Goal: Information Seeking & Learning: Check status

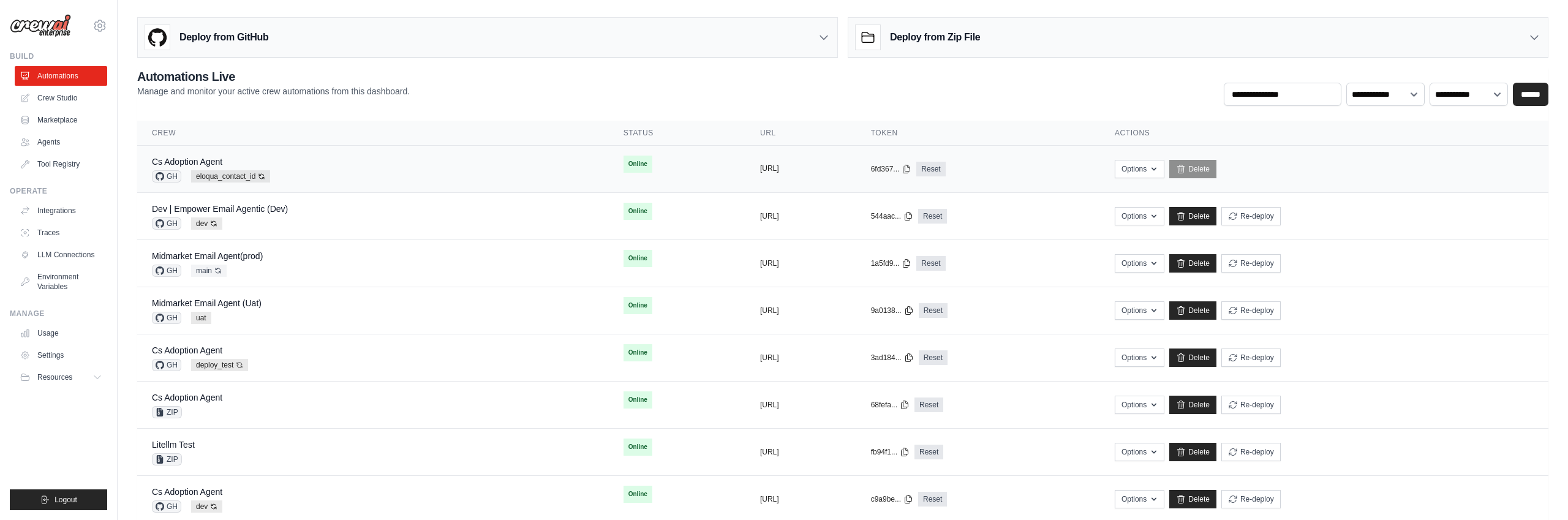
click at [760, 172] on button "https://cs-adoption-agent-ef445929-" at bounding box center [769, 168] width 19 height 10
click at [628, 167] on td "Online First deploy can take up to 10 minutes" at bounding box center [676, 164] width 136 height 37
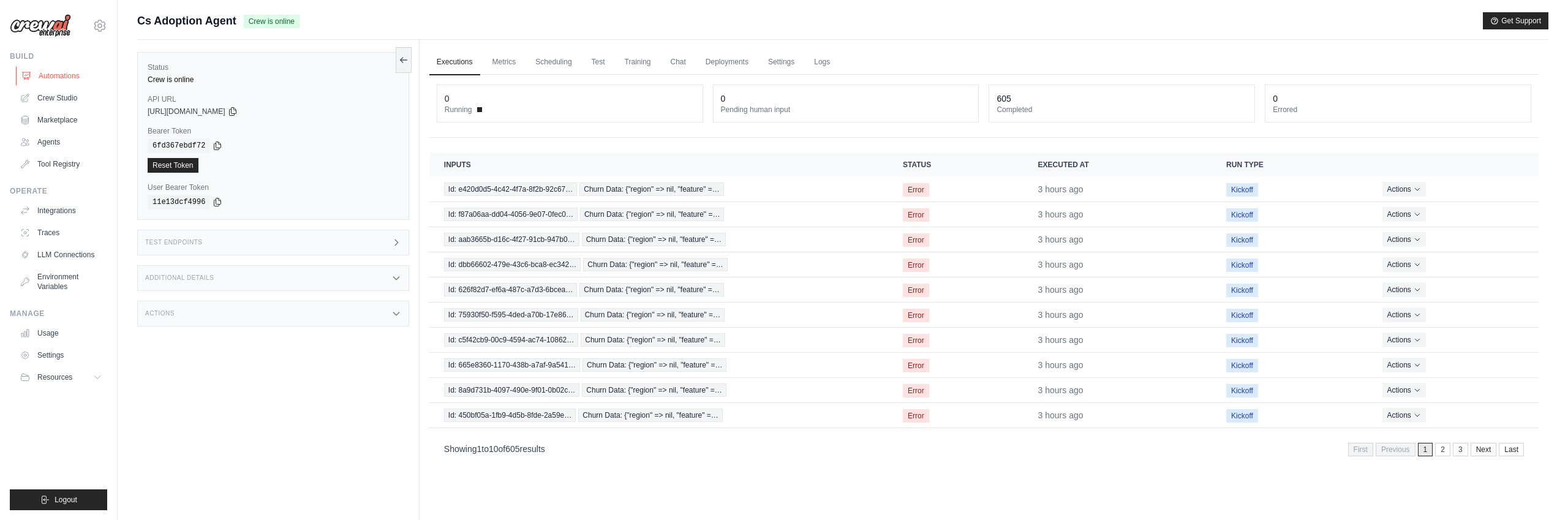
click at [70, 72] on link "Automations" at bounding box center [62, 75] width 93 height 20
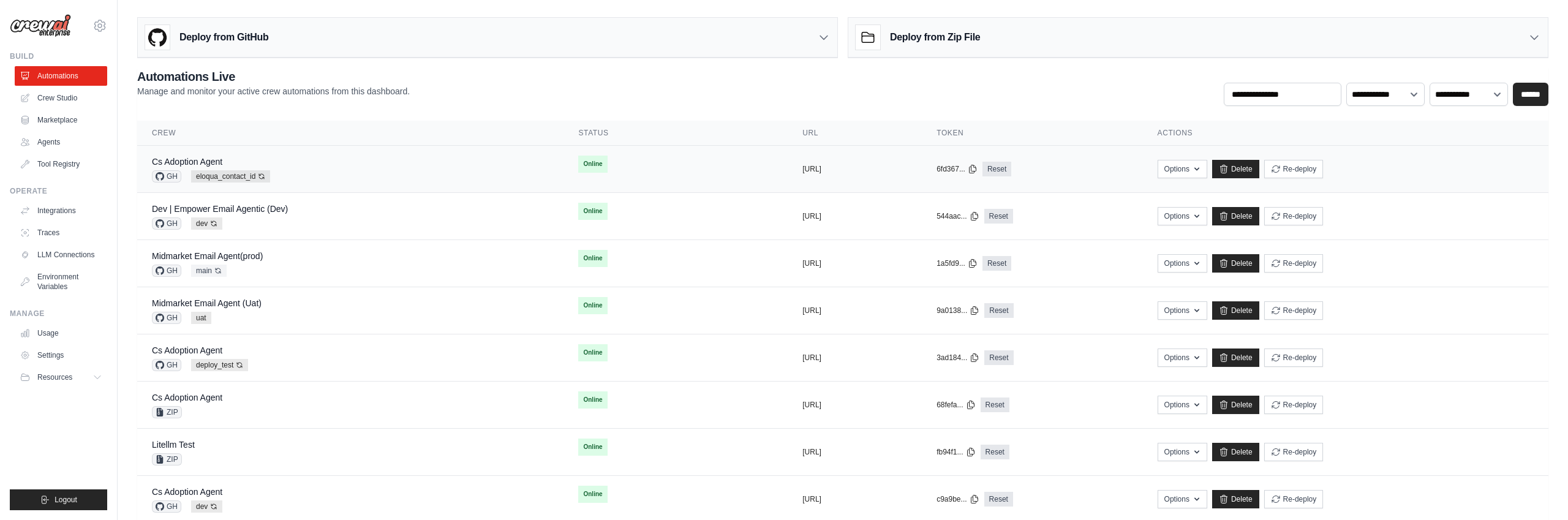
click at [431, 163] on div "Cs Adoption Agent GH eloqua_contact_id Auto-deploy enabled" at bounding box center [351, 169] width 397 height 27
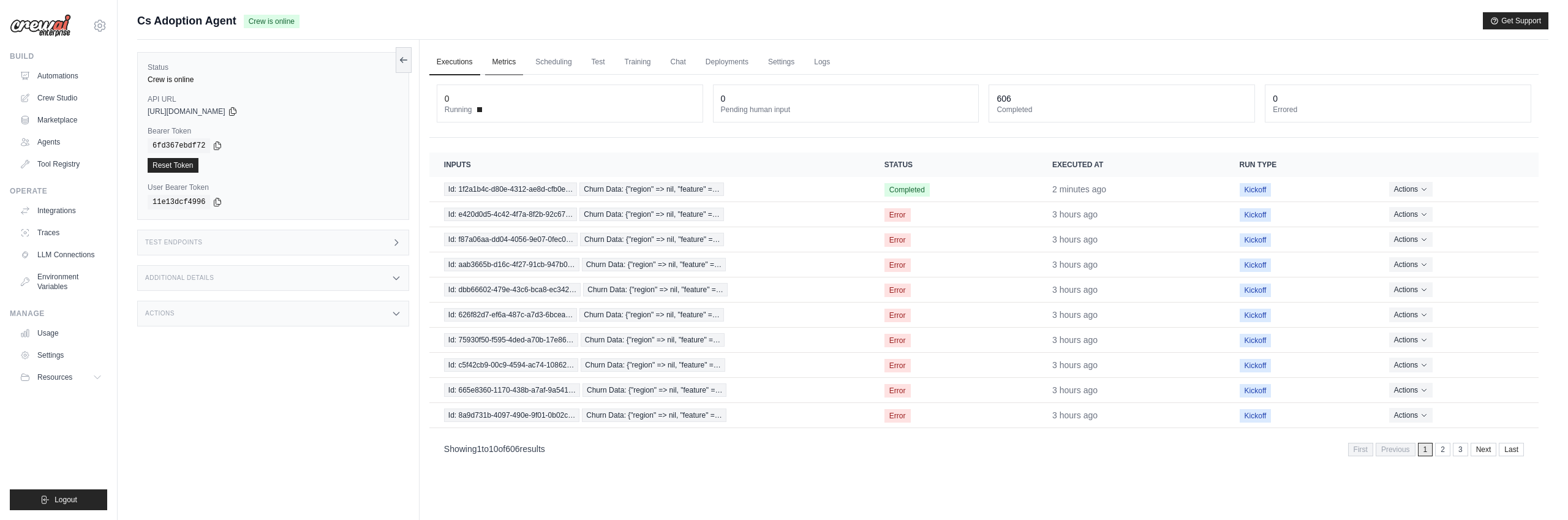
click at [516, 64] on link "Metrics" at bounding box center [505, 62] width 39 height 26
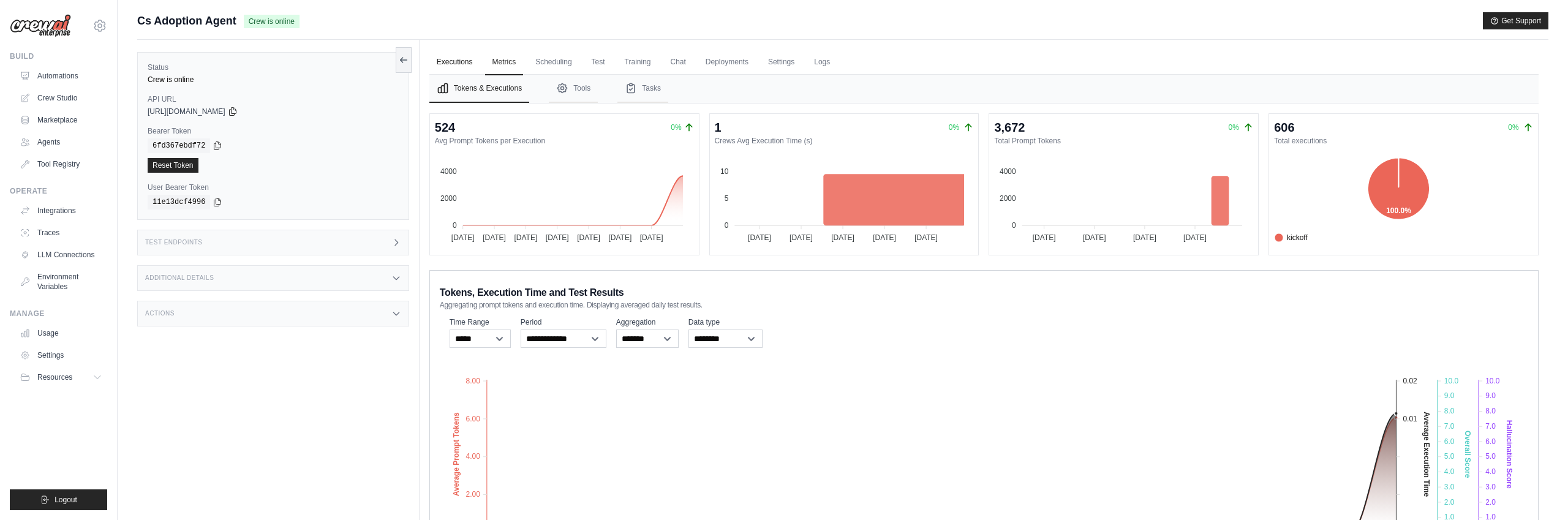
click at [455, 63] on link "Executions" at bounding box center [455, 62] width 51 height 26
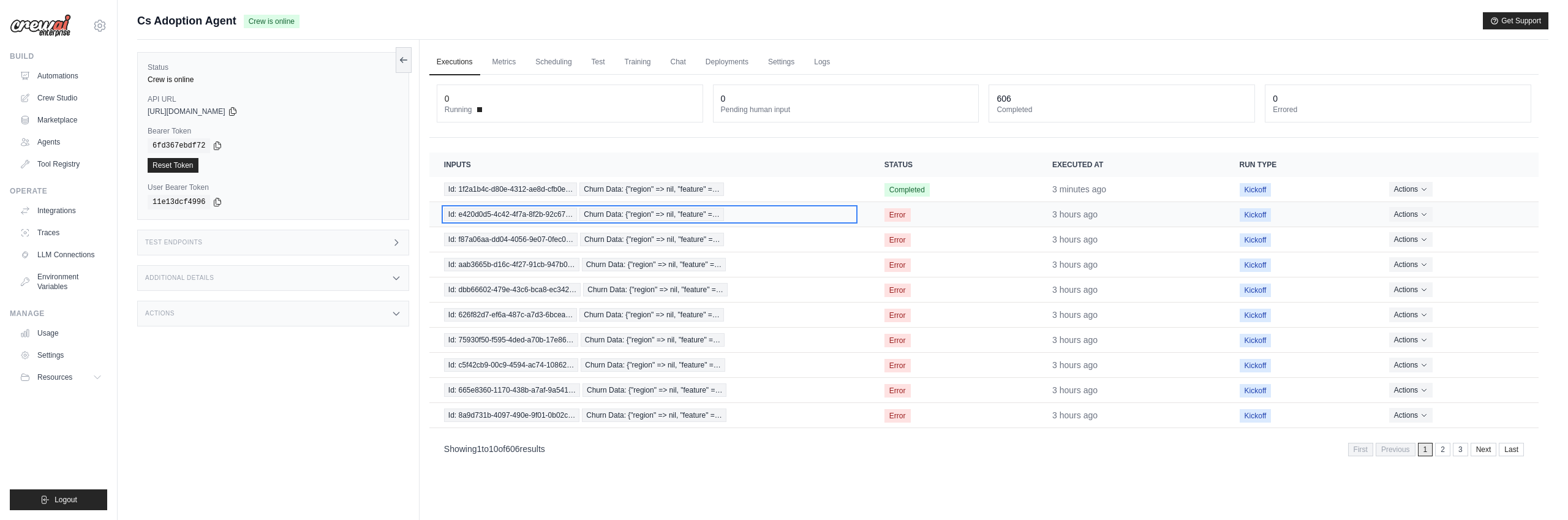
click at [816, 212] on div "Id: e420d0d5-4c42-4f7a-8f2b-92c67… Churn Data: {"region" => nil, "feature" =…" at bounding box center [649, 214] width 411 height 14
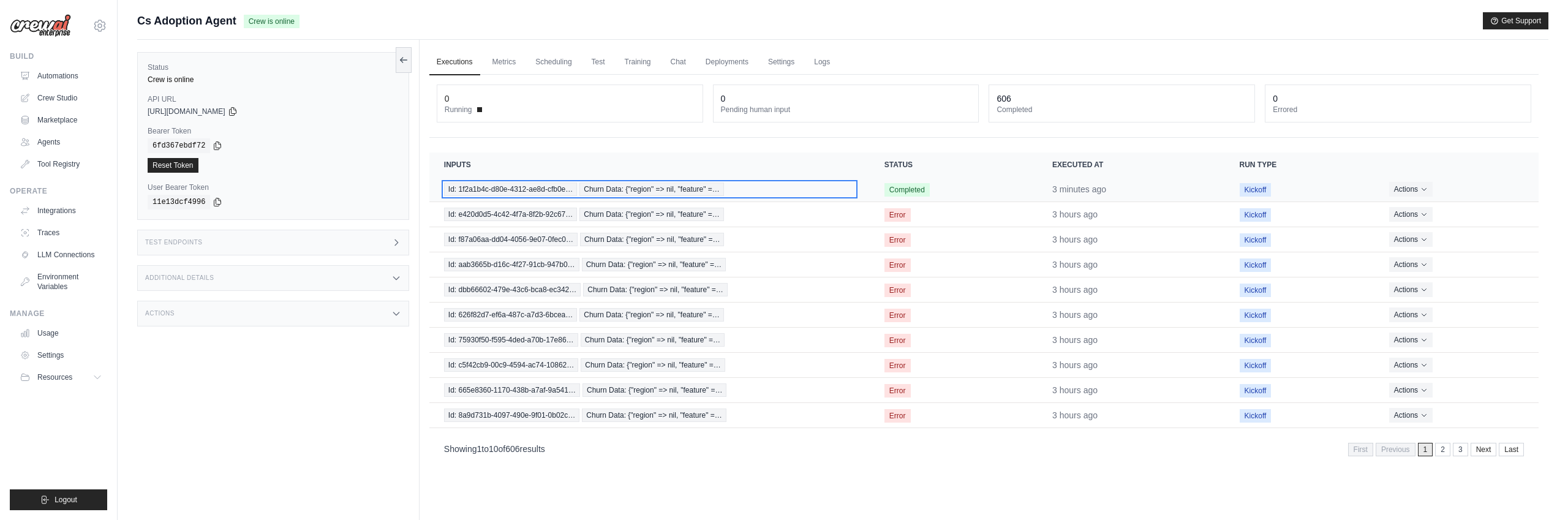
click at [814, 196] on div "Id: 1f2a1b4c-d80e-4312-ae8d-cfb0e… Churn Data: {"region" => nil, "feature" =…" at bounding box center [649, 189] width 411 height 14
click at [833, 187] on div "Id: 1f2a1b4c-d80e-4312-ae8d-cfb0e… Churn Data: {"region" => nil, "feature" =…" at bounding box center [649, 189] width 411 height 14
click at [665, 190] on span "Churn Data: {"region" => nil, "feature" =…" at bounding box center [651, 189] width 145 height 14
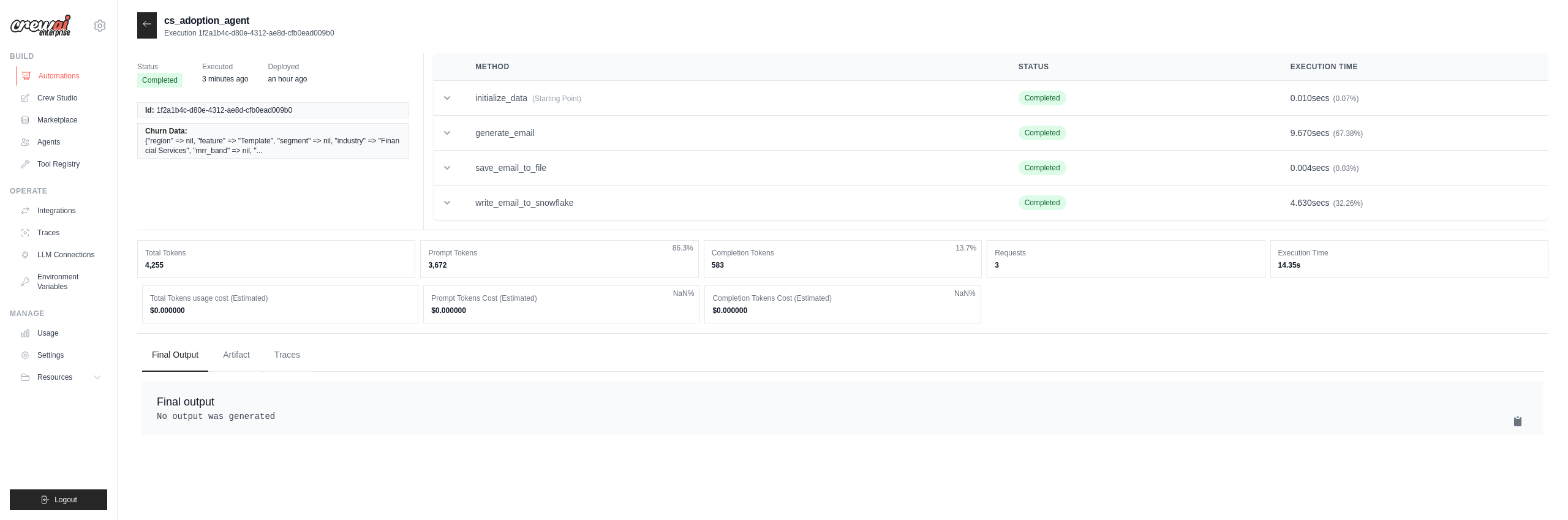
click at [80, 77] on link "Automations" at bounding box center [62, 75] width 93 height 20
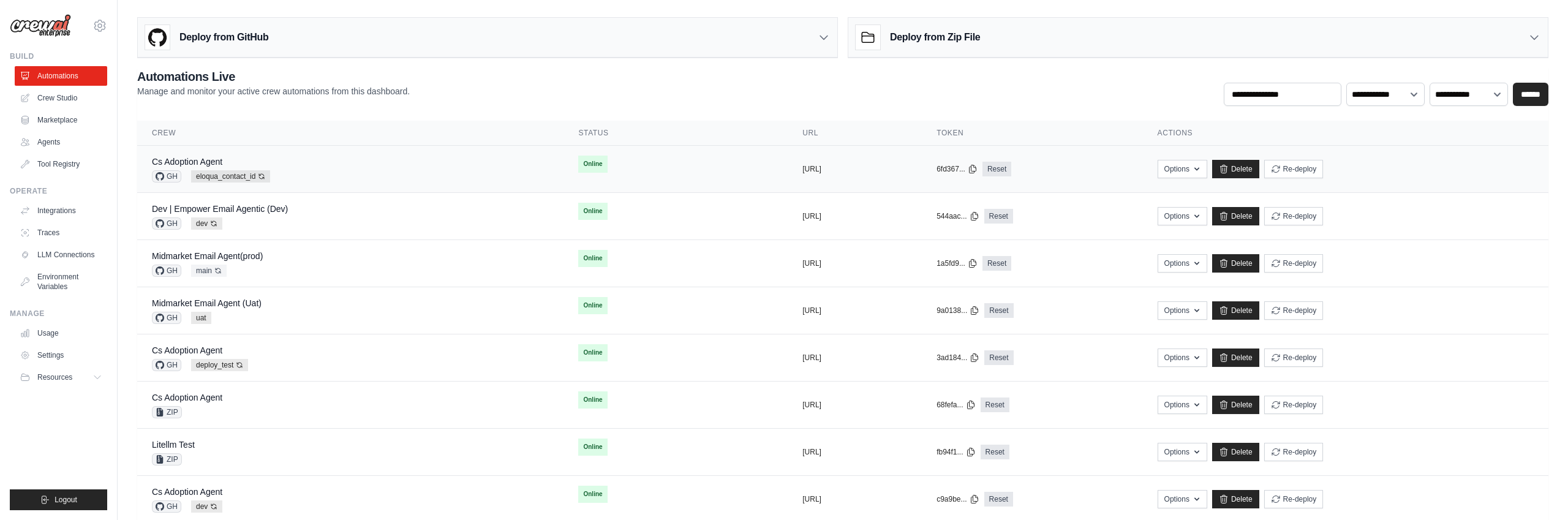
click at [670, 170] on td "Online" at bounding box center [675, 164] width 225 height 37
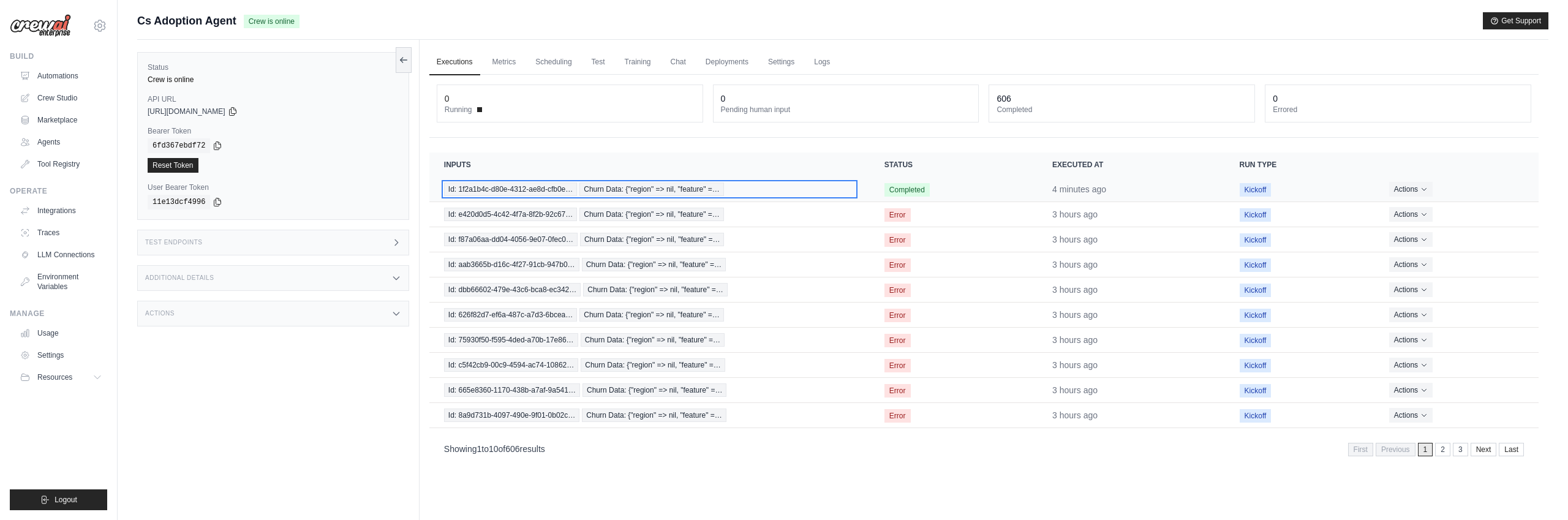
click at [762, 191] on div "Id: 1f2a1b4c-d80e-4312-ae8d-cfb0e… Churn Data: {"region" => nil, "feature" =…" at bounding box center [649, 189] width 411 height 14
click at [666, 188] on span "Churn Data: {"region" => nil, "feature" =…" at bounding box center [651, 189] width 145 height 14
click at [506, 63] on link "Metrics" at bounding box center [505, 62] width 39 height 26
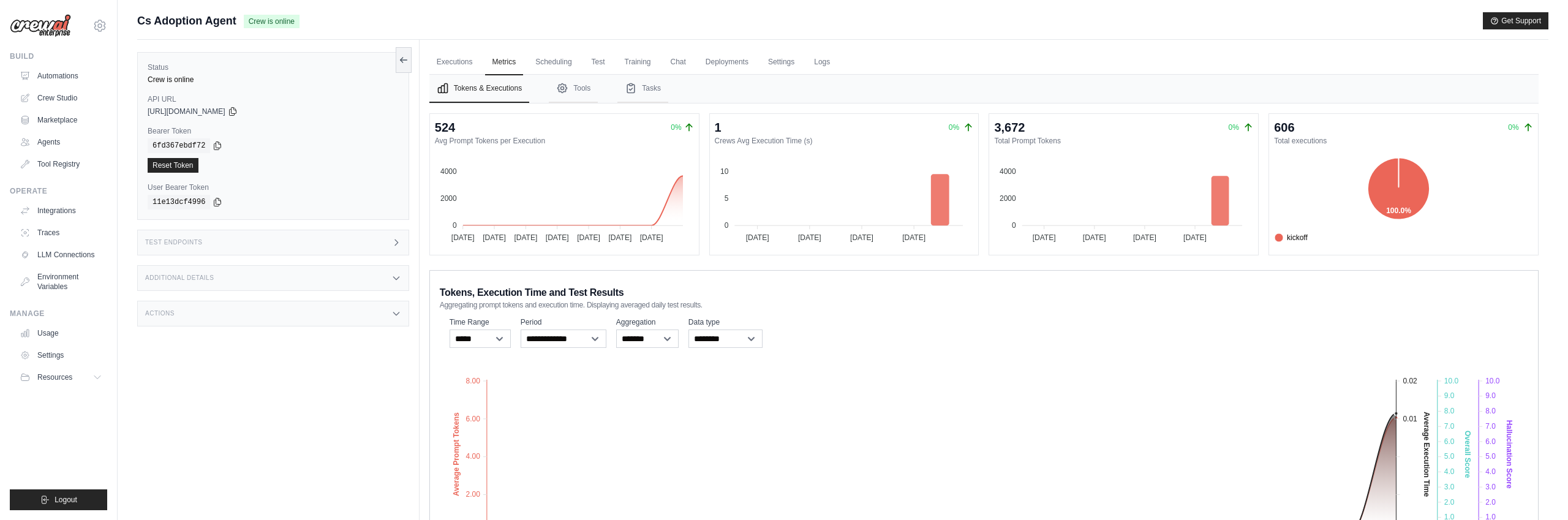
scroll to position [98, 0]
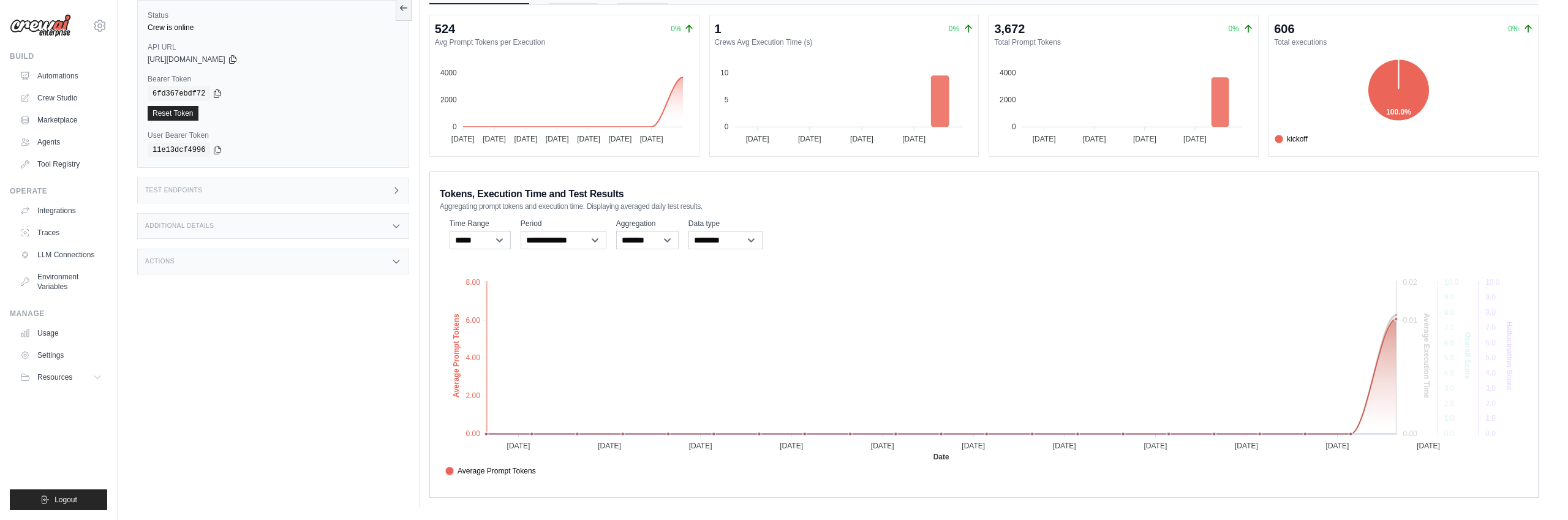
click at [536, 472] on span "Average Prompt Tokens" at bounding box center [491, 472] width 91 height 11
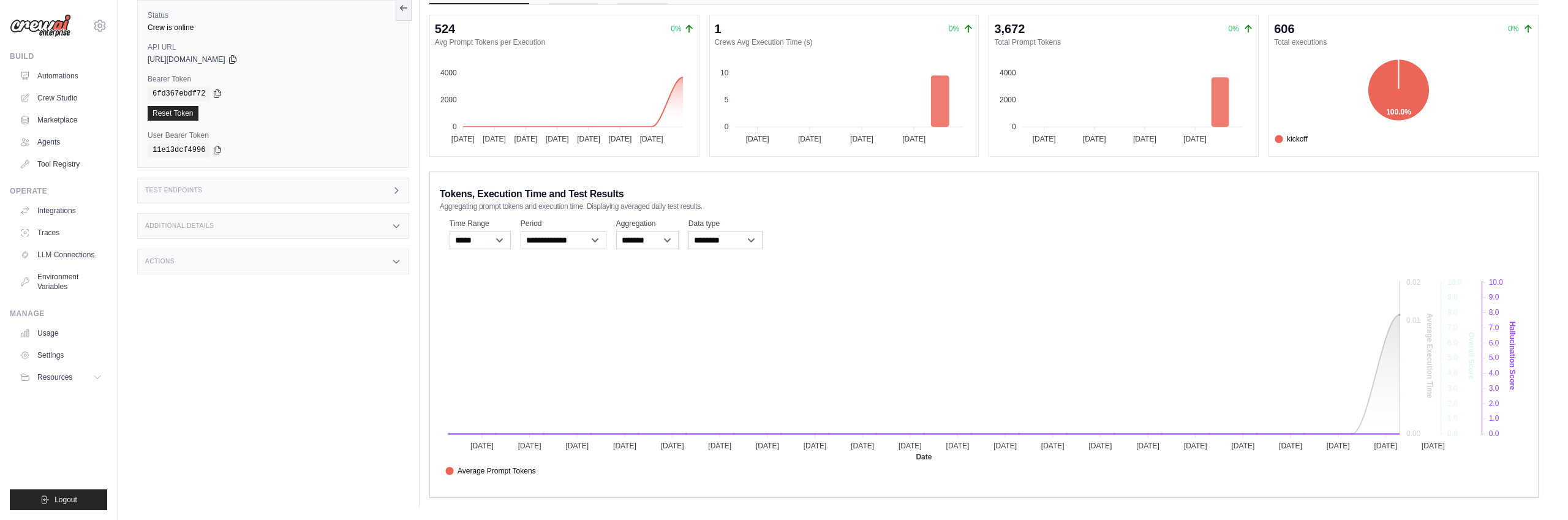
click at [521, 506] on span "Hallucination Score" at bounding box center [482, 512] width 75 height 11
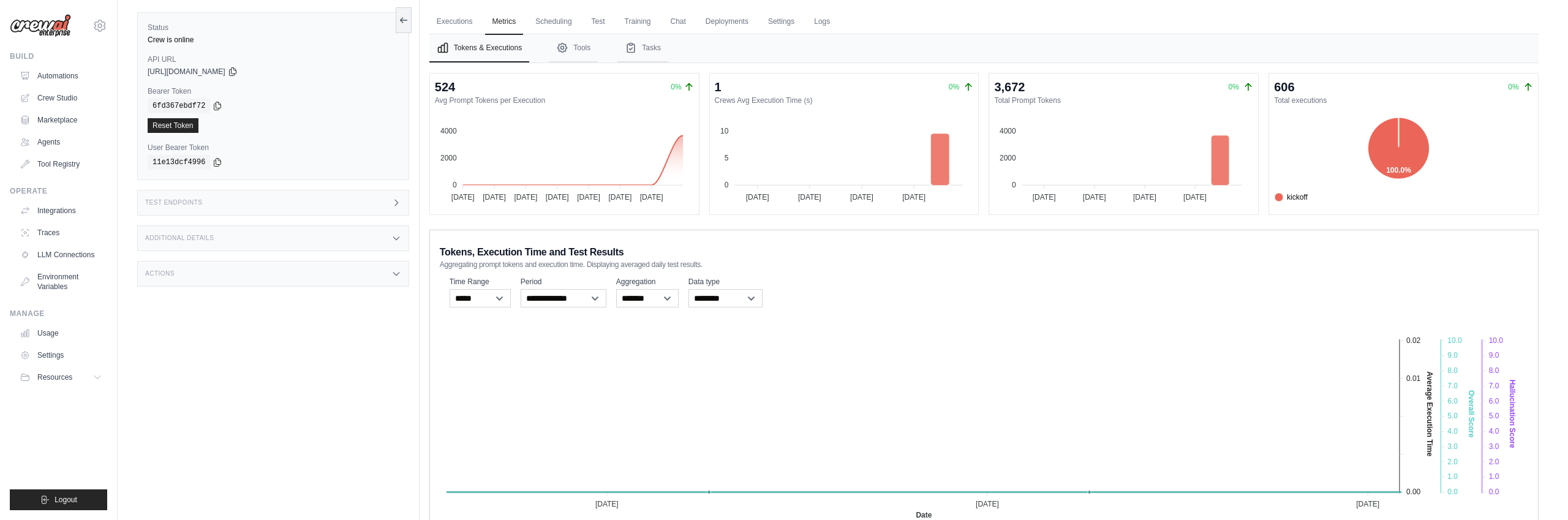
scroll to position [0, 0]
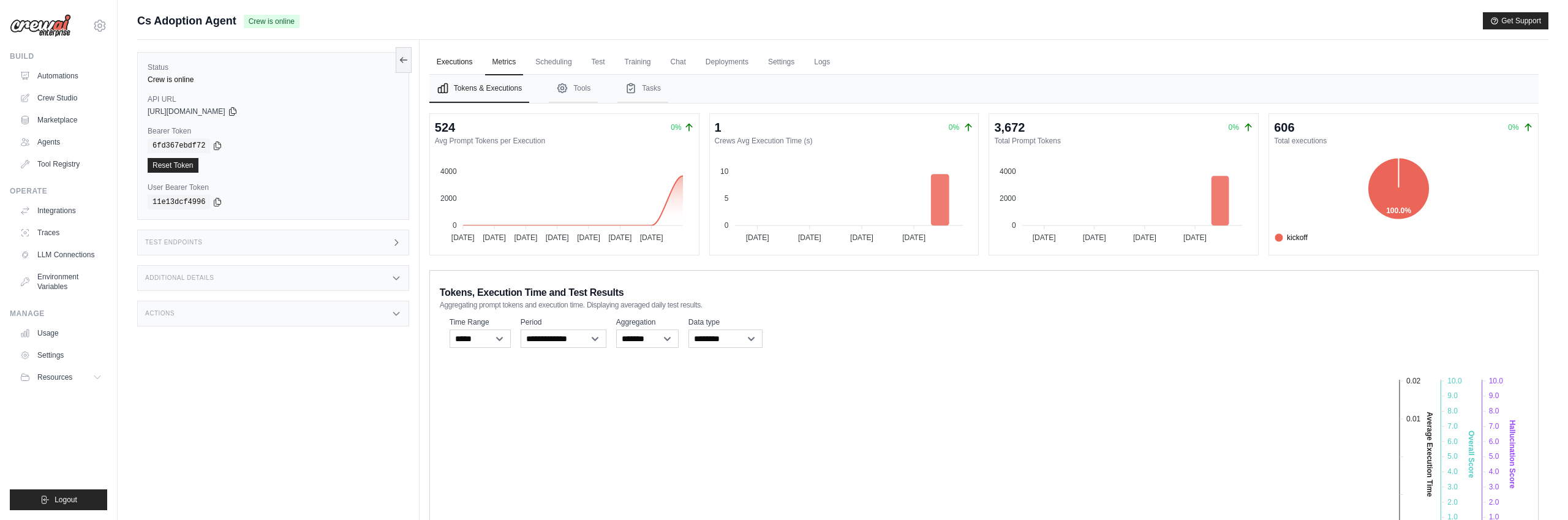
click at [460, 62] on link "Executions" at bounding box center [455, 62] width 51 height 26
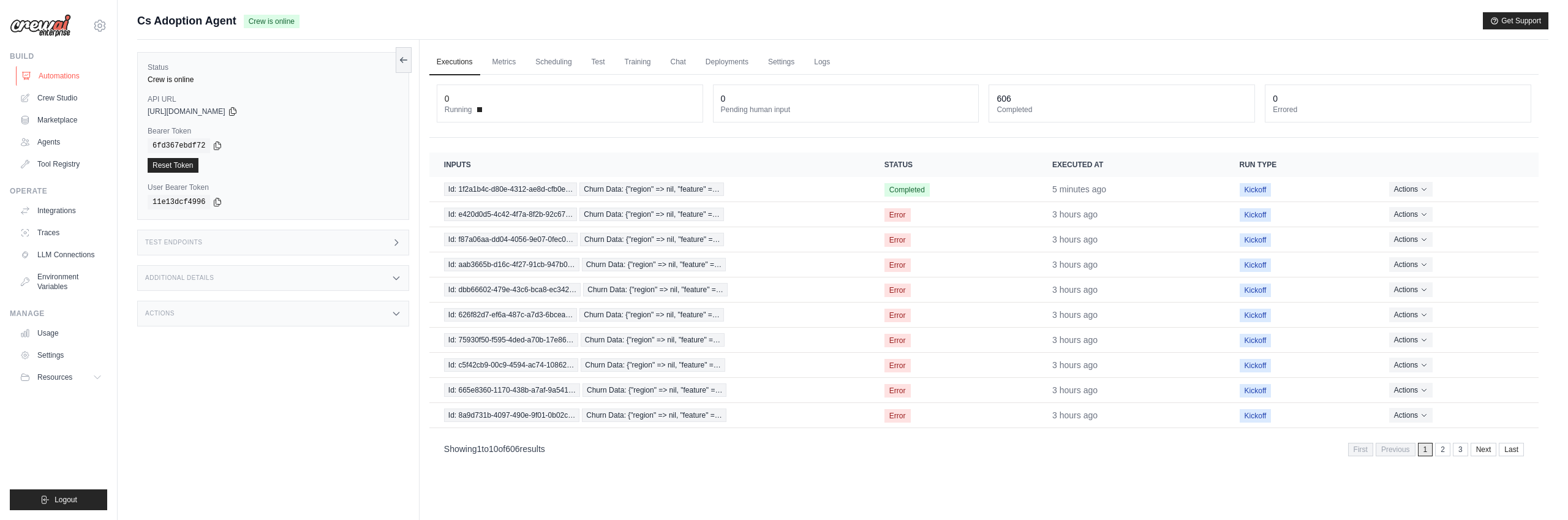
click at [58, 77] on link "Automations" at bounding box center [62, 75] width 93 height 20
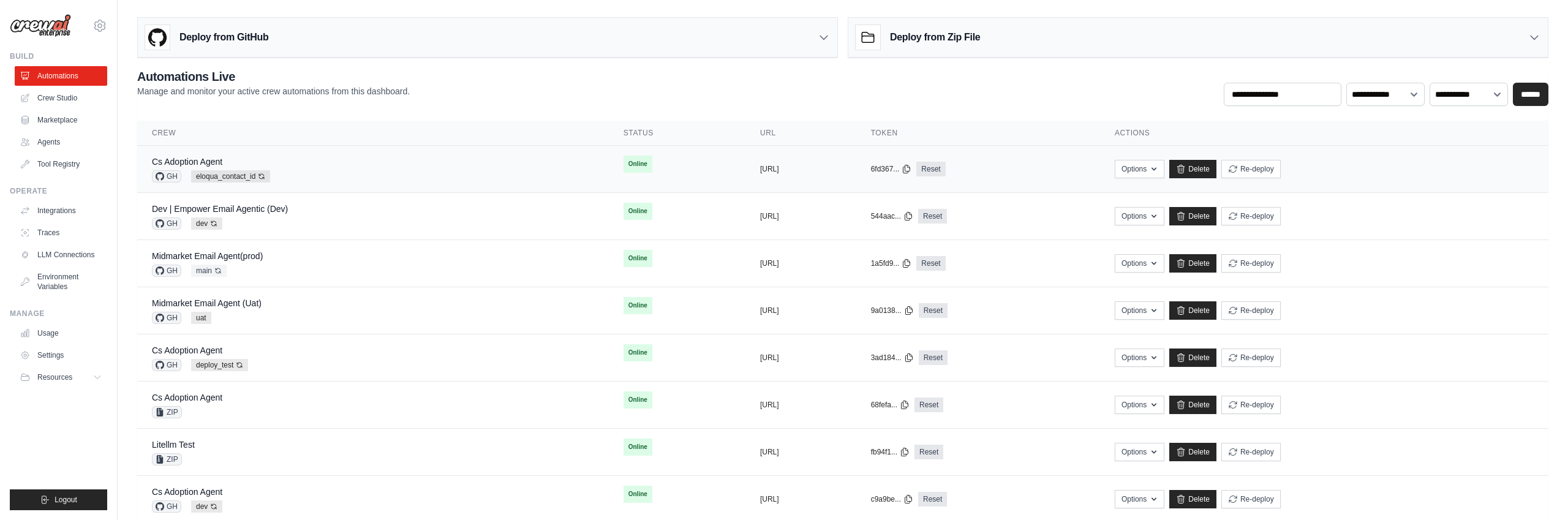
click at [418, 163] on div "Cs Adoption Agent GH eloqua_contact_id Auto-deploy enabled" at bounding box center [373, 169] width 443 height 27
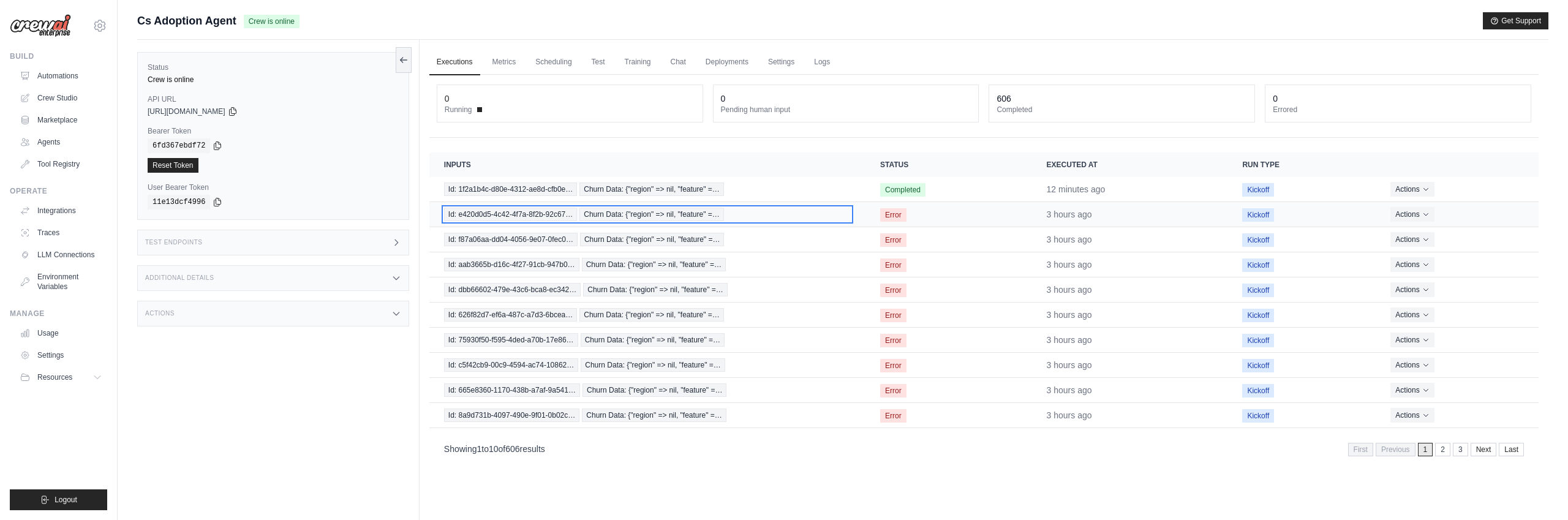
click at [616, 214] on span "Churn Data: {"region" => nil, "feature" =…" at bounding box center [651, 214] width 145 height 14
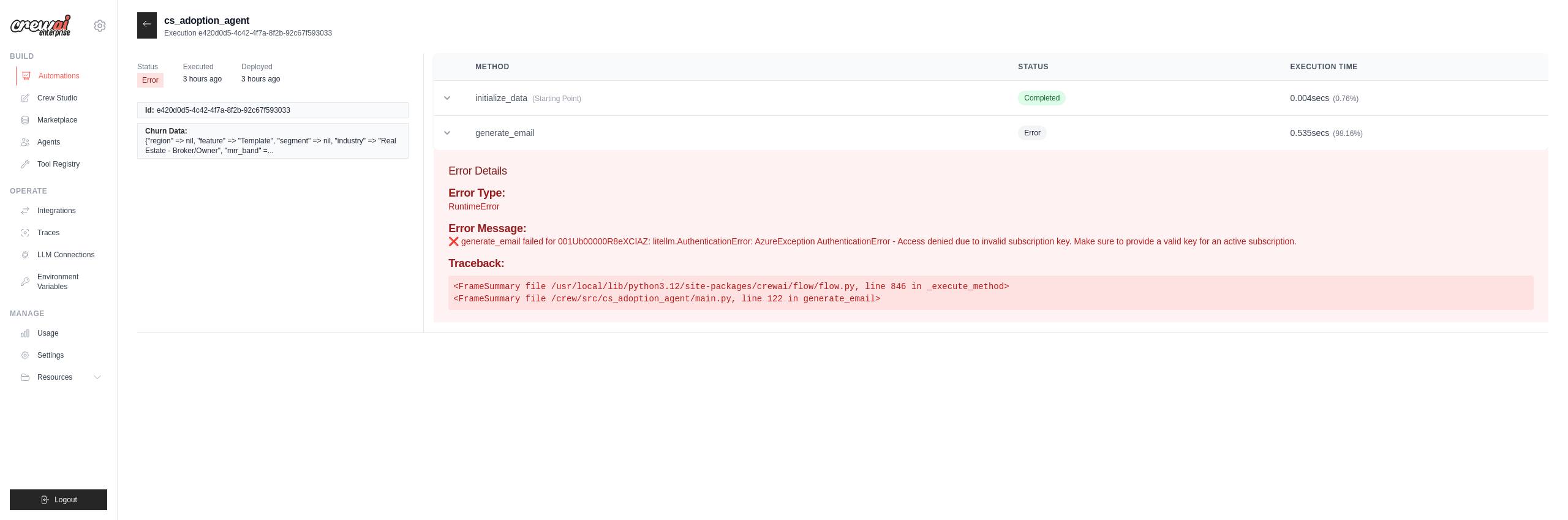
click at [63, 78] on link "Automations" at bounding box center [62, 75] width 93 height 20
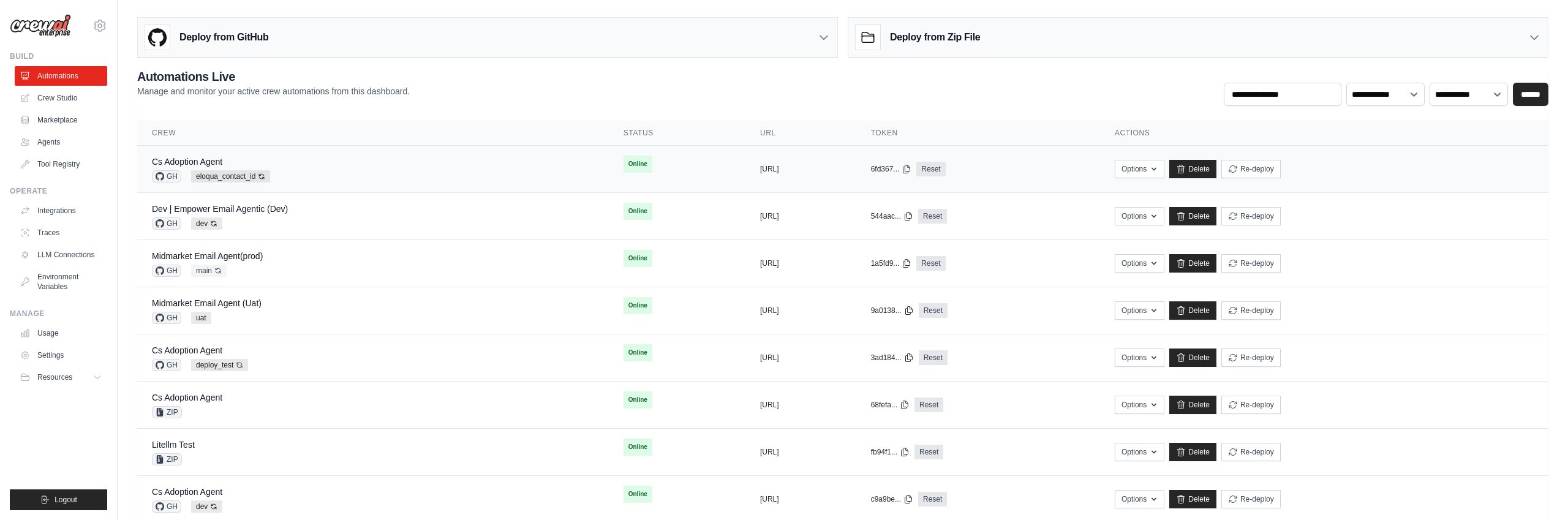
click at [348, 174] on div "Cs Adoption Agent GH eloqua_contact_id Auto-deploy enabled" at bounding box center [373, 169] width 443 height 27
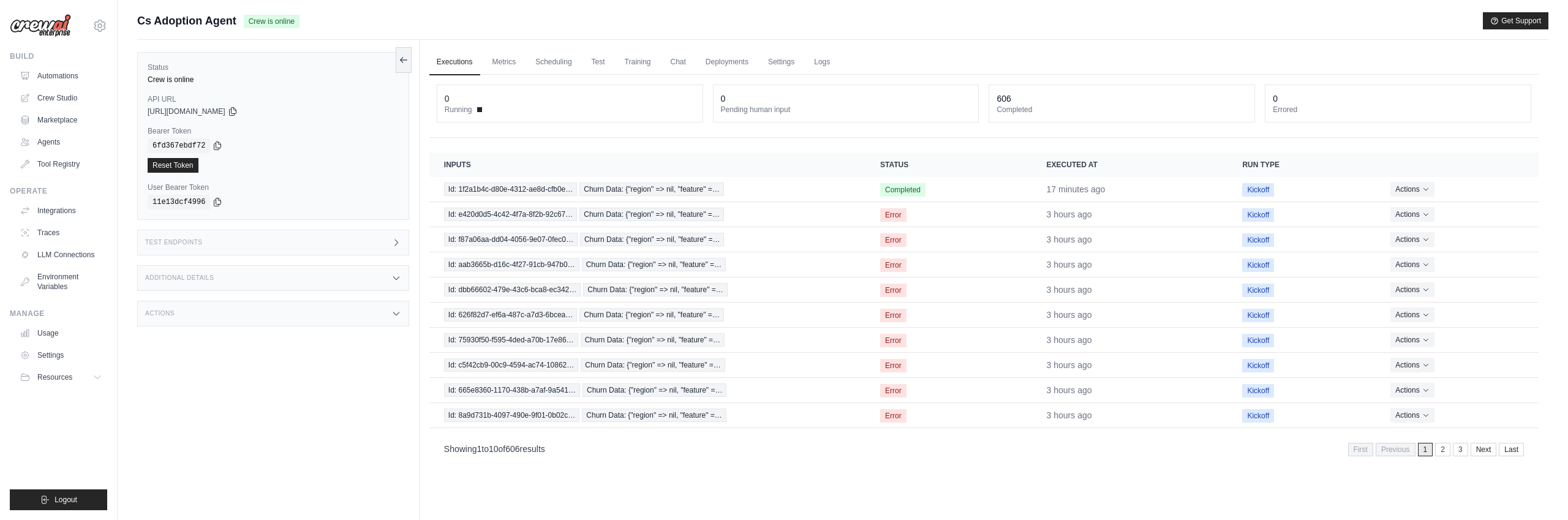
scroll to position [6, 0]
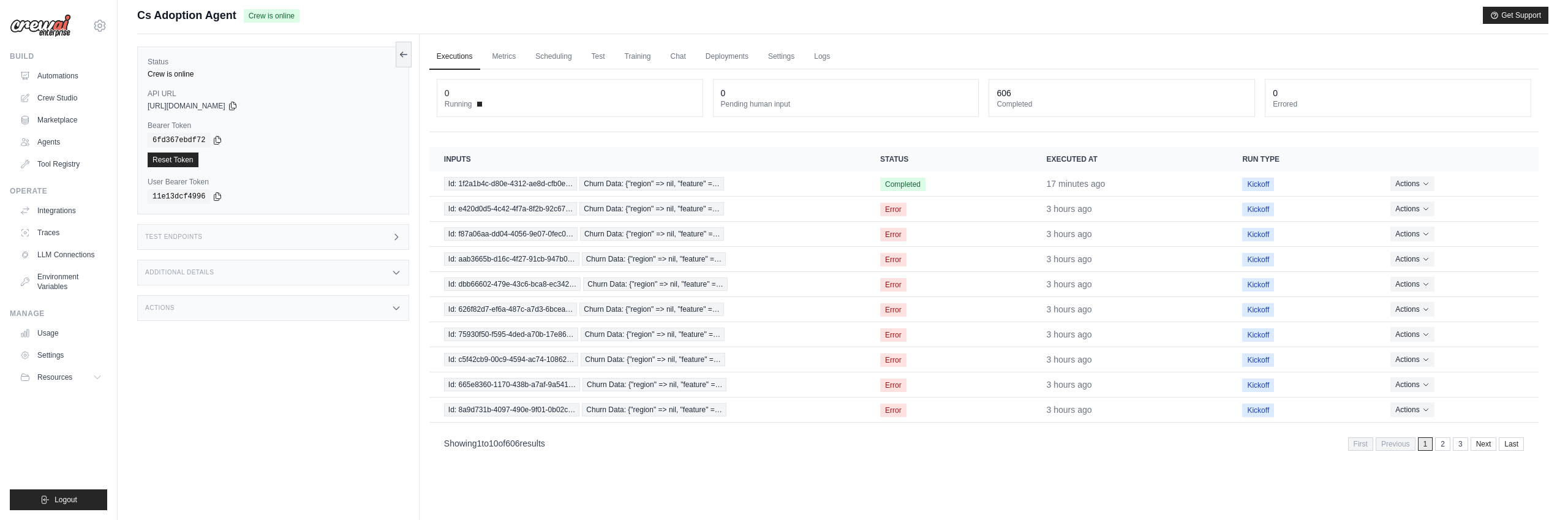
click at [741, 140] on div "**********" at bounding box center [983, 265] width 1109 height 390
click at [456, 56] on link "Executions" at bounding box center [455, 58] width 51 height 26
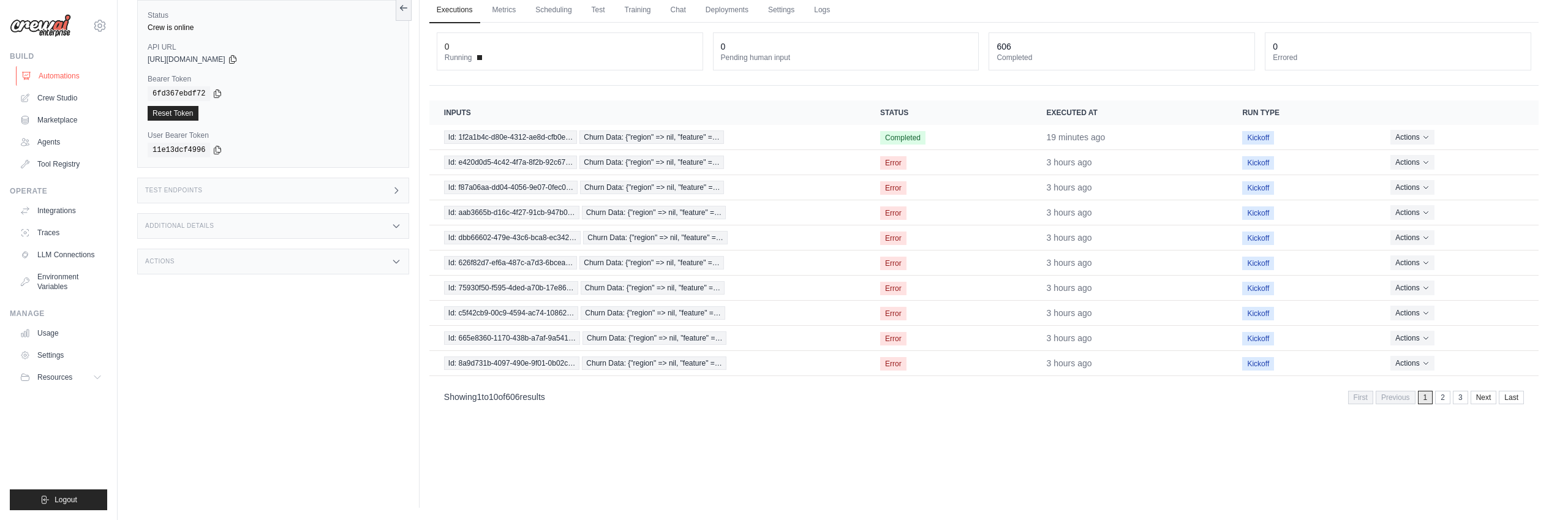
click at [76, 78] on link "Automations" at bounding box center [62, 75] width 93 height 20
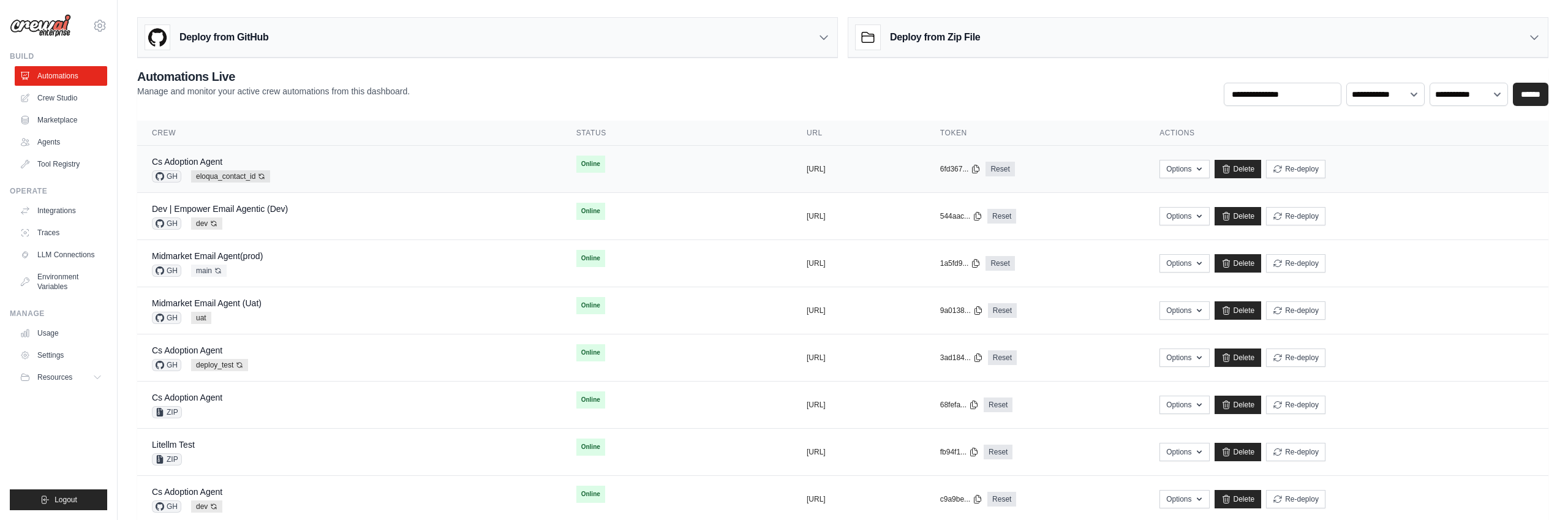
click at [611, 165] on td "Online" at bounding box center [676, 164] width 230 height 37
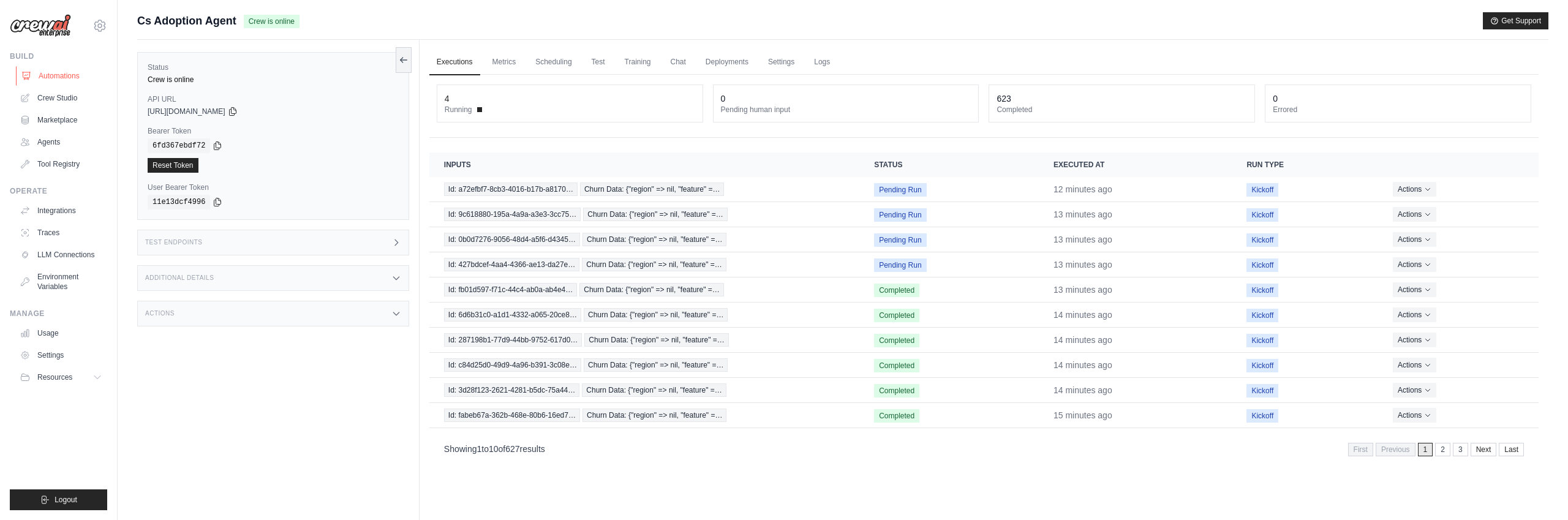
click at [64, 72] on link "Automations" at bounding box center [62, 75] width 93 height 20
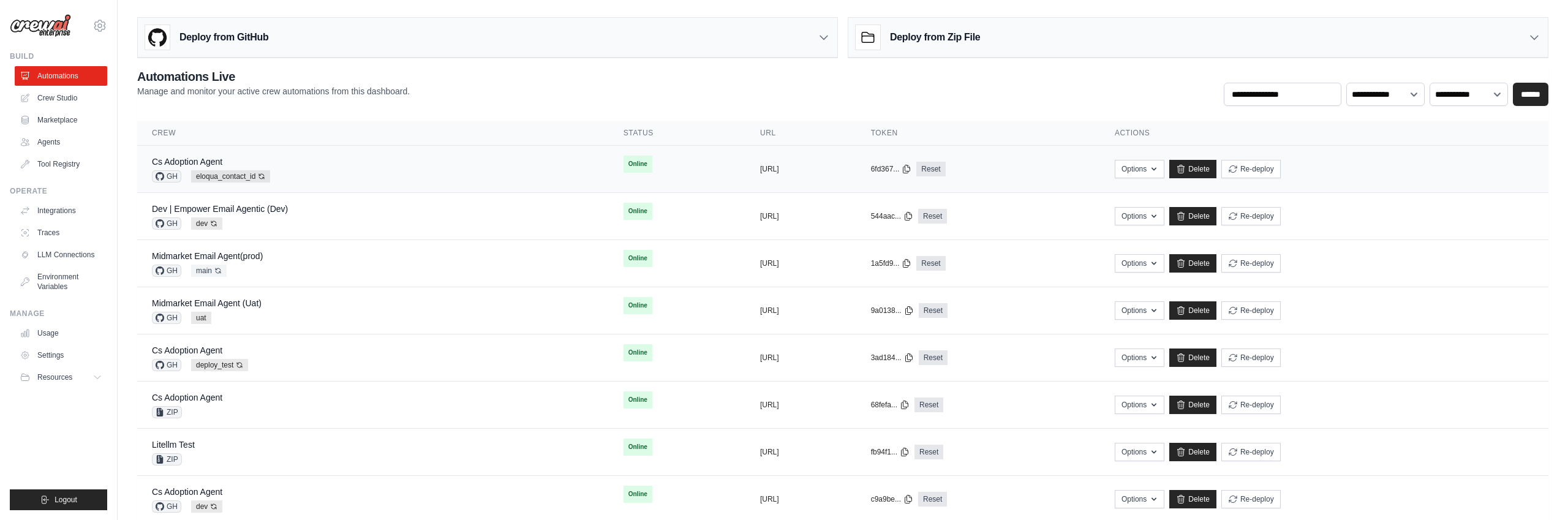
click at [609, 174] on td "Online" at bounding box center [676, 164] width 136 height 37
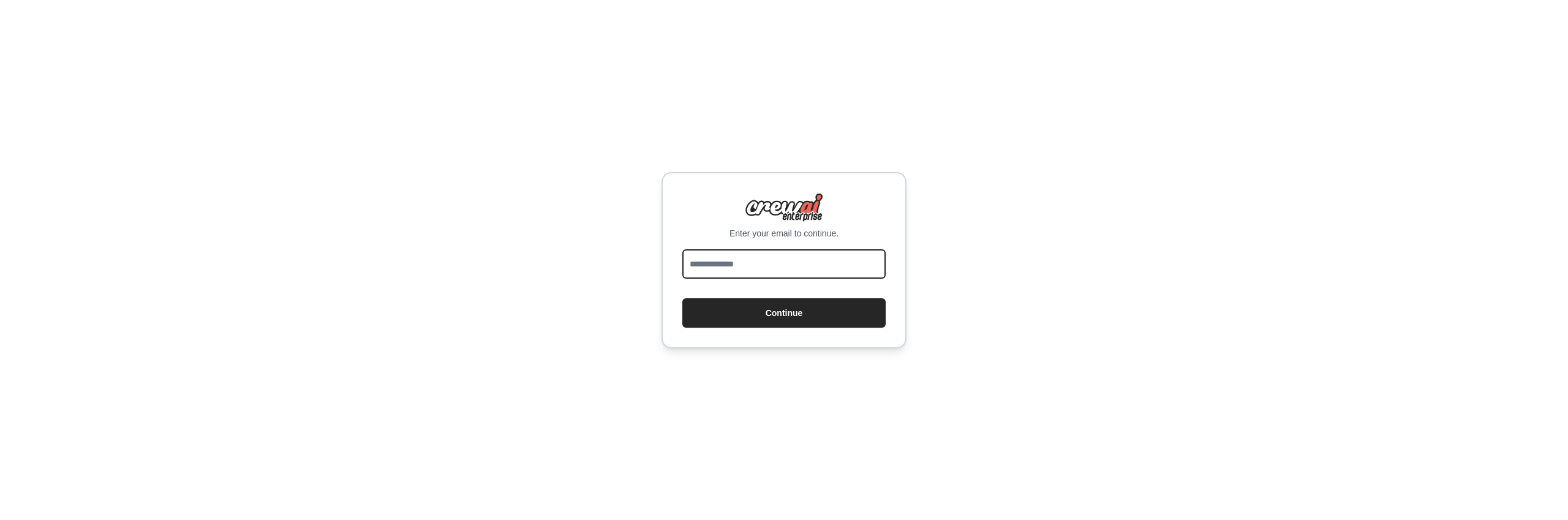
click at [790, 261] on input "email" at bounding box center [783, 265] width 203 height 30
drag, startPoint x: 751, startPoint y: 265, endPoint x: 833, endPoint y: 272, distance: 82.3
click at [836, 272] on input "**********" at bounding box center [783, 265] width 203 height 30
type input "**********"
click at [900, 319] on div "**********" at bounding box center [784, 260] width 245 height 176
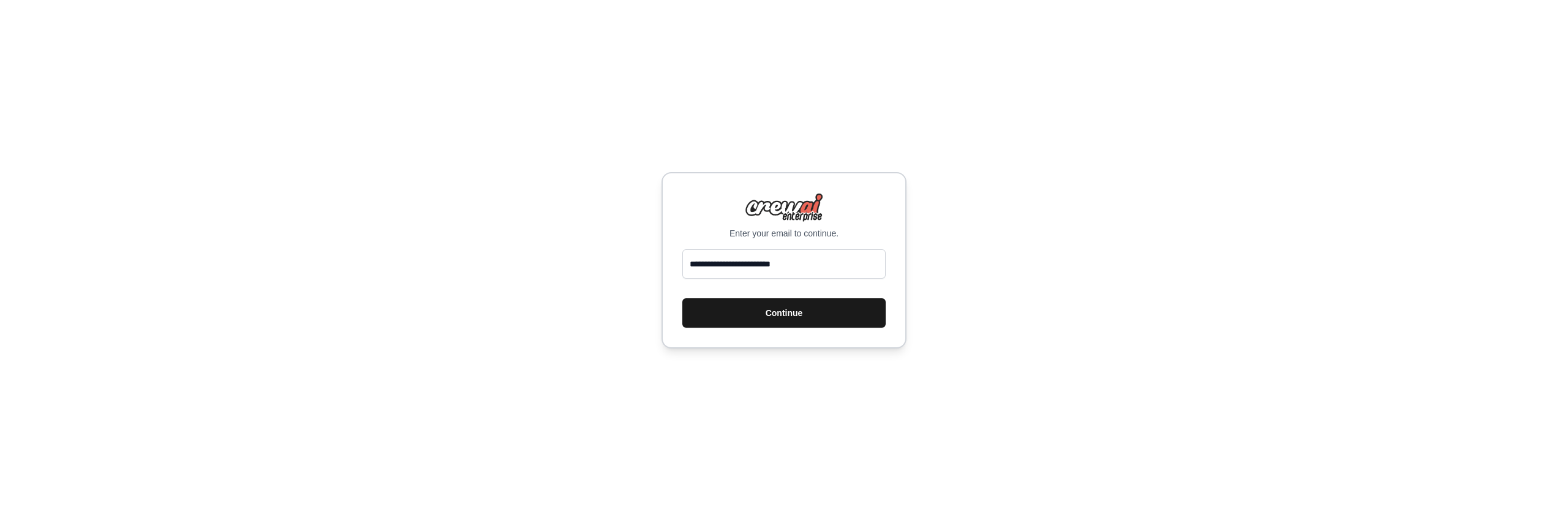
click at [795, 312] on button "Continue" at bounding box center [783, 313] width 203 height 30
click at [777, 313] on button "Continue" at bounding box center [783, 313] width 203 height 30
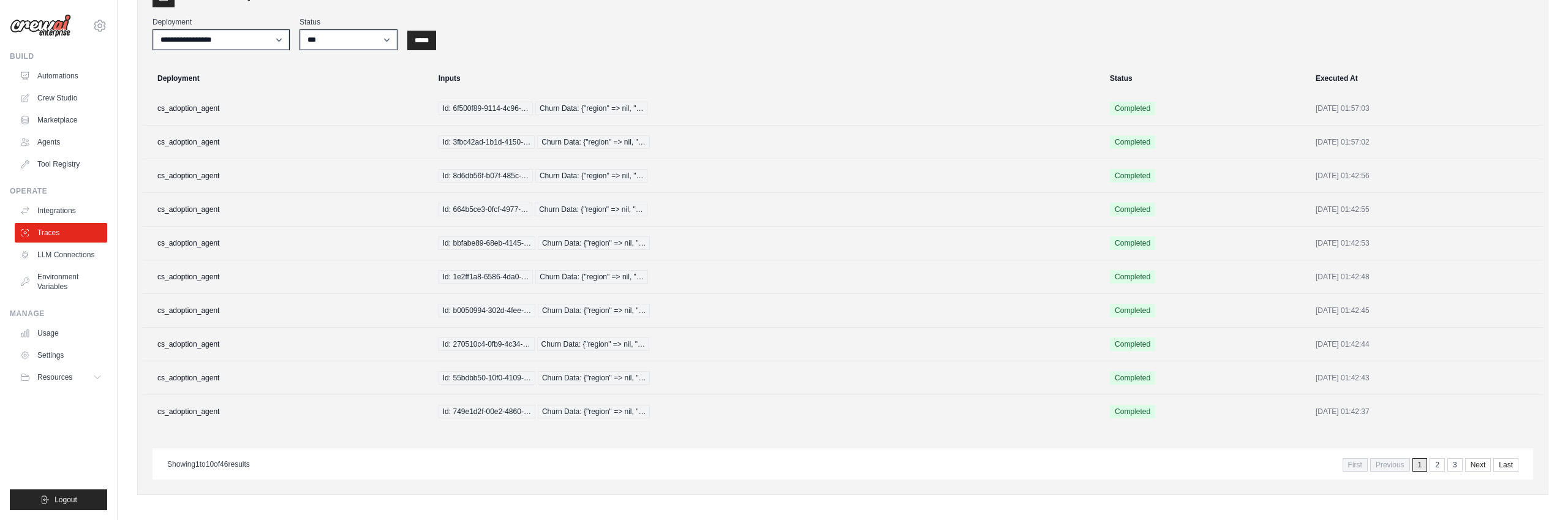
scroll to position [85, 0]
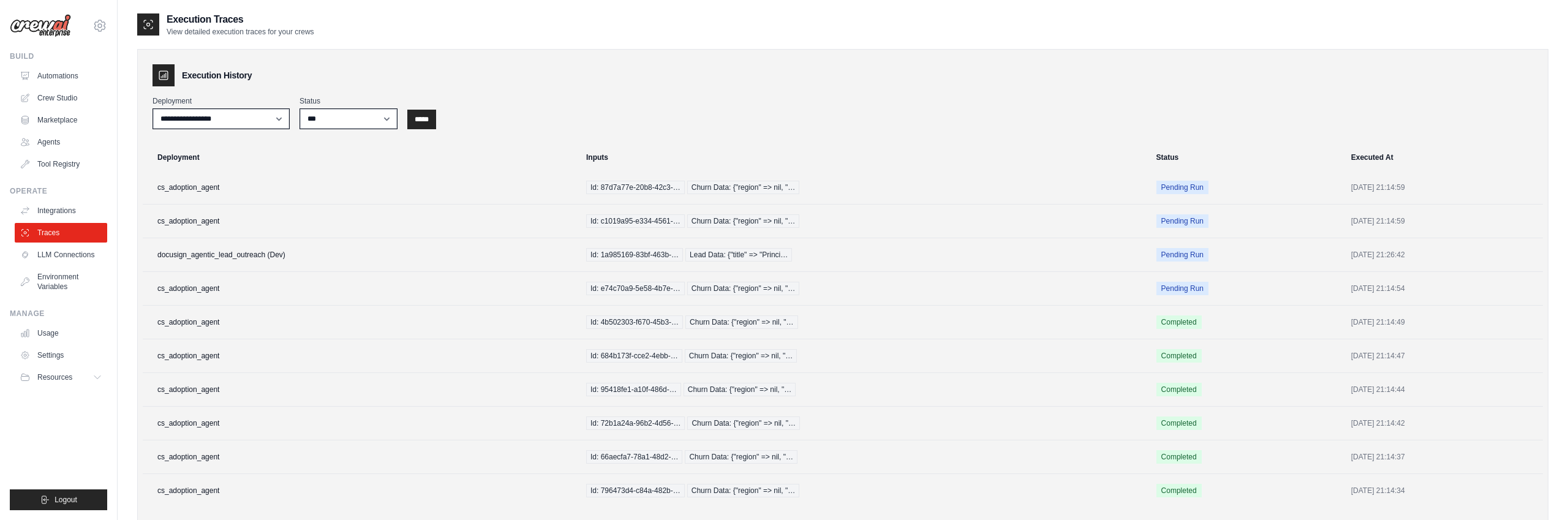
select select "******"
click at [63, 99] on link "Crew Studio" at bounding box center [62, 98] width 93 height 20
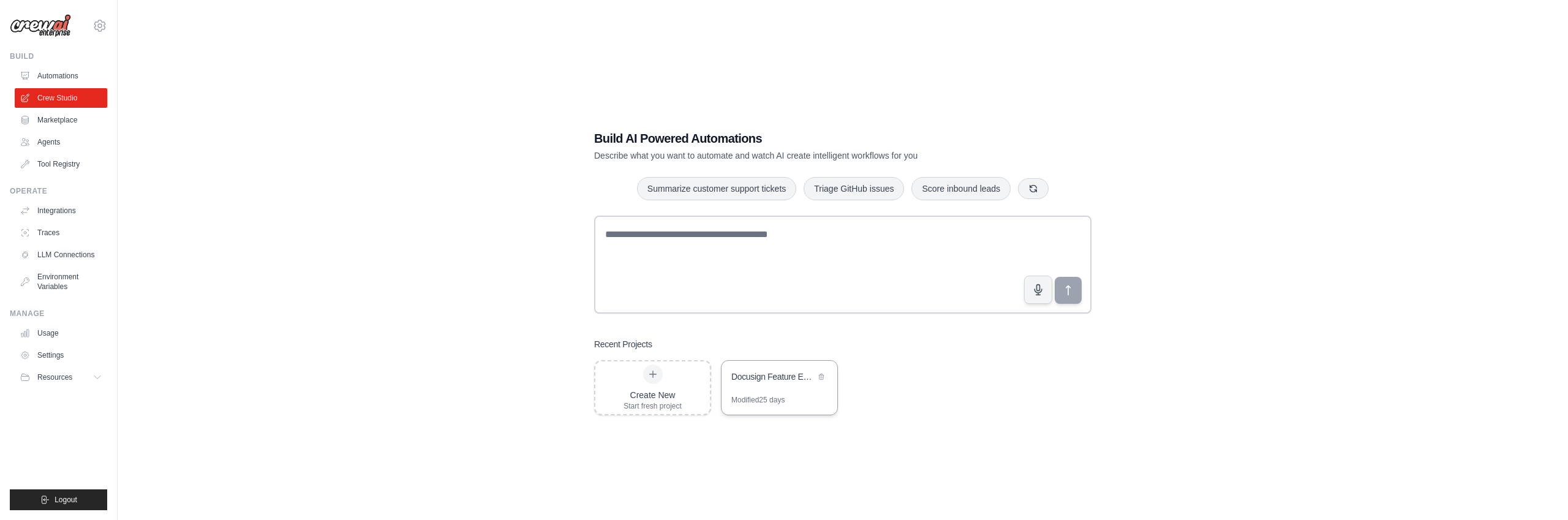
click at [778, 384] on div "Docusign Feature Email Campaign Generator" at bounding box center [773, 378] width 84 height 15
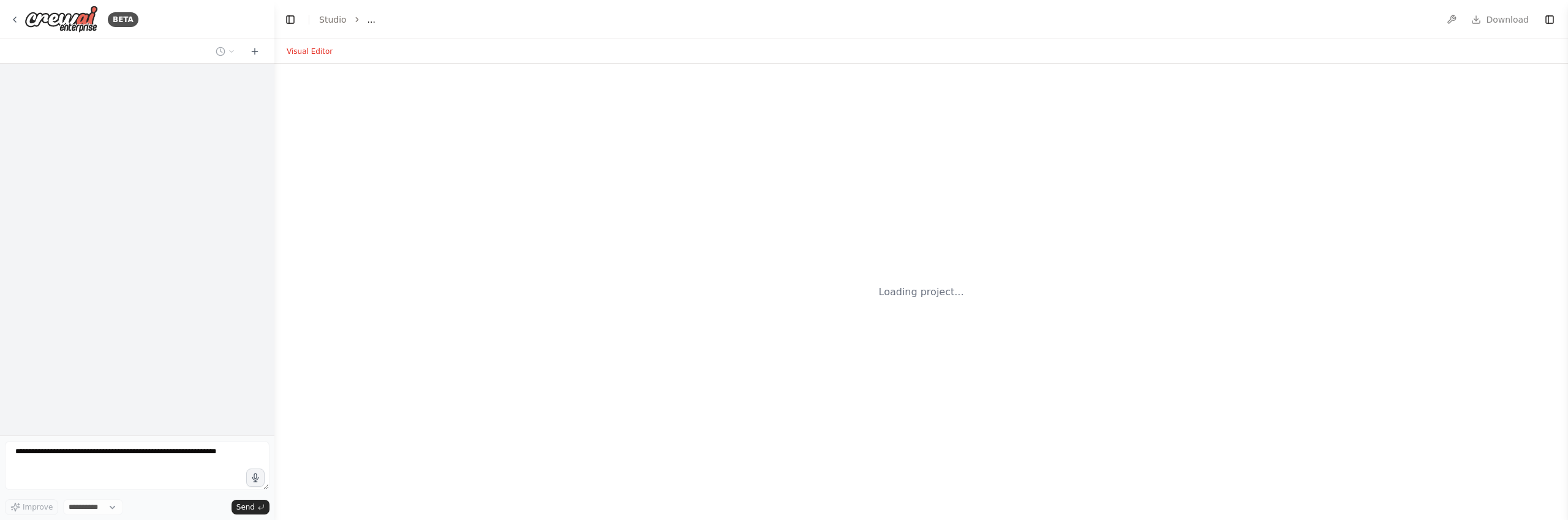
select select "****"
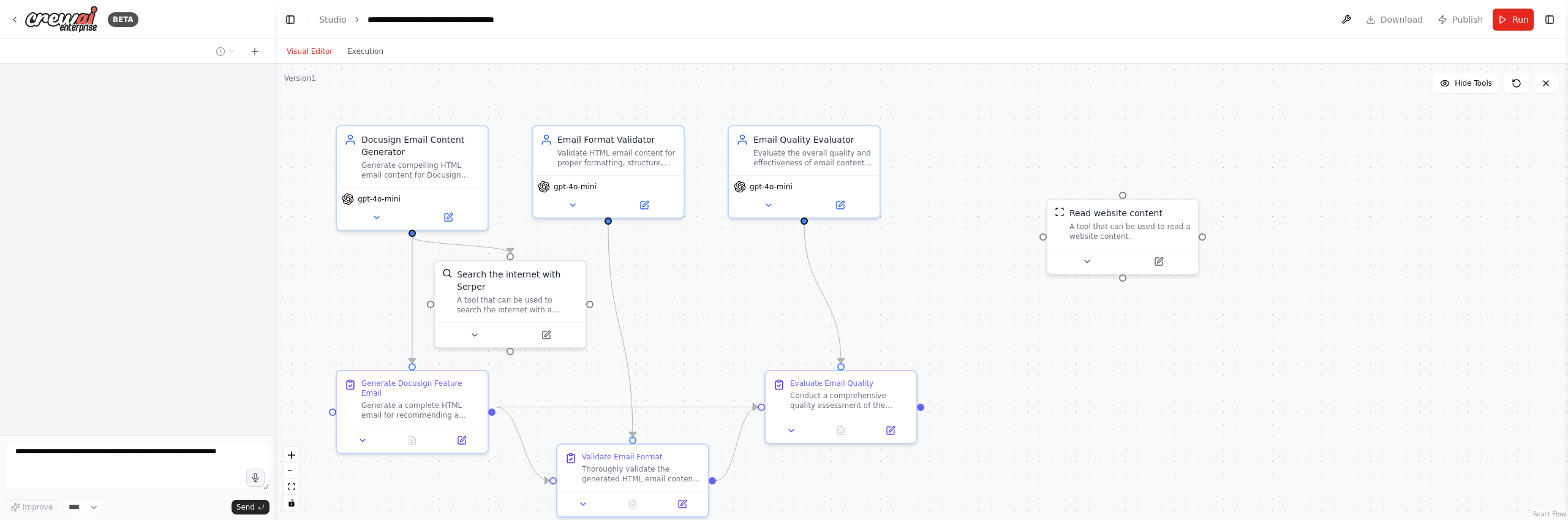
scroll to position [1005, 0]
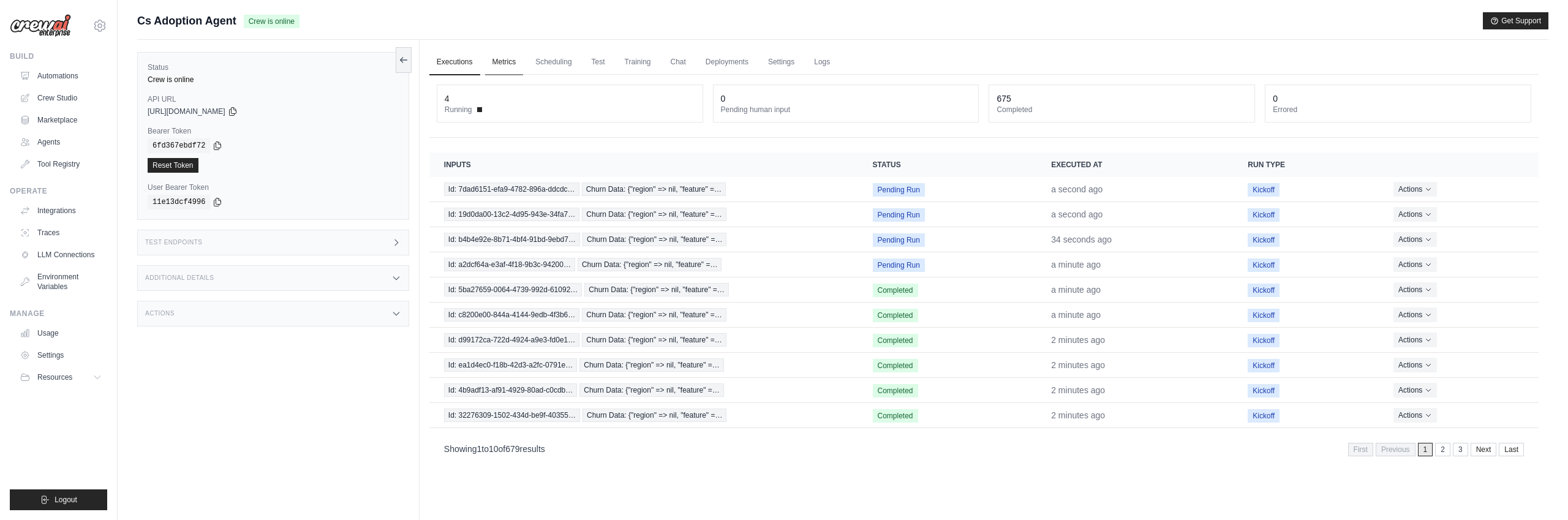
click at [501, 59] on link "Metrics" at bounding box center [505, 62] width 39 height 26
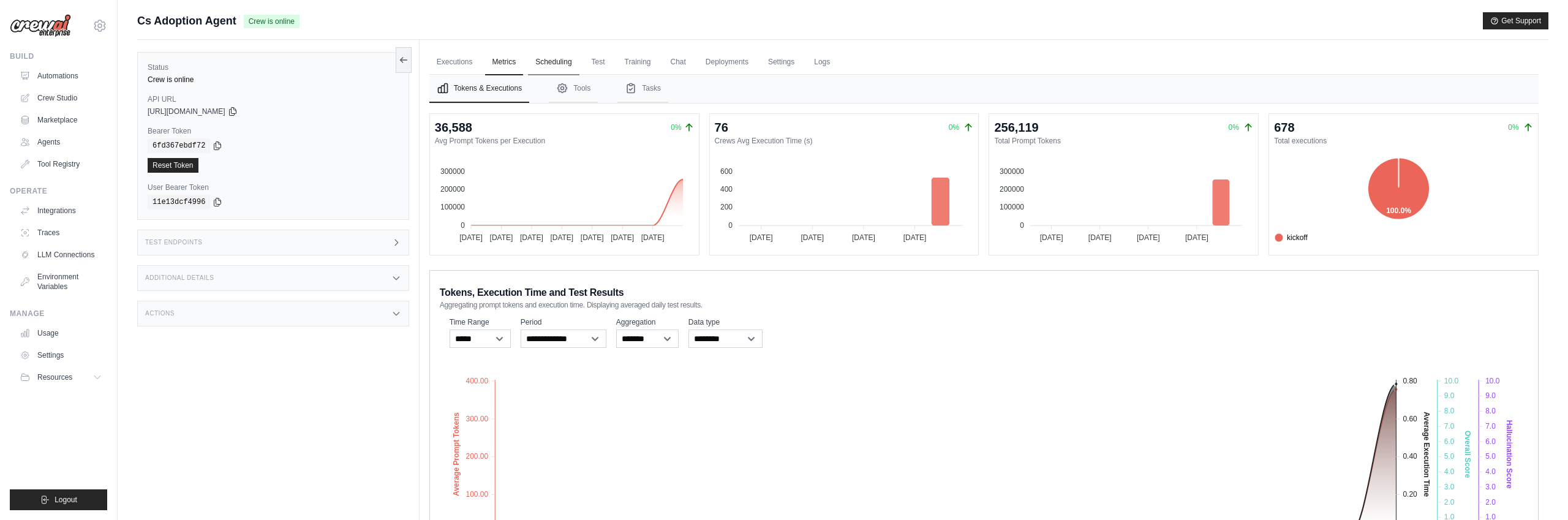
click at [553, 68] on link "Scheduling" at bounding box center [553, 62] width 51 height 26
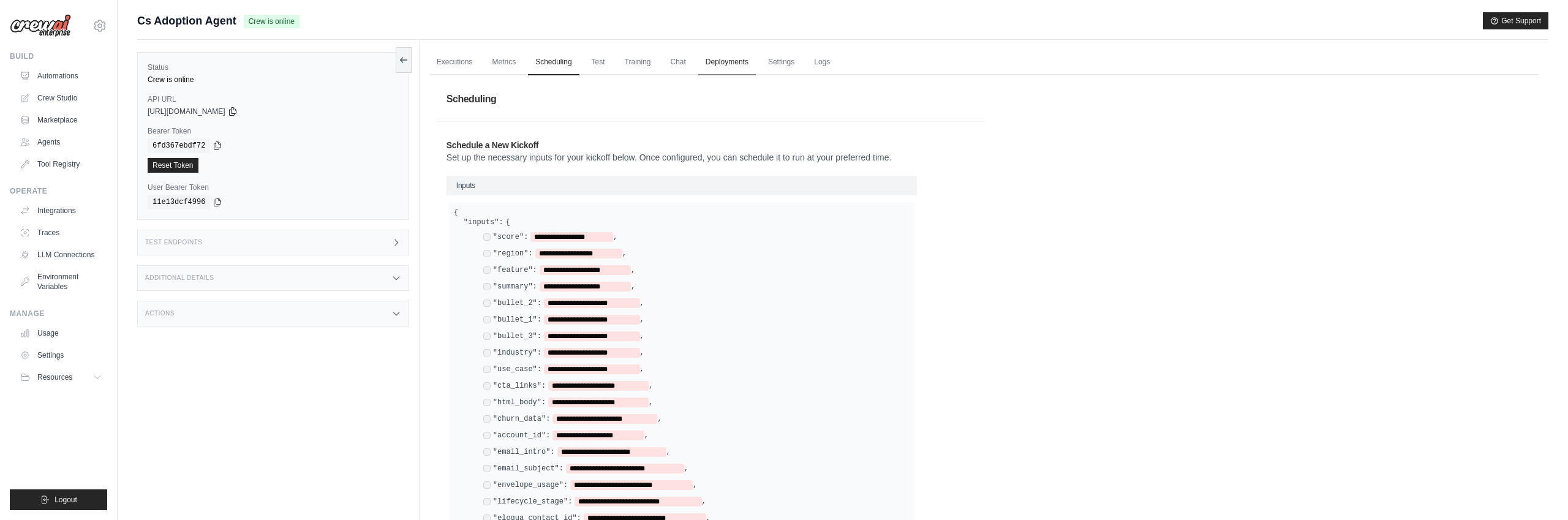
click at [723, 62] on link "Deployments" at bounding box center [727, 62] width 58 height 26
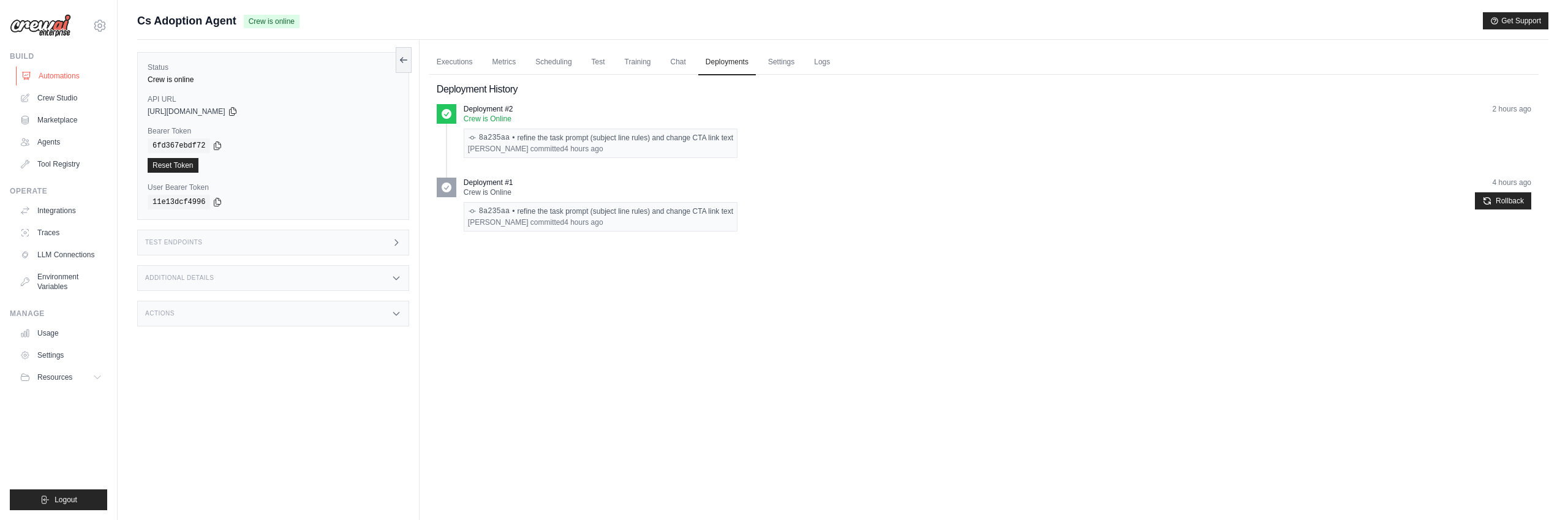
click at [51, 76] on link "Automations" at bounding box center [62, 75] width 93 height 20
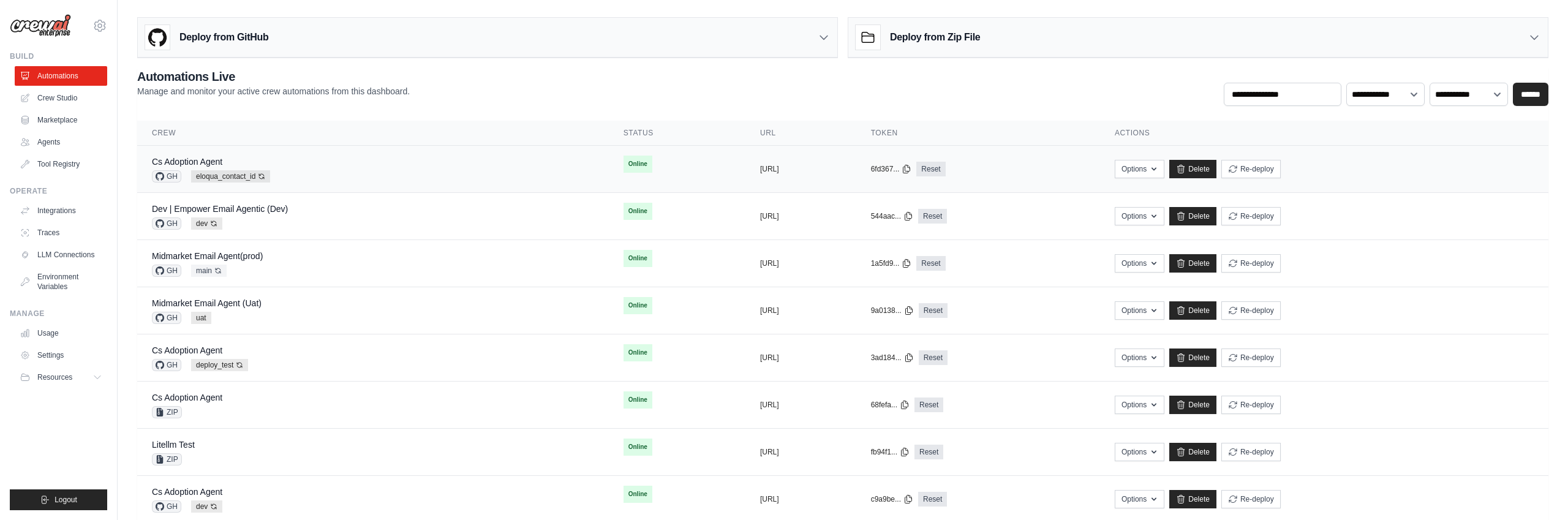
click at [500, 167] on div "Cs Adoption Agent GH eloqua_contact_id Auto-deploy enabled" at bounding box center [373, 169] width 443 height 27
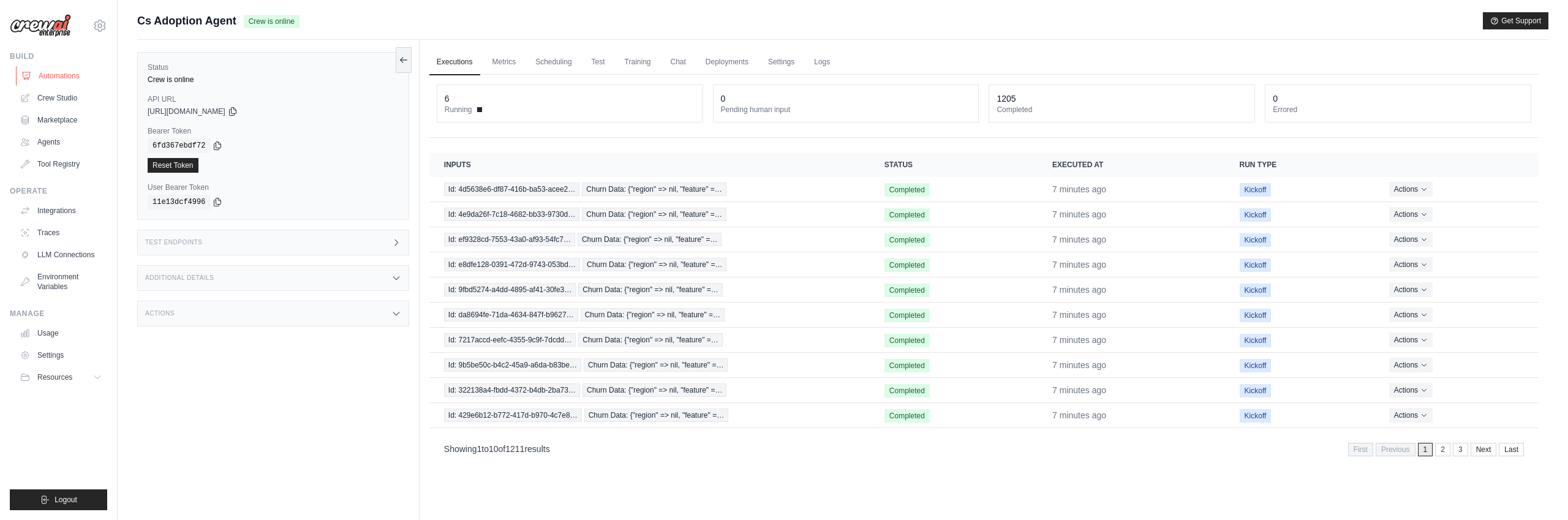
click at [62, 77] on link "Automations" at bounding box center [62, 75] width 93 height 20
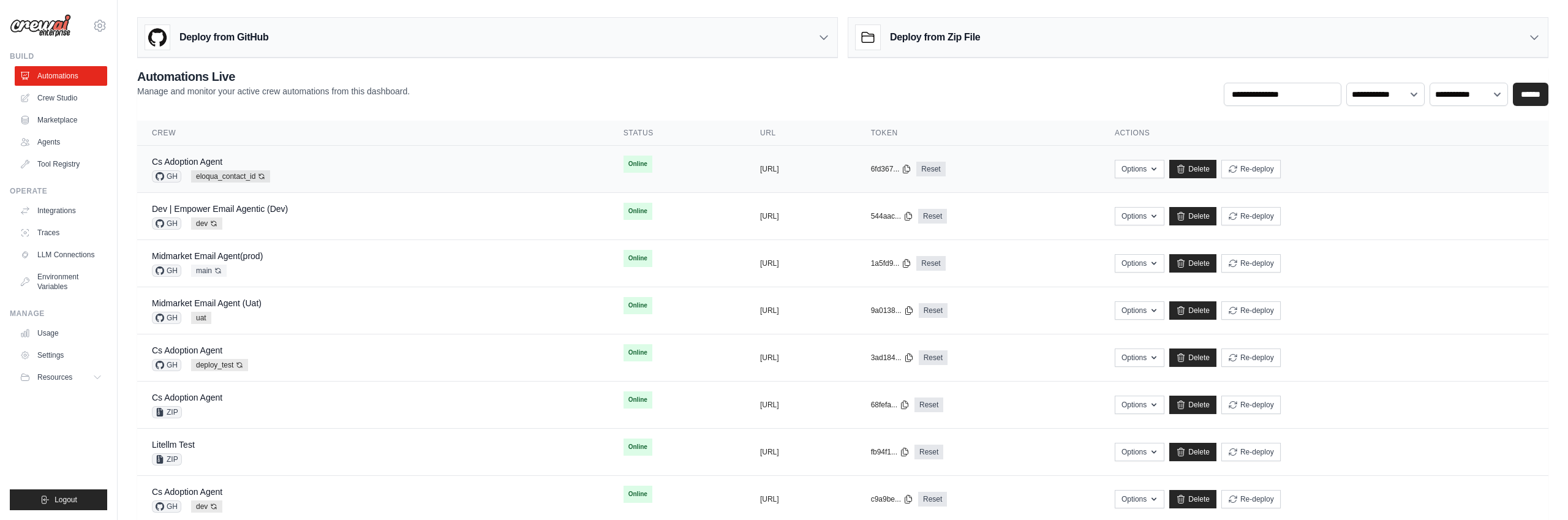
click at [406, 169] on div "Cs Adoption Agent GH eloqua_contact_id Auto-deploy enabled" at bounding box center [373, 169] width 443 height 27
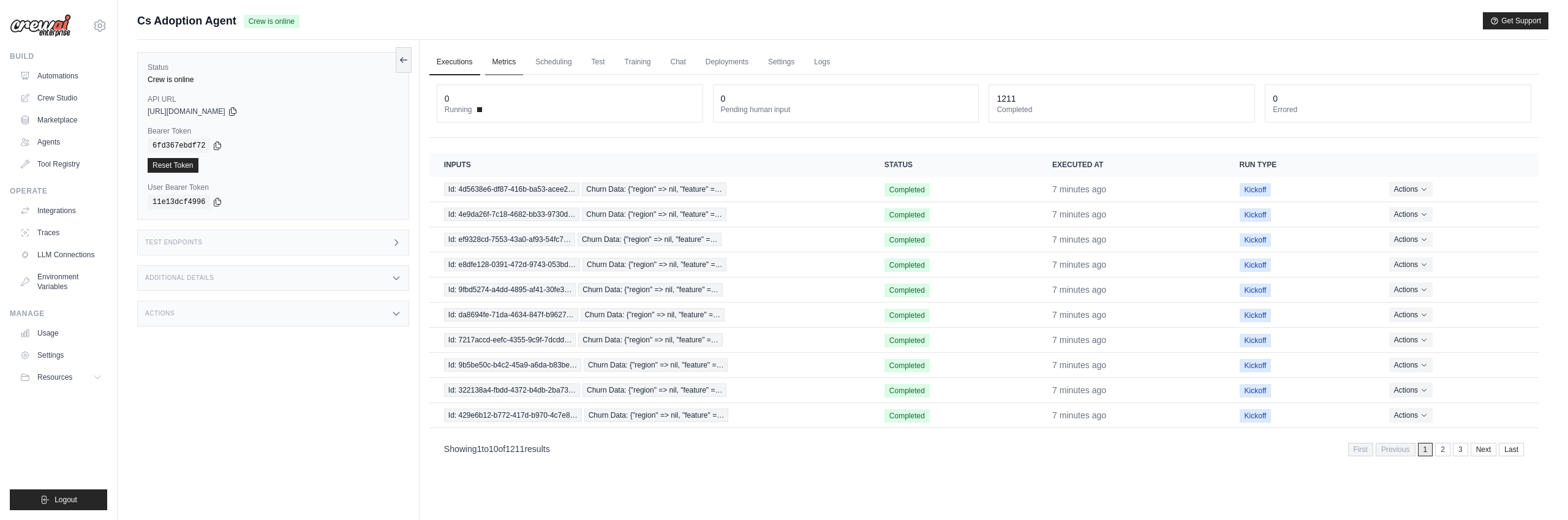
click at [499, 64] on link "Metrics" at bounding box center [505, 62] width 39 height 26
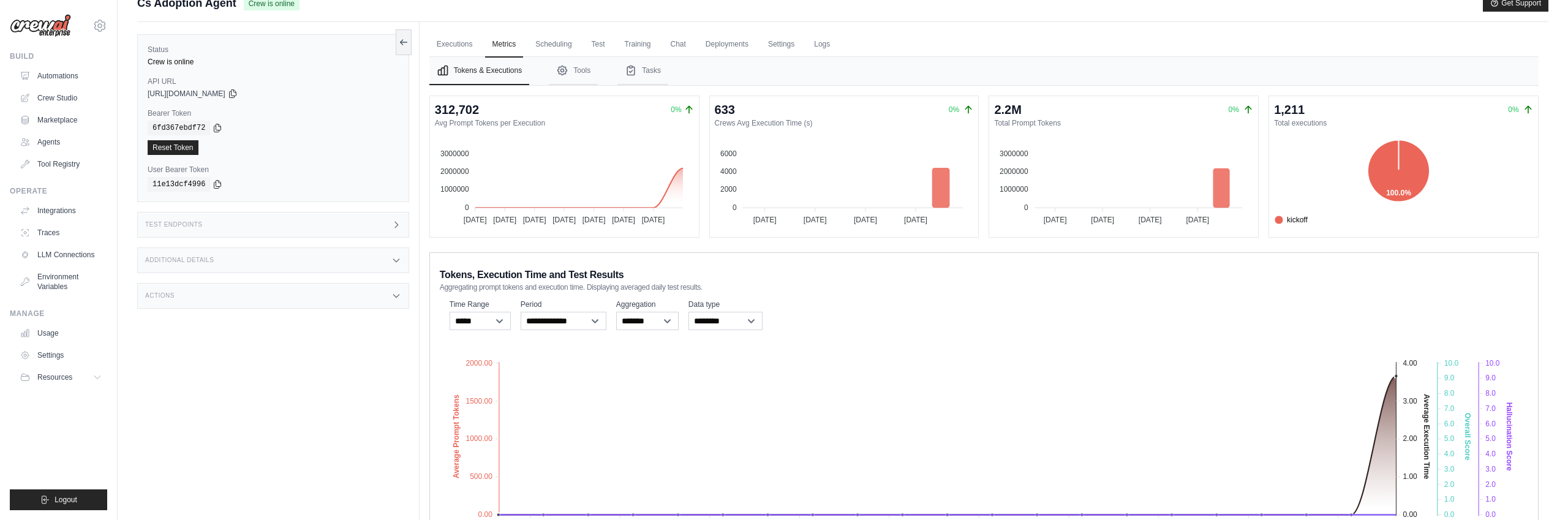
scroll to position [30, 0]
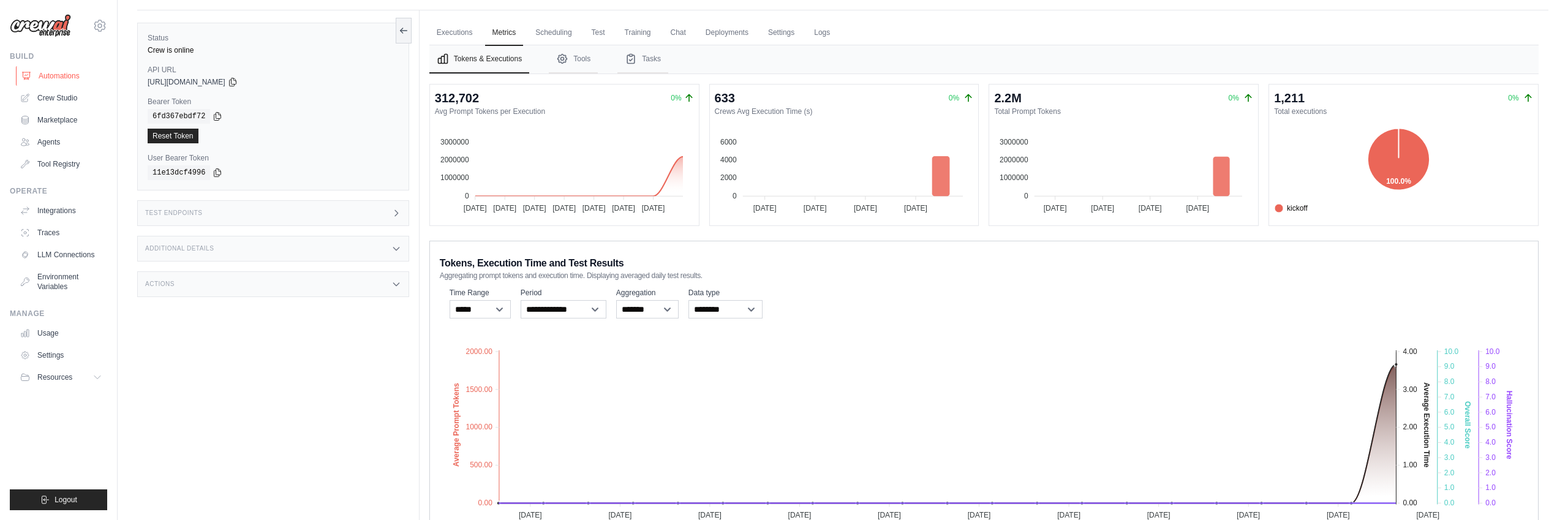
click at [68, 76] on link "Automations" at bounding box center [62, 75] width 93 height 20
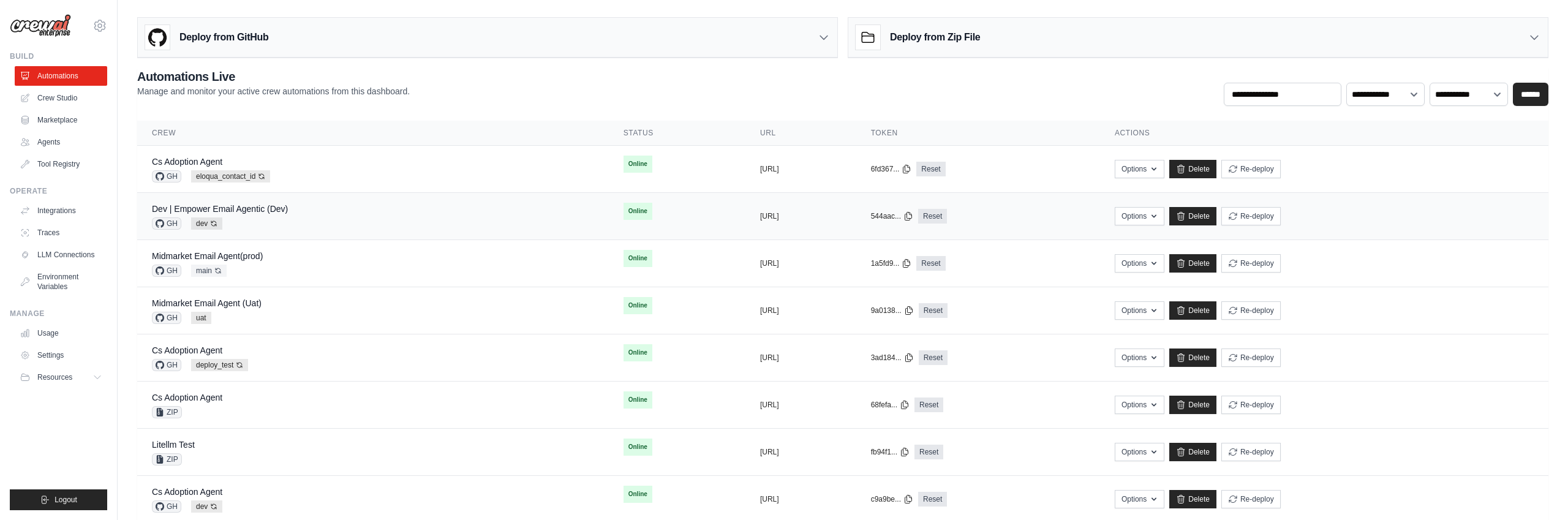
scroll to position [5, 0]
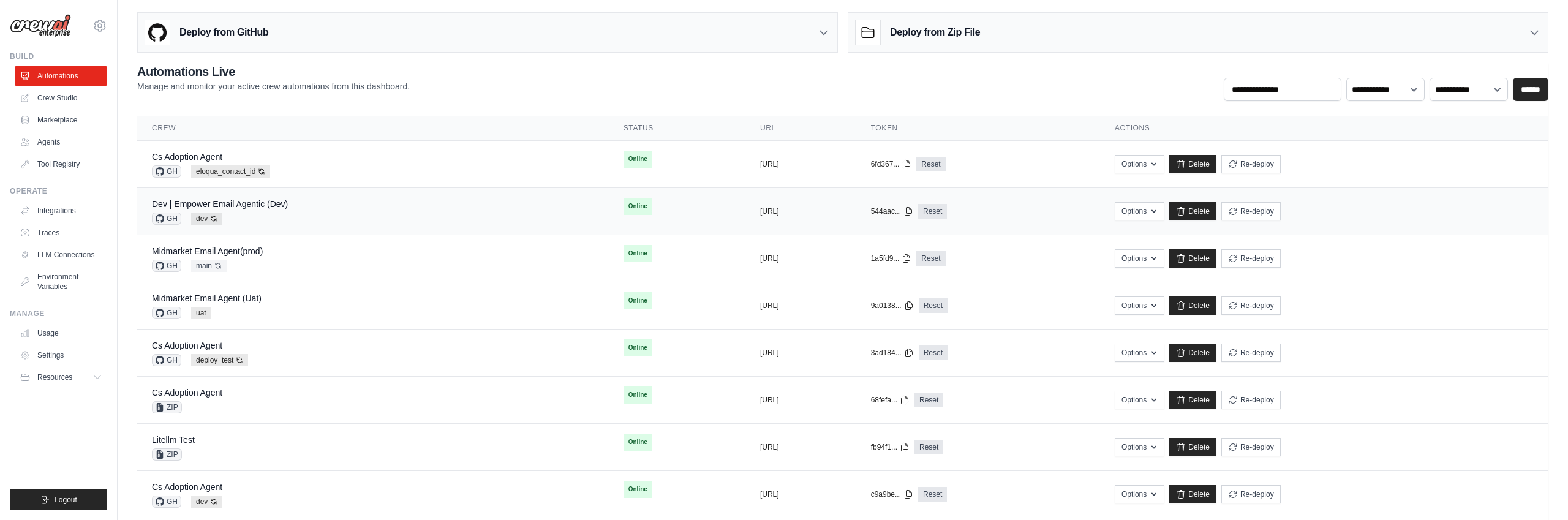
click at [444, 212] on div "Dev | Empower Email Agentic (Dev) GH dev Auto-deploy enabled" at bounding box center [373, 211] width 443 height 27
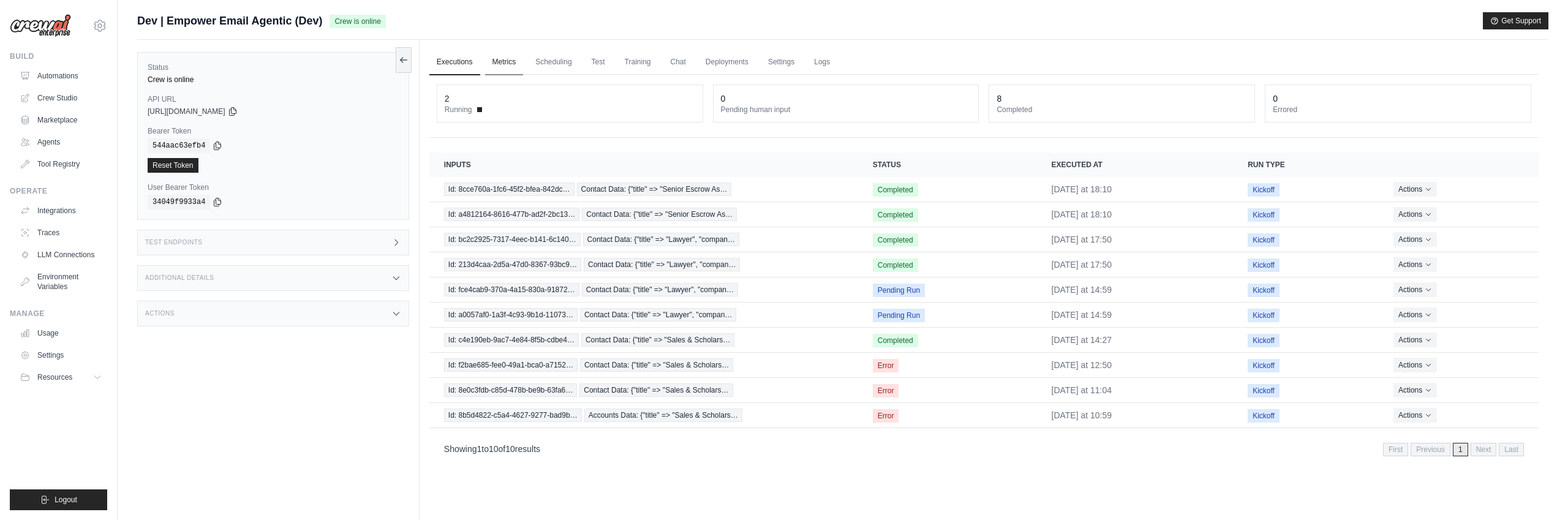
click at [505, 65] on link "Metrics" at bounding box center [505, 62] width 39 height 26
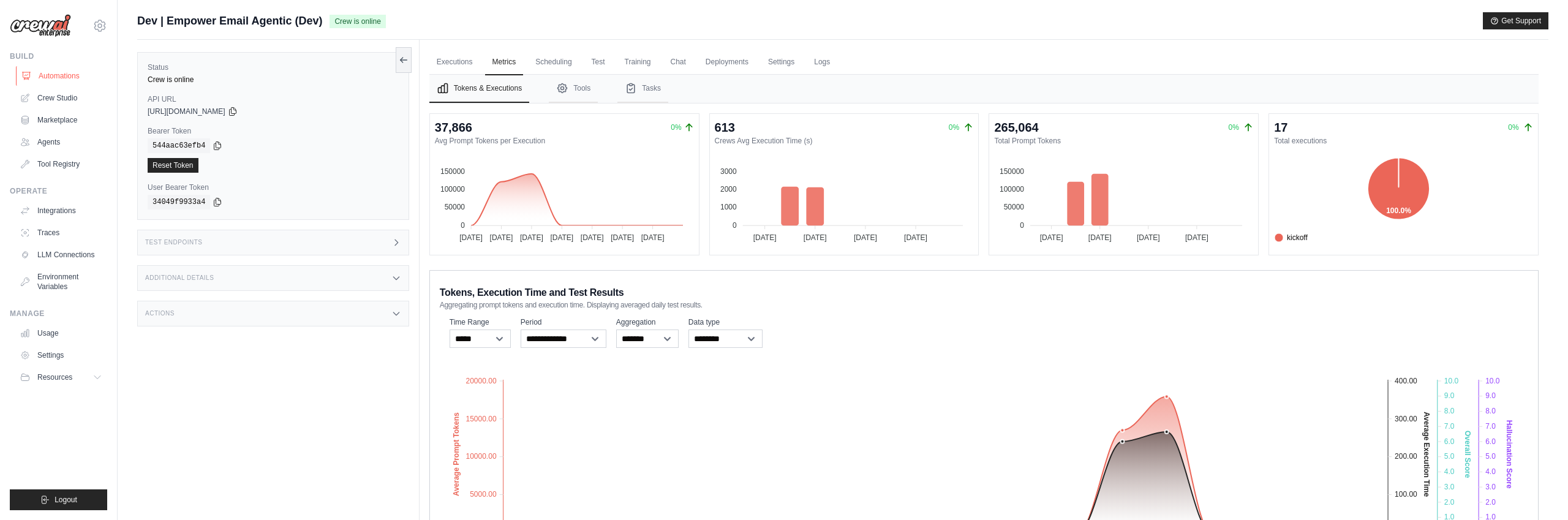
click at [71, 73] on link "Automations" at bounding box center [62, 75] width 93 height 20
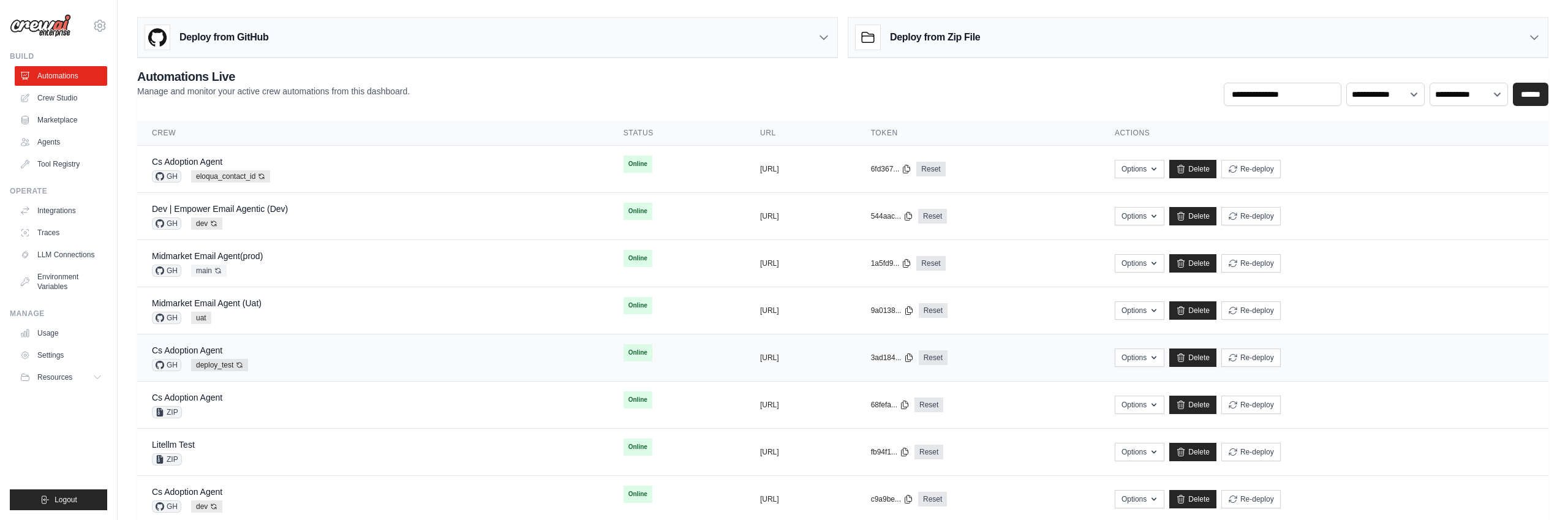
click at [280, 364] on div "Cs Adoption Agent GH deploy_test Auto-deploy enabled" at bounding box center [373, 358] width 443 height 27
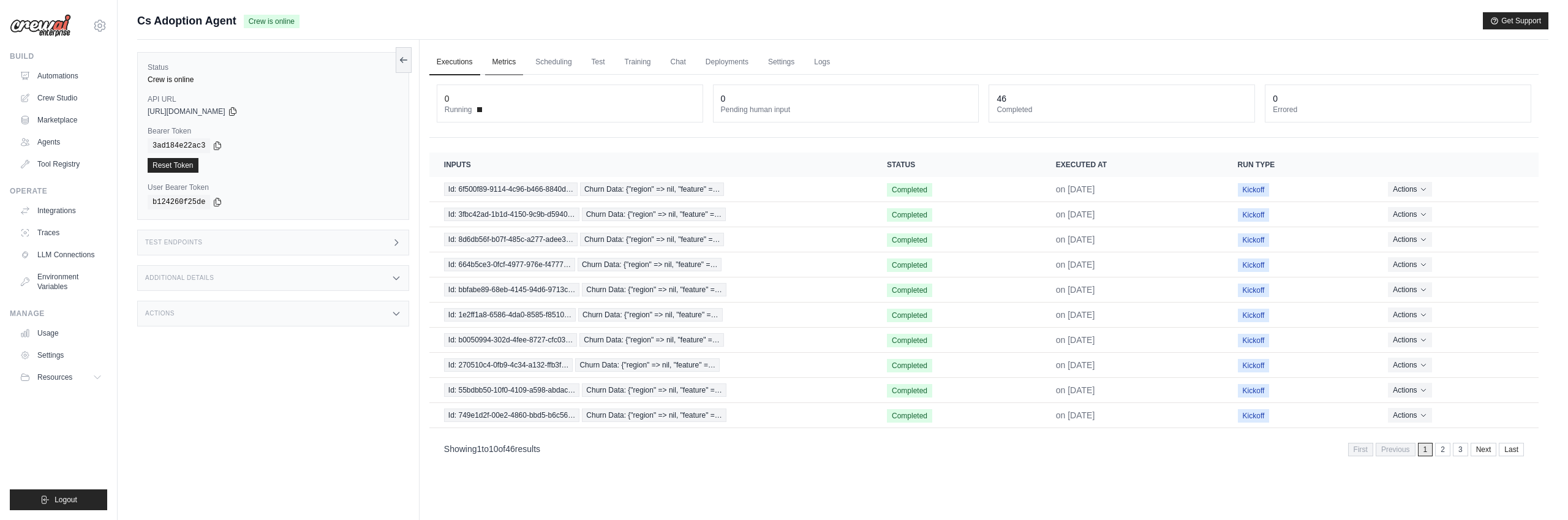
click at [503, 64] on link "Metrics" at bounding box center [505, 62] width 39 height 26
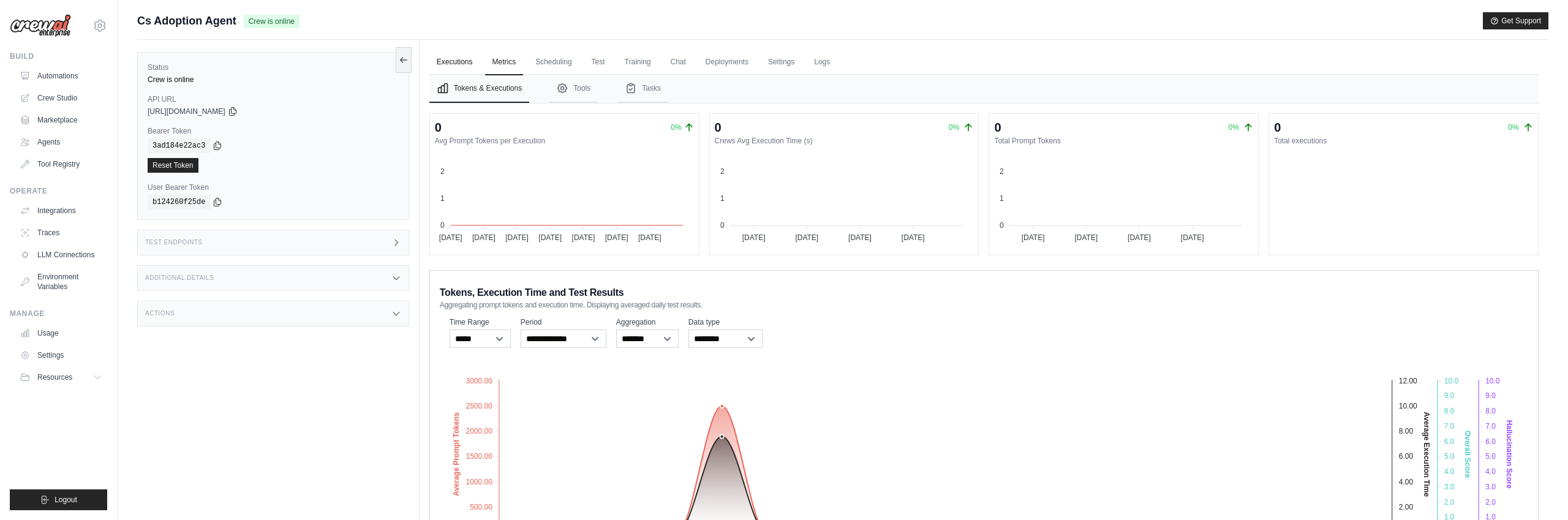
click at [464, 64] on link "Executions" at bounding box center [455, 62] width 51 height 26
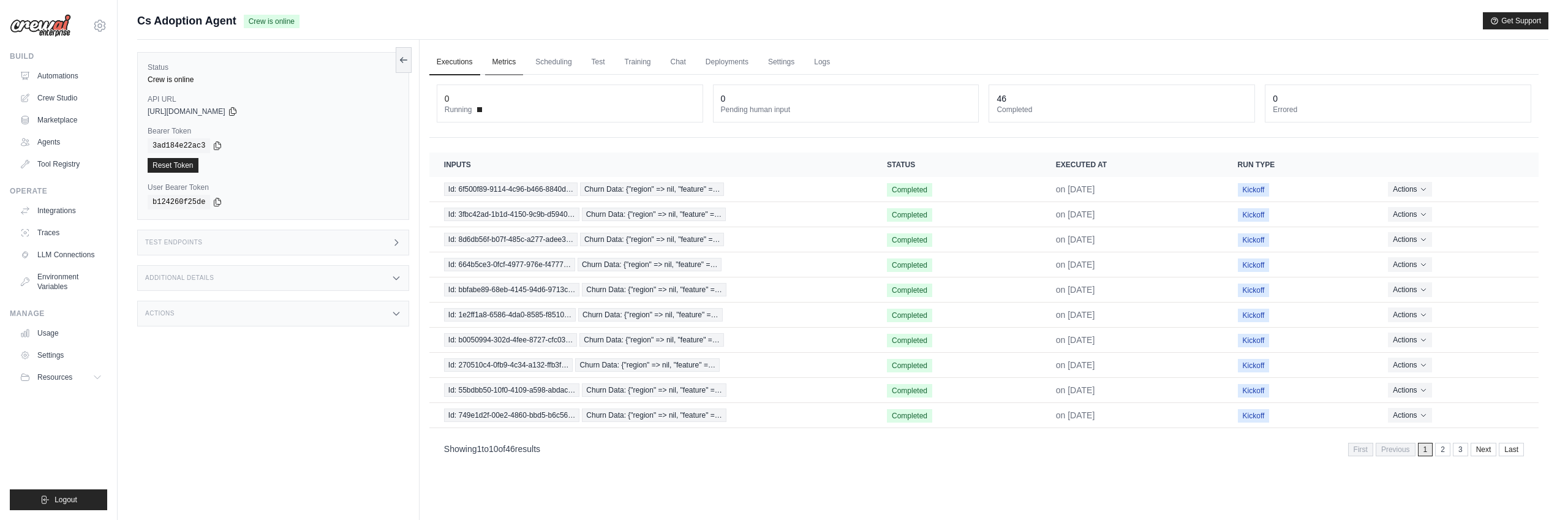
click at [506, 62] on link "Metrics" at bounding box center [505, 62] width 39 height 26
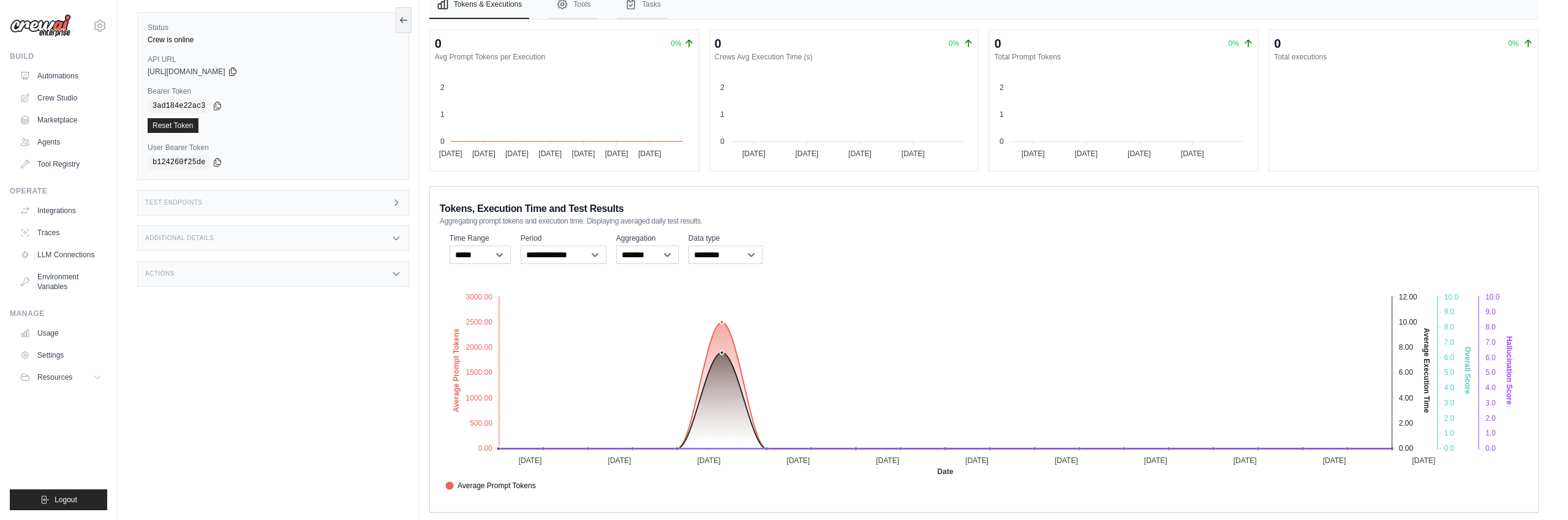
scroll to position [98, 0]
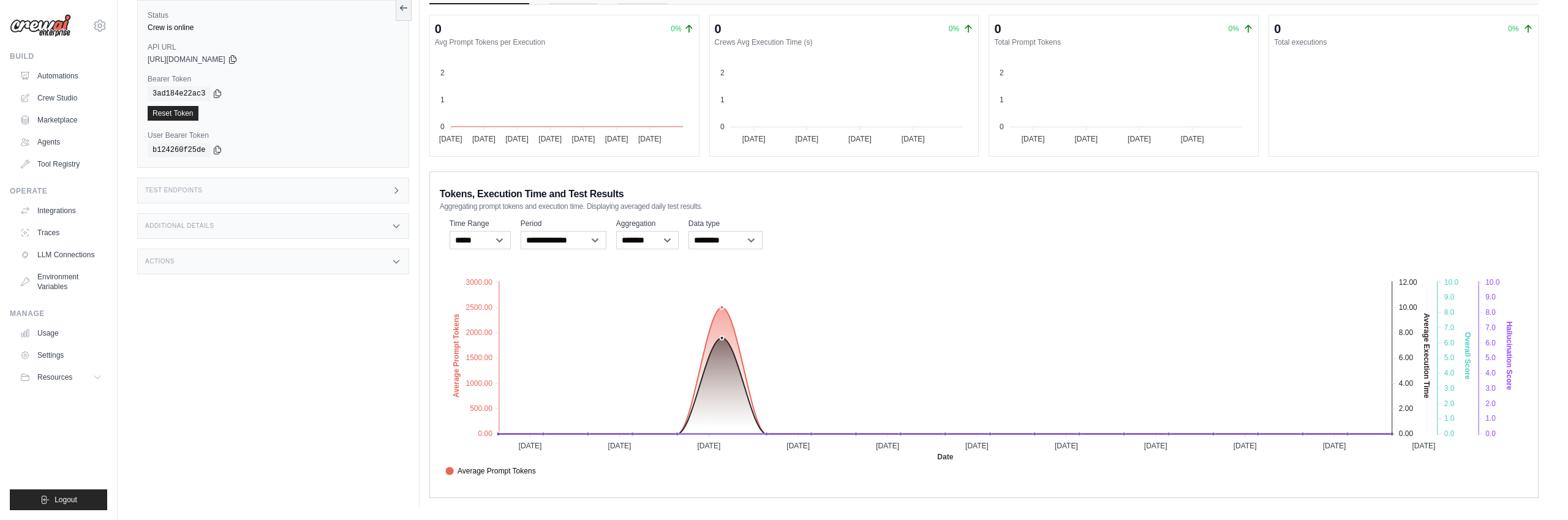
click at [722, 353] on foreignobject "Average Prompt Tokens Average Execution Time Score Hallucination Score Crew Ver…" at bounding box center [983, 371] width 1088 height 214
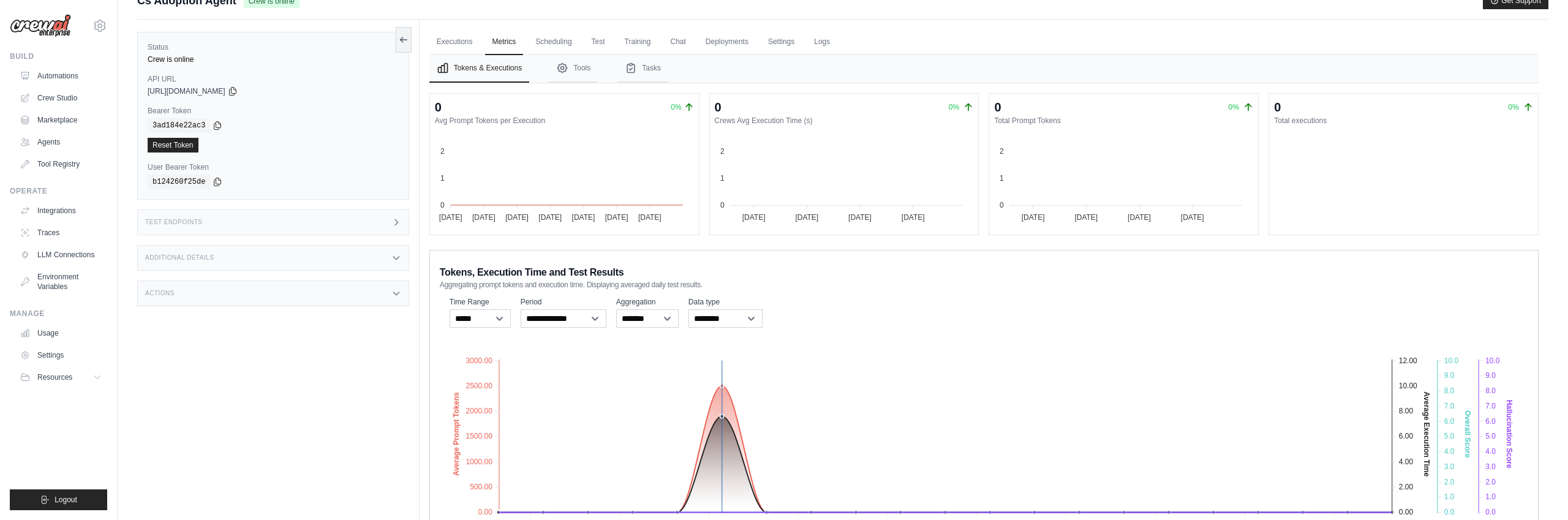
scroll to position [0, 0]
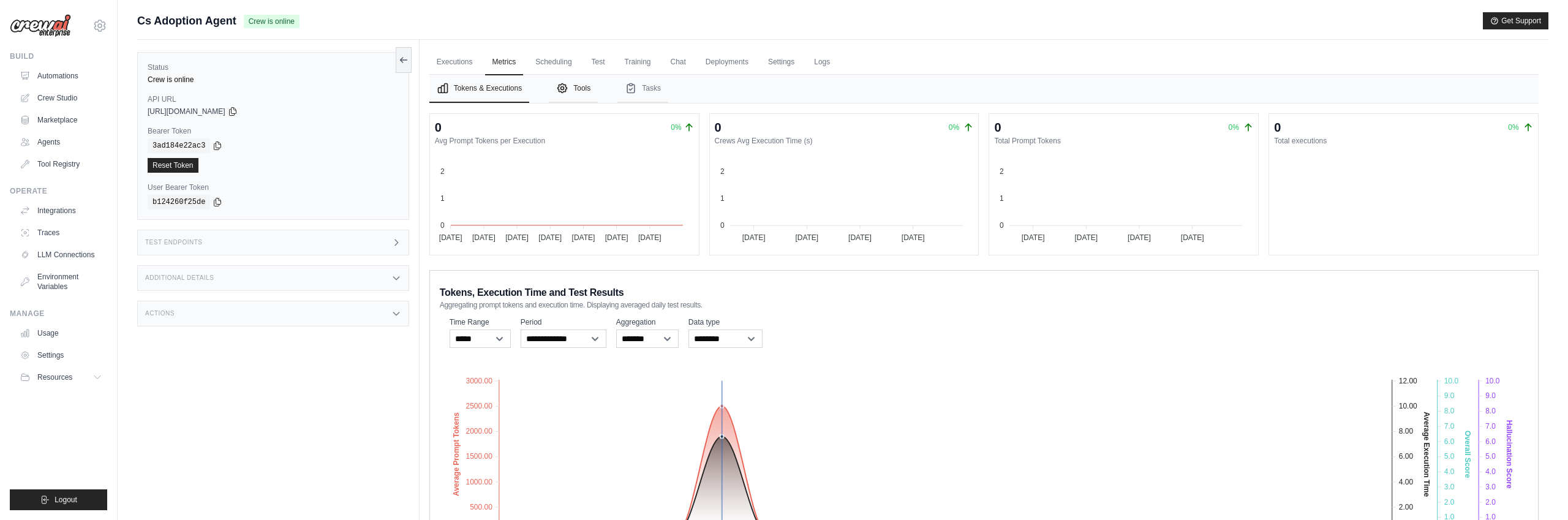
click at [585, 90] on button "Tools" at bounding box center [572, 89] width 49 height 28
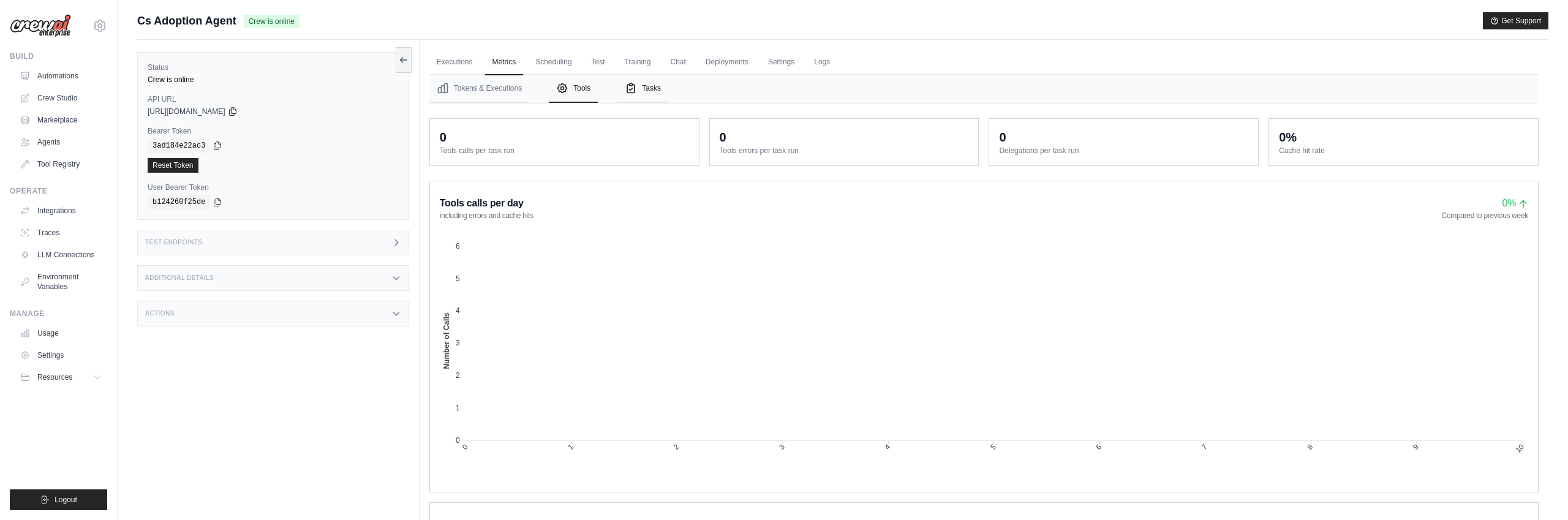
click at [639, 94] on button "Tasks" at bounding box center [642, 89] width 51 height 28
click at [462, 93] on button "Tokens & Executions" at bounding box center [480, 89] width 100 height 28
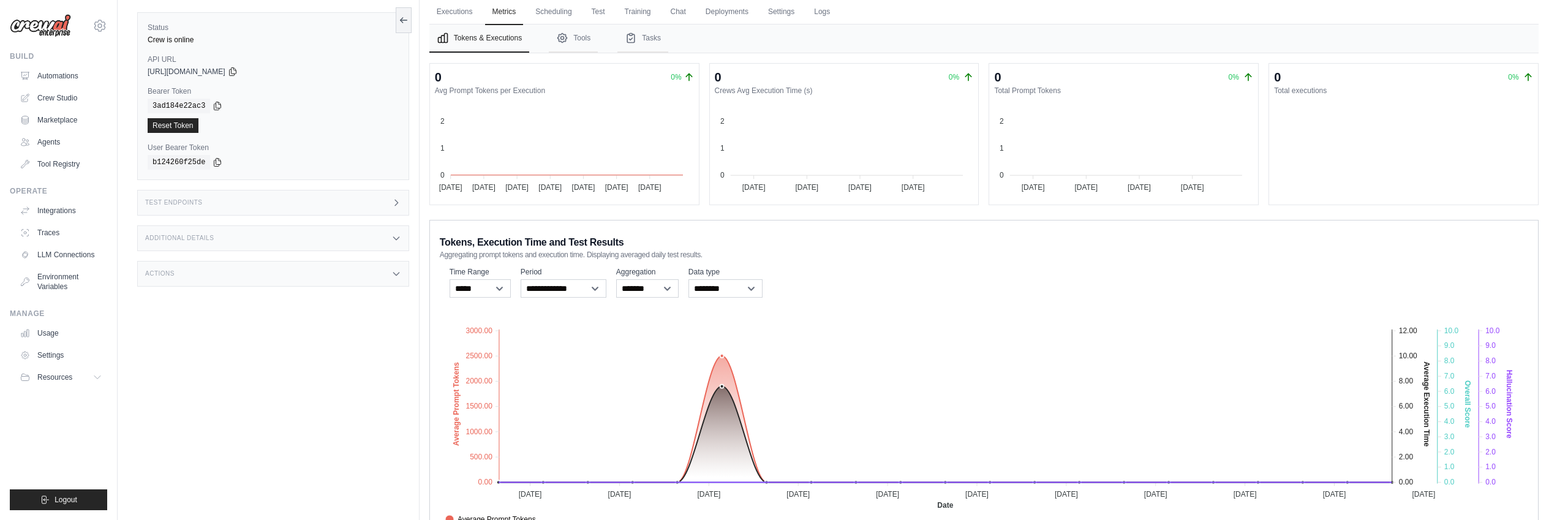
scroll to position [98, 0]
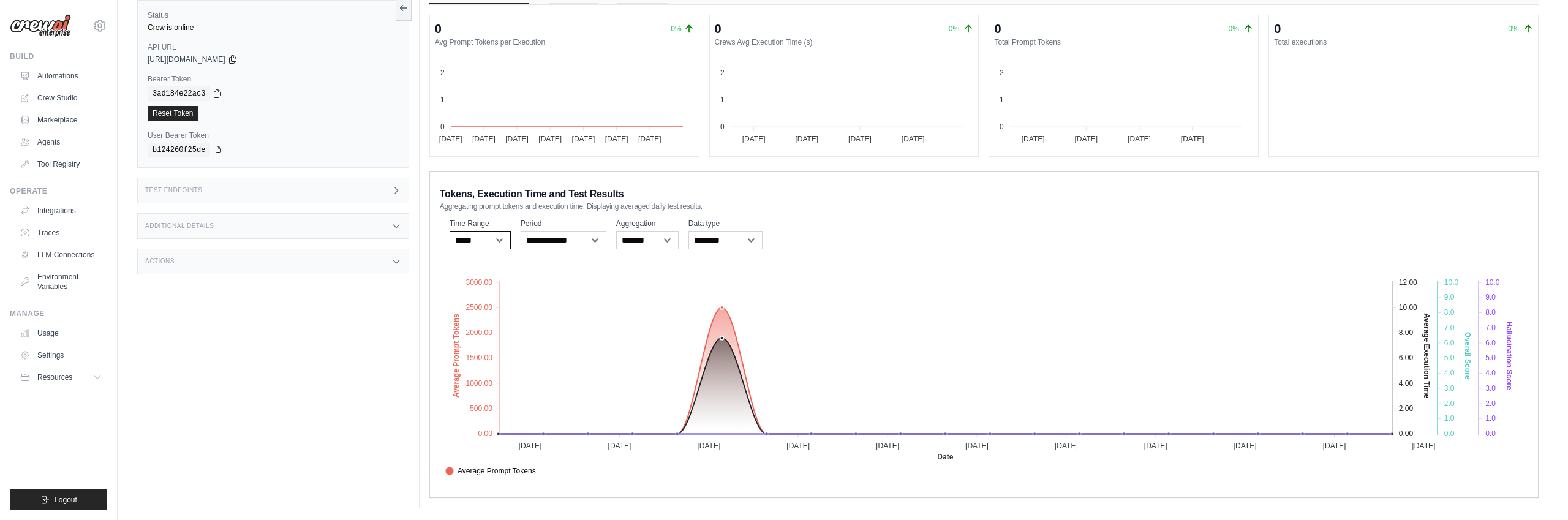
click at [480, 242] on select "***** ****** *******" at bounding box center [481, 240] width 61 height 19
select select "*****"
click at [450, 231] on select "***** ****** *******" at bounding box center [481, 240] width 61 height 19
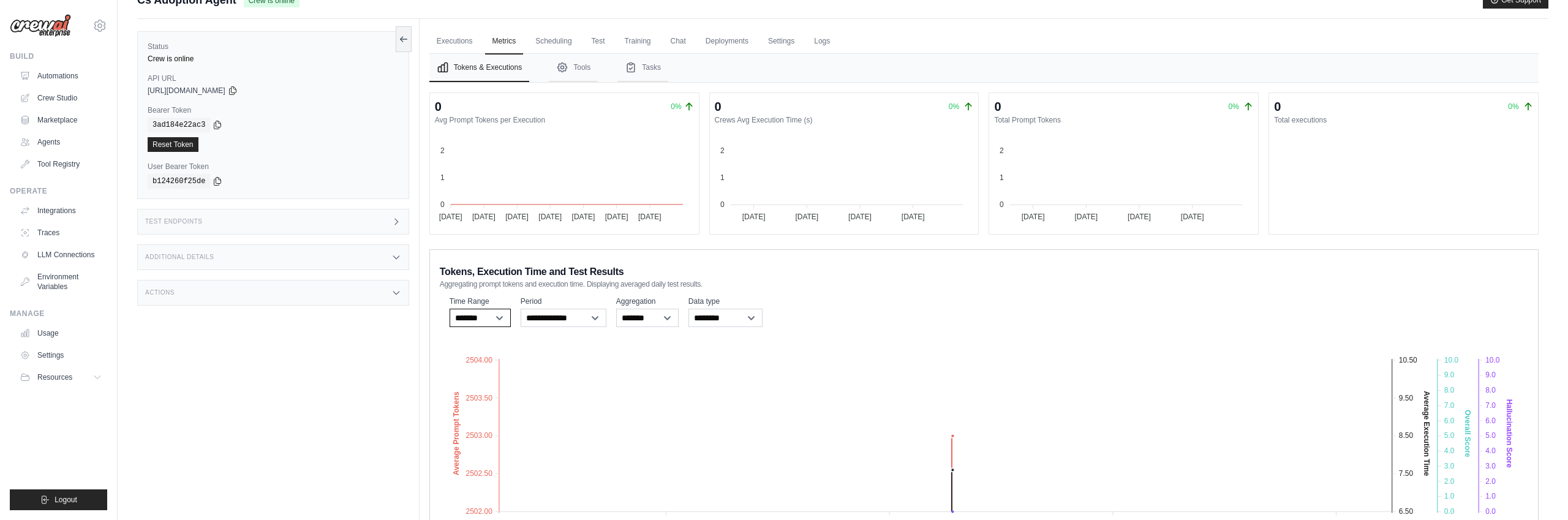
scroll to position [13, 0]
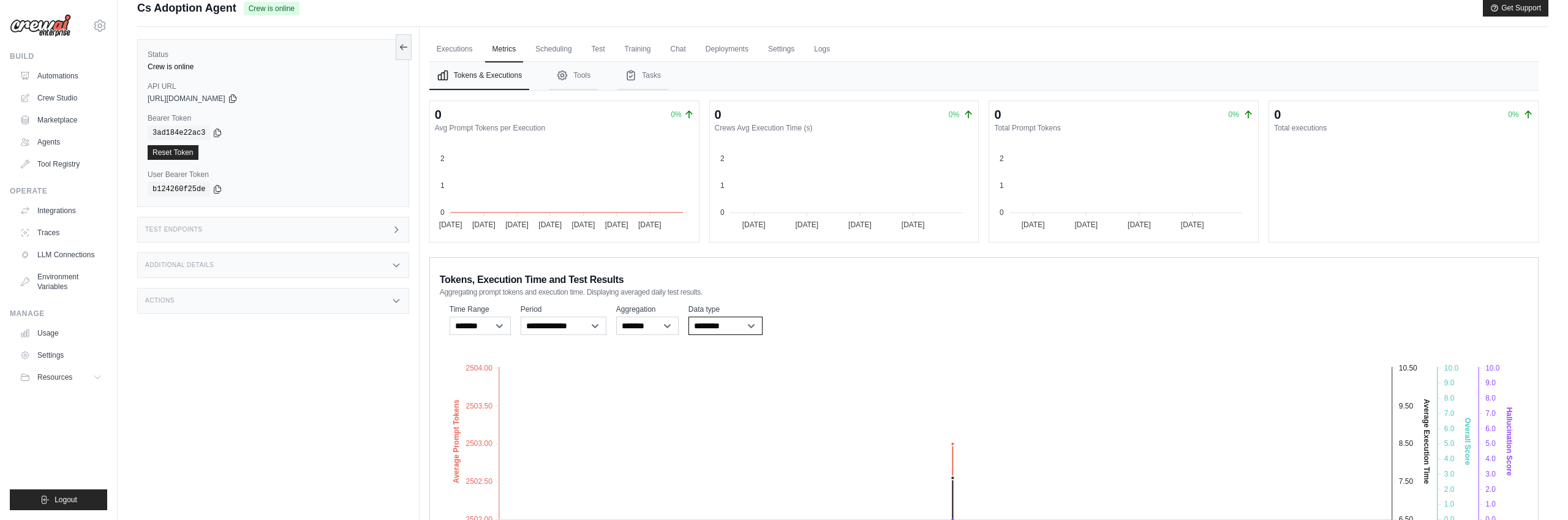
click at [717, 326] on select "**********" at bounding box center [726, 326] width 74 height 19
click at [688, 317] on select "**********" at bounding box center [726, 326] width 74 height 19
click at [656, 326] on select "******* *****" at bounding box center [647, 326] width 62 height 19
select select "*****"
click at [616, 317] on select "******* *****" at bounding box center [647, 326] width 62 height 19
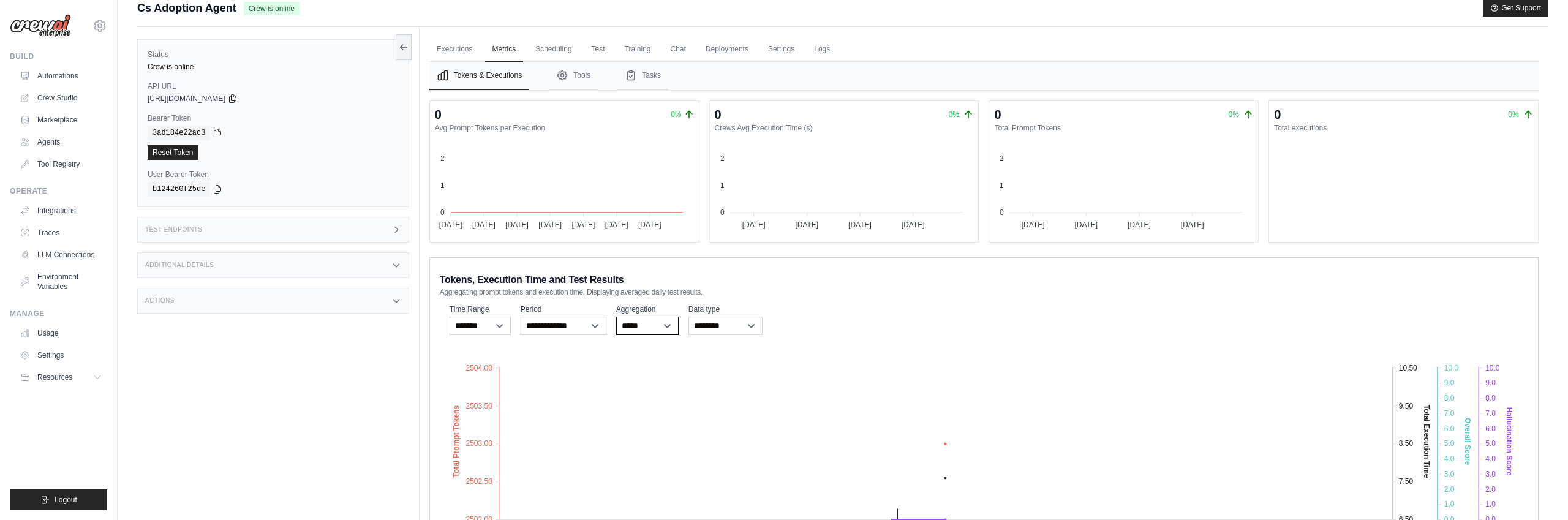
scroll to position [98, 0]
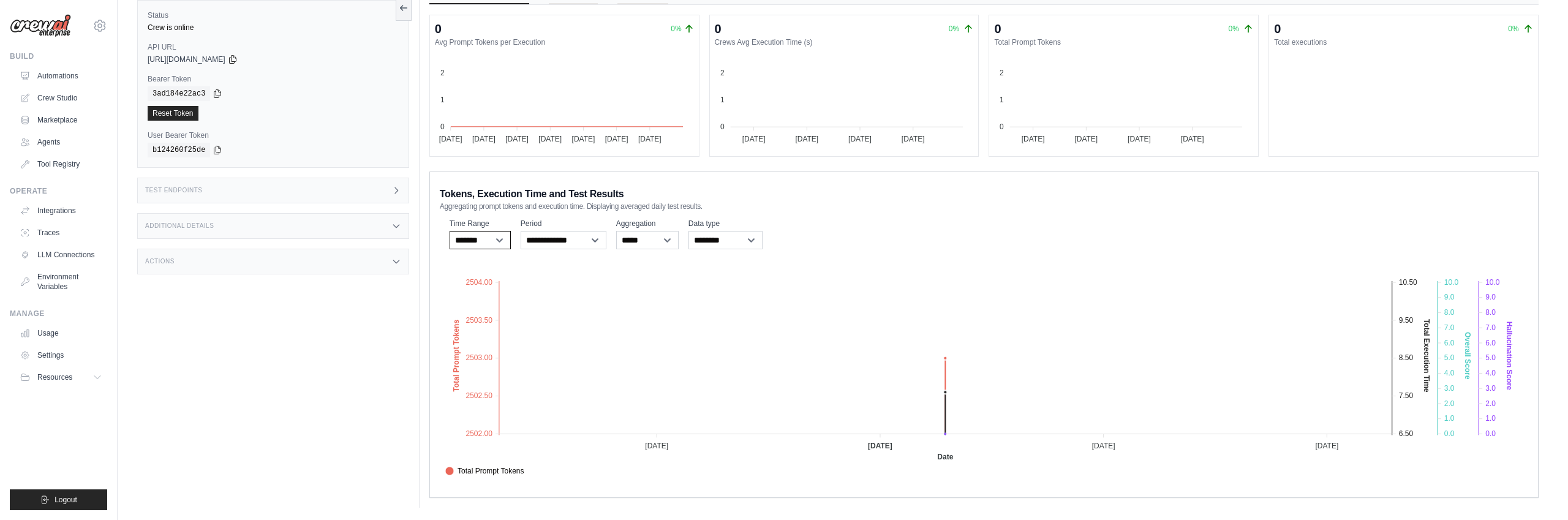
click at [471, 240] on select "***** ****** *******" at bounding box center [481, 240] width 61 height 19
select select "****"
click at [450, 231] on select "***** ****** *******" at bounding box center [481, 240] width 61 height 19
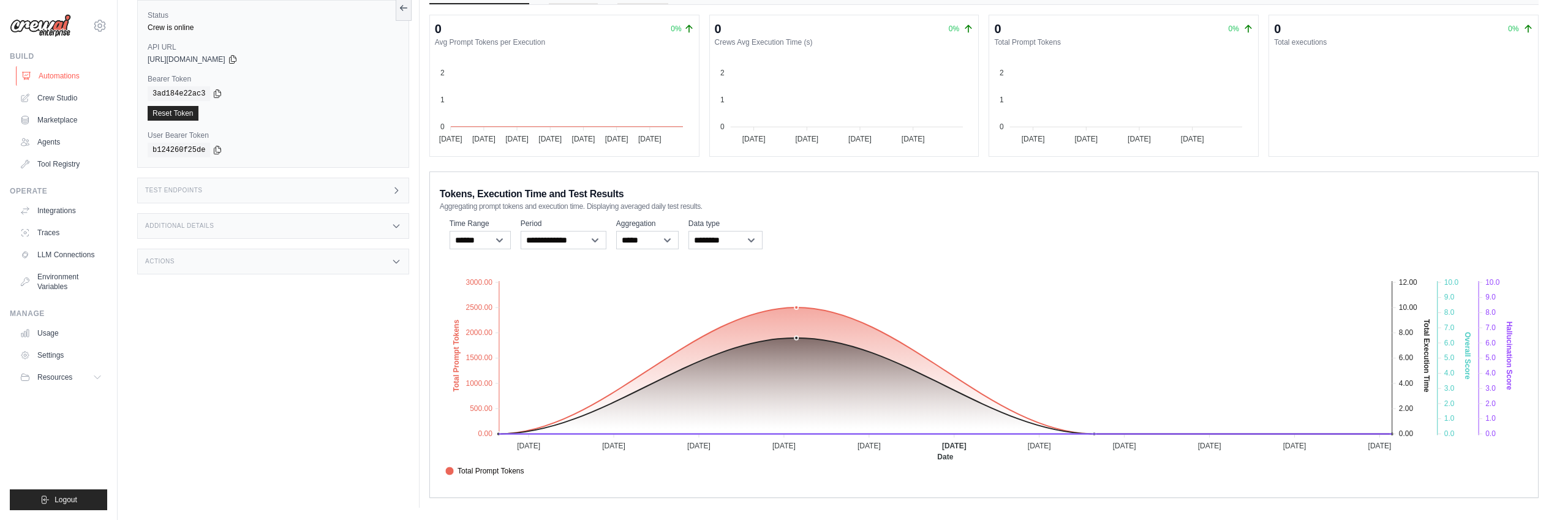
click at [53, 73] on link "Automations" at bounding box center [62, 75] width 93 height 20
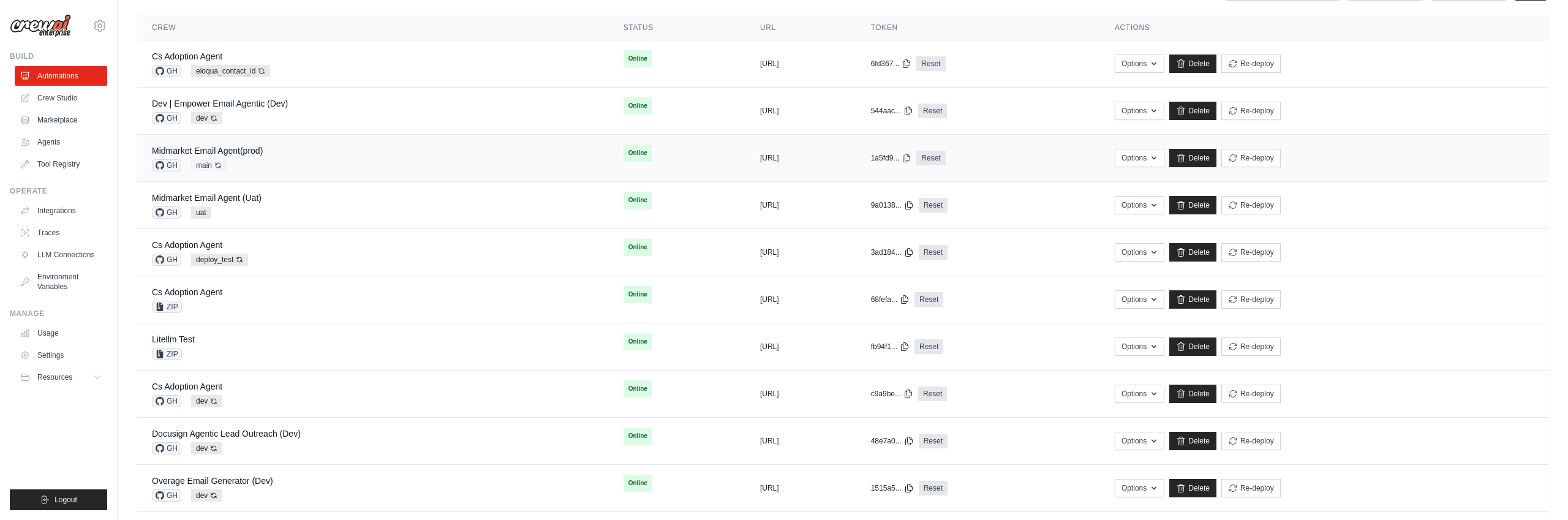
scroll to position [108, 0]
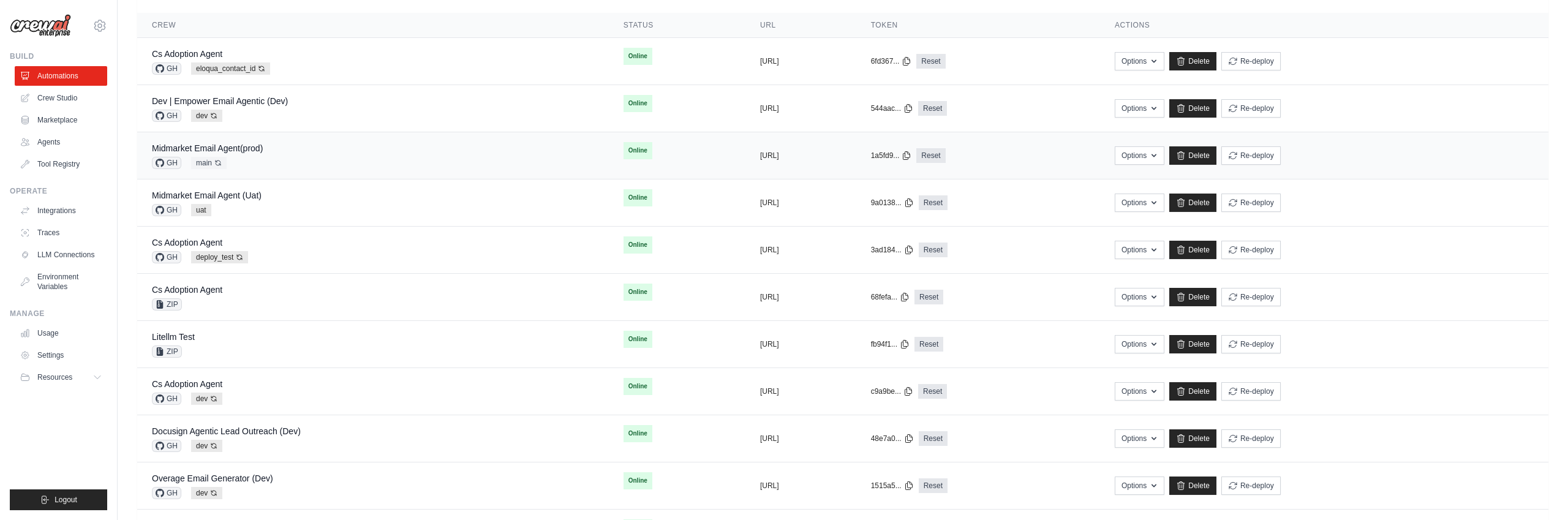
click at [355, 158] on div "Midmarket Email Agent(prod) GH main Auto-deploy enabled" at bounding box center [373, 155] width 443 height 27
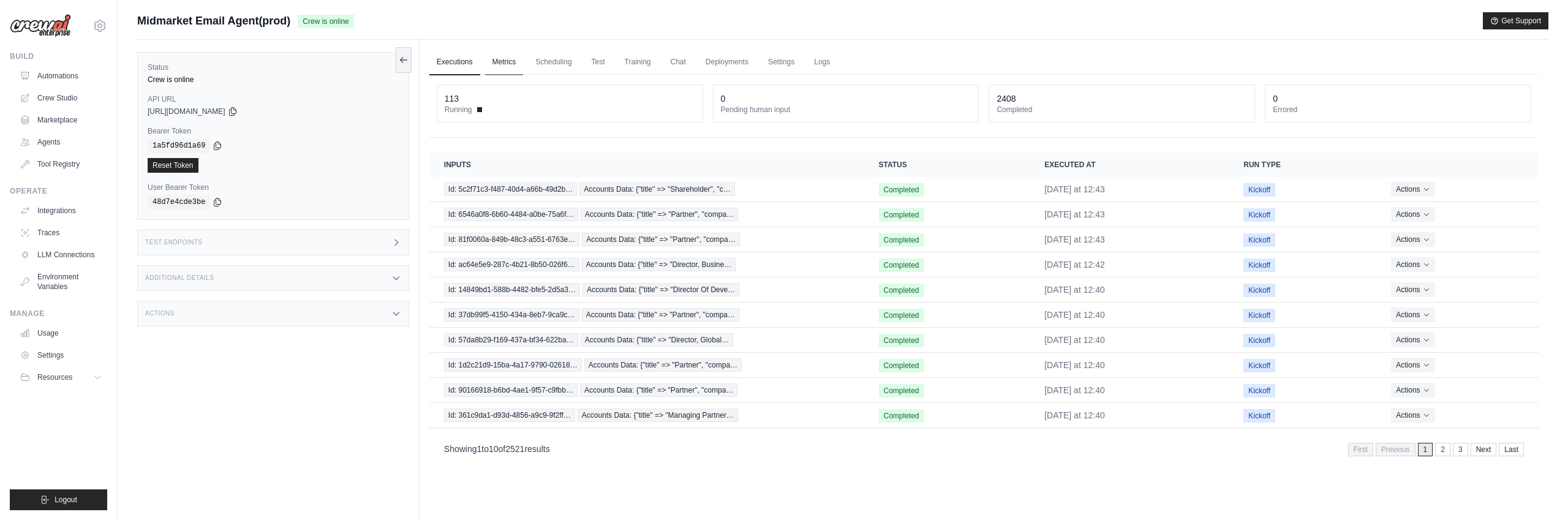
click at [508, 61] on link "Metrics" at bounding box center [505, 62] width 39 height 26
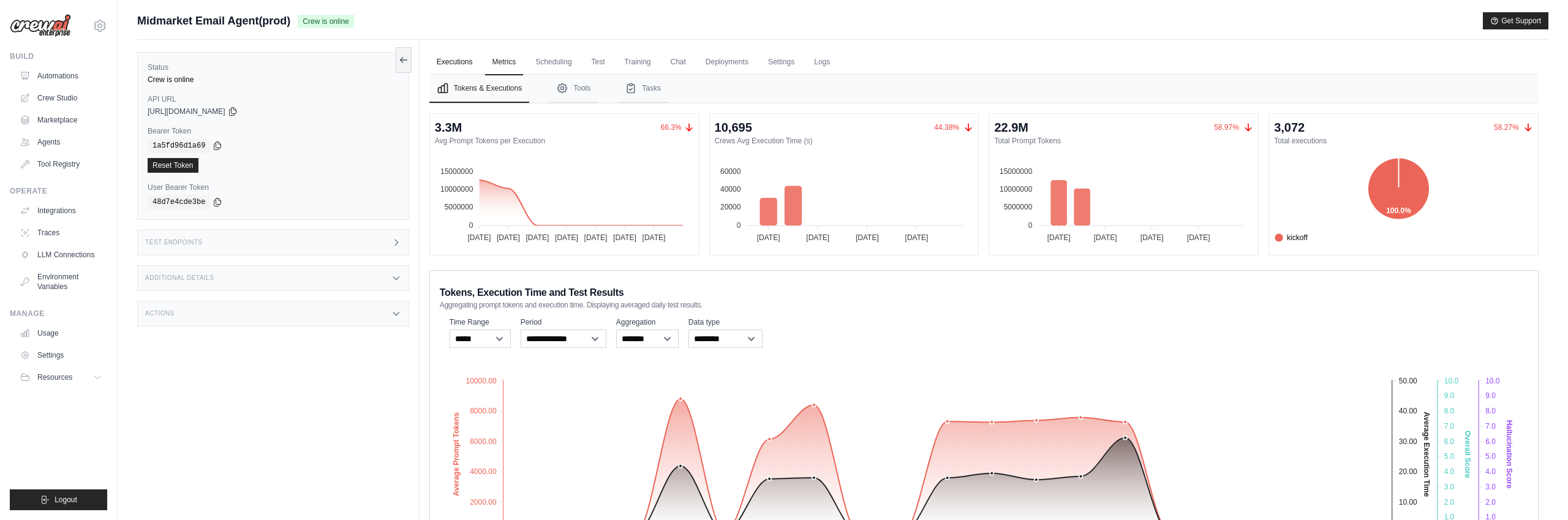
click at [461, 64] on link "Executions" at bounding box center [455, 62] width 51 height 26
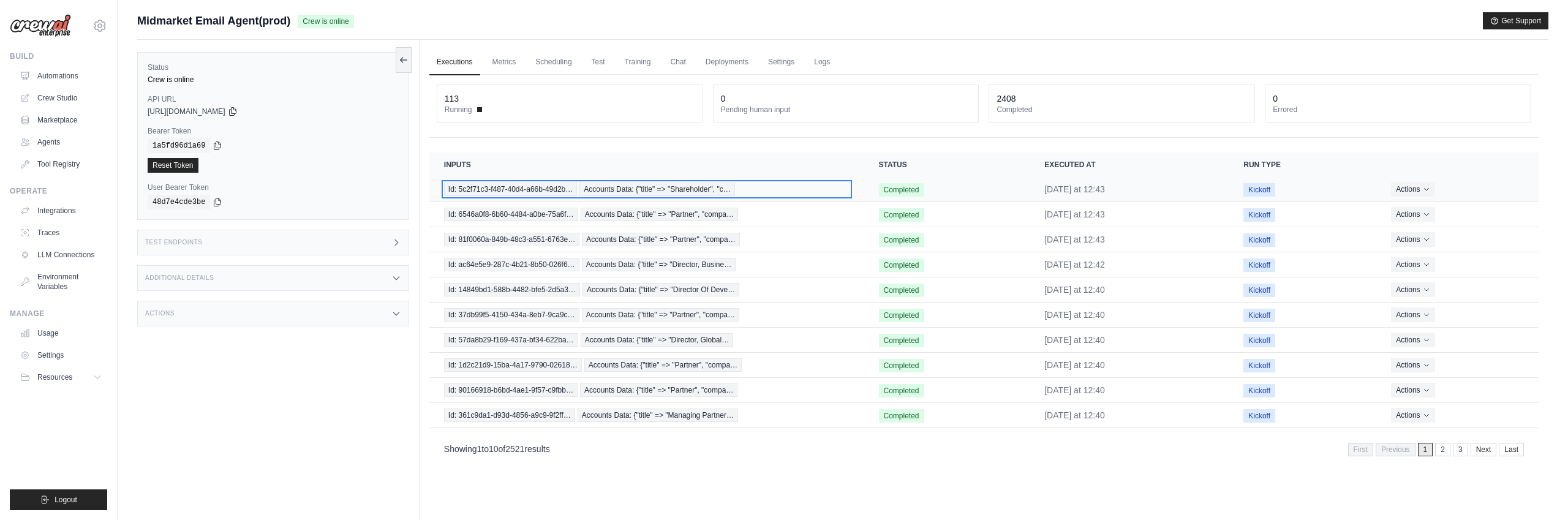
click at [568, 188] on span "Id: 5c2f71c3-f487-40d4-a66b-49d2b…" at bounding box center [510, 189] width 133 height 14
click at [64, 75] on link "Automations" at bounding box center [62, 75] width 93 height 20
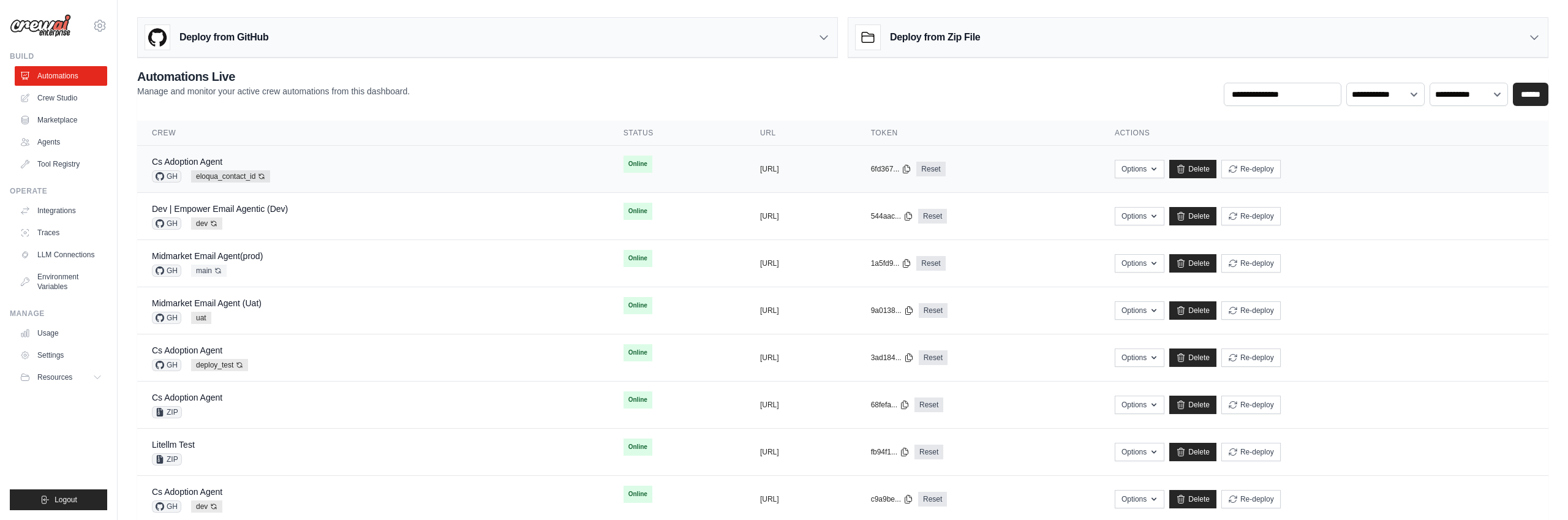
click at [452, 156] on div "Cs Adoption Agent GH eloqua_contact_id Auto-deploy enabled" at bounding box center [373, 169] width 443 height 27
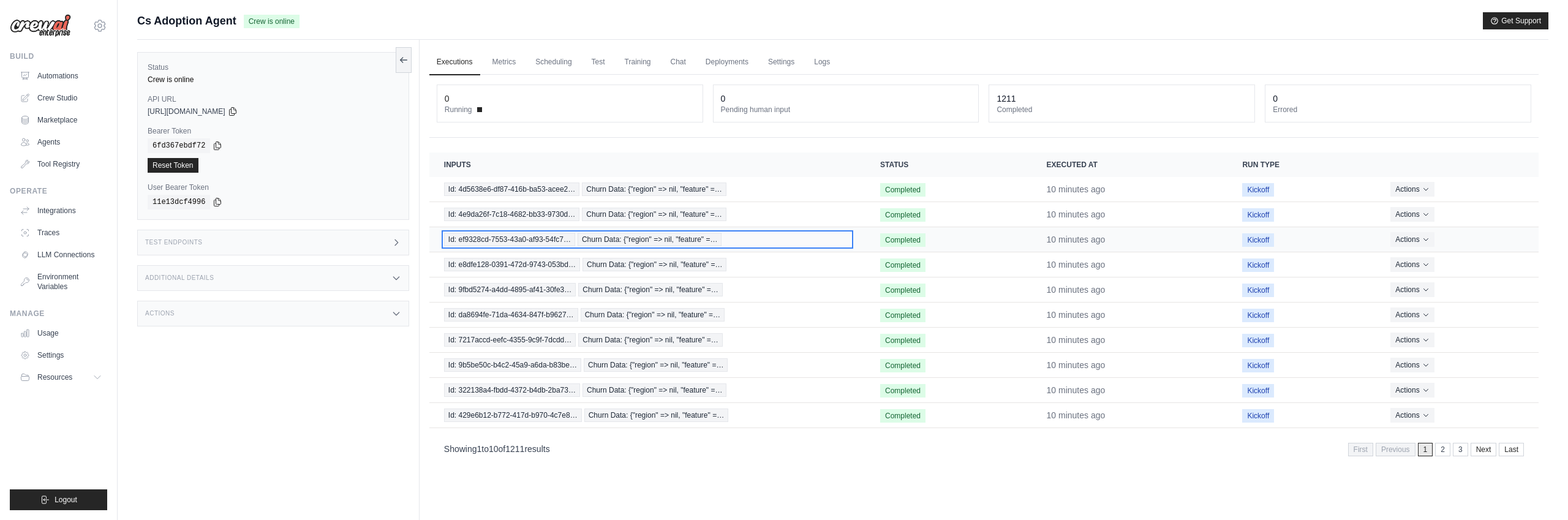
click at [688, 240] on span "Churn Data: {"region" => nil, "feature" =…" at bounding box center [650, 240] width 145 height 14
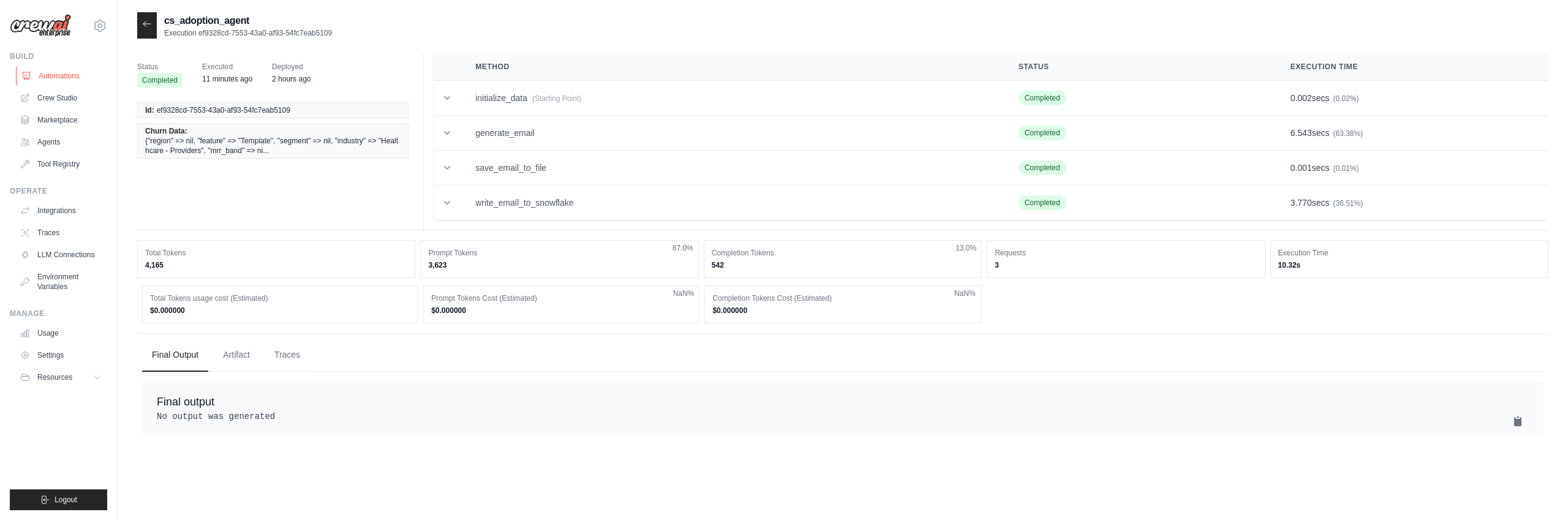
click at [49, 79] on link "Automations" at bounding box center [62, 75] width 93 height 20
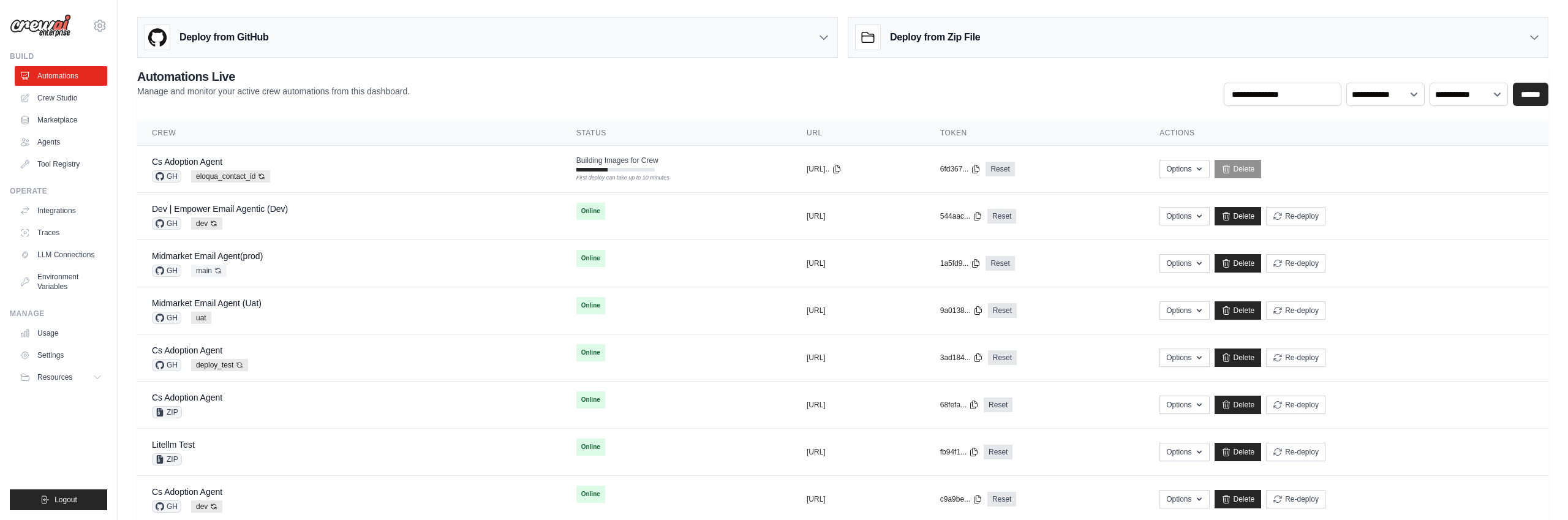
scroll to position [11, 0]
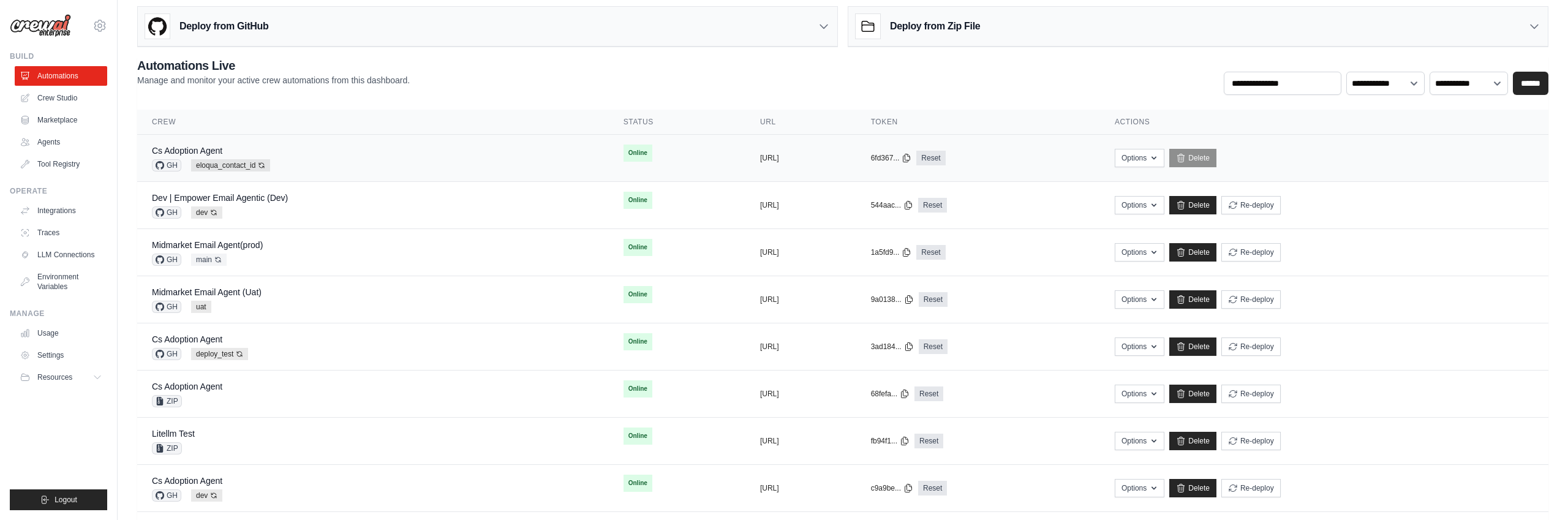
click at [622, 171] on td "Online First deploy can take up to 10 minutes" at bounding box center [676, 153] width 136 height 37
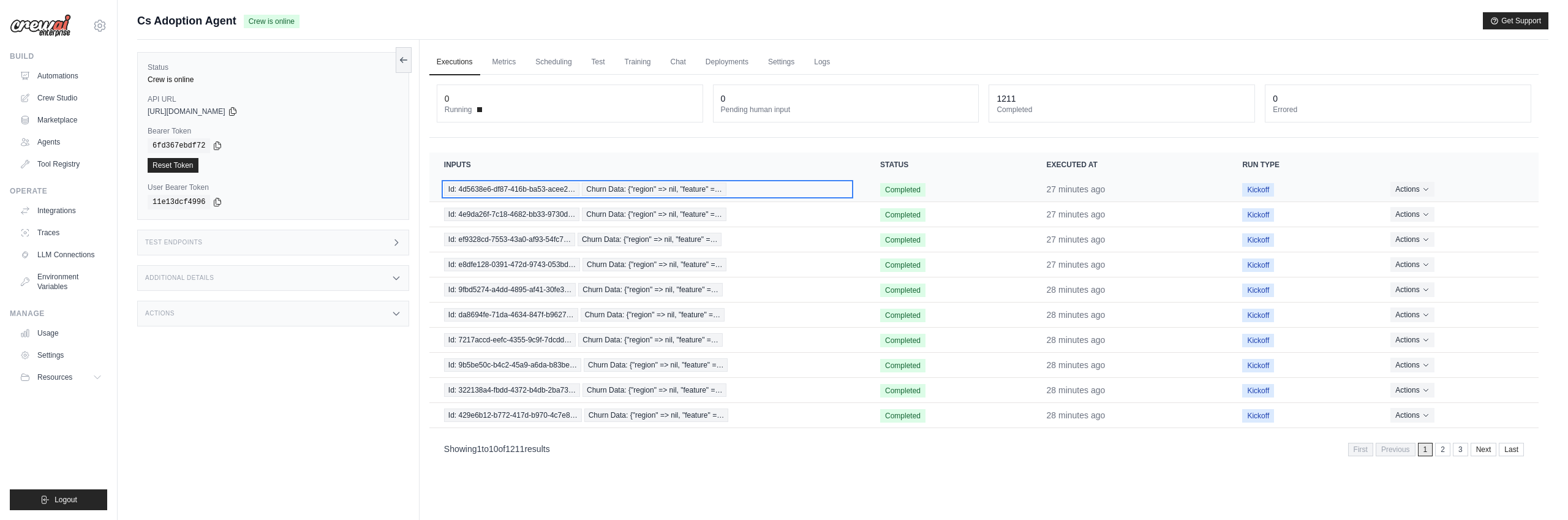
click at [745, 190] on div "Id: 4d5638e6-df87-416b-ba53-acee2… Churn Data: {"region" => nil, "feature" =…" at bounding box center [648, 189] width 406 height 14
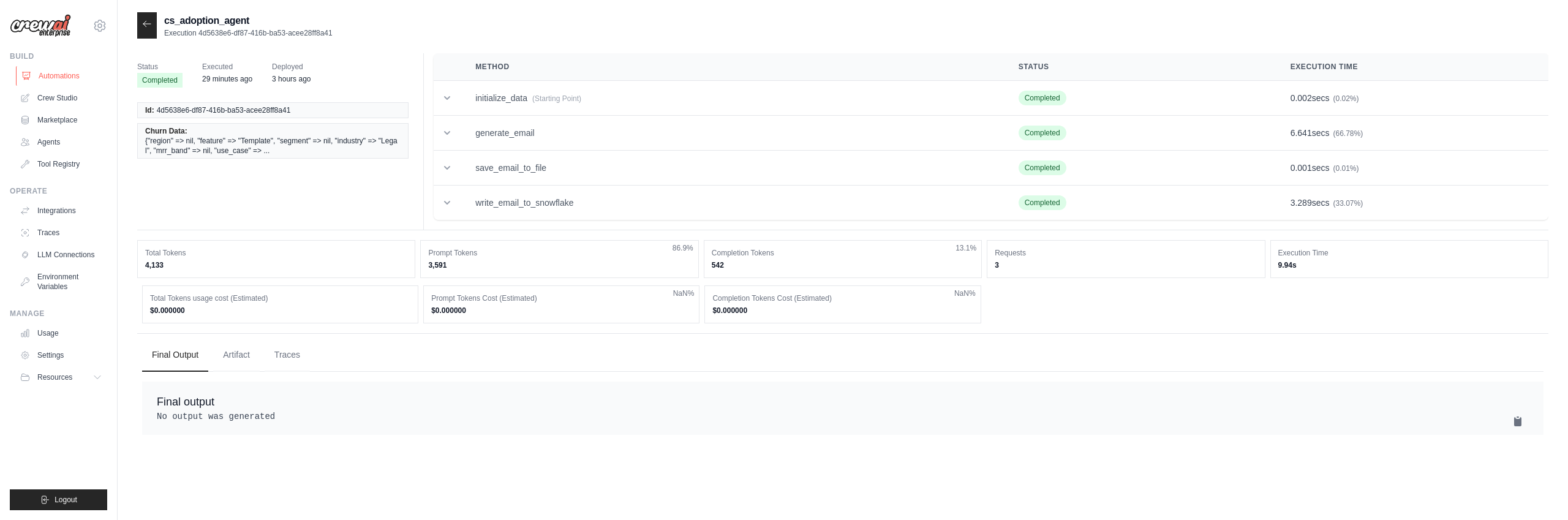
click at [61, 77] on link "Automations" at bounding box center [62, 75] width 93 height 20
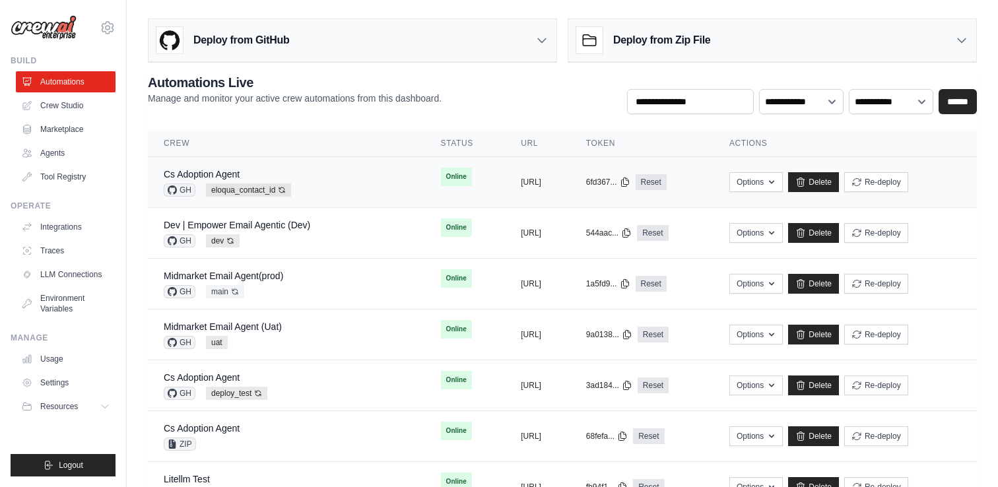
click at [326, 183] on div "Cs Adoption Agent GH eloqua_contact_id Auto-deploy enabled" at bounding box center [287, 182] width 246 height 29
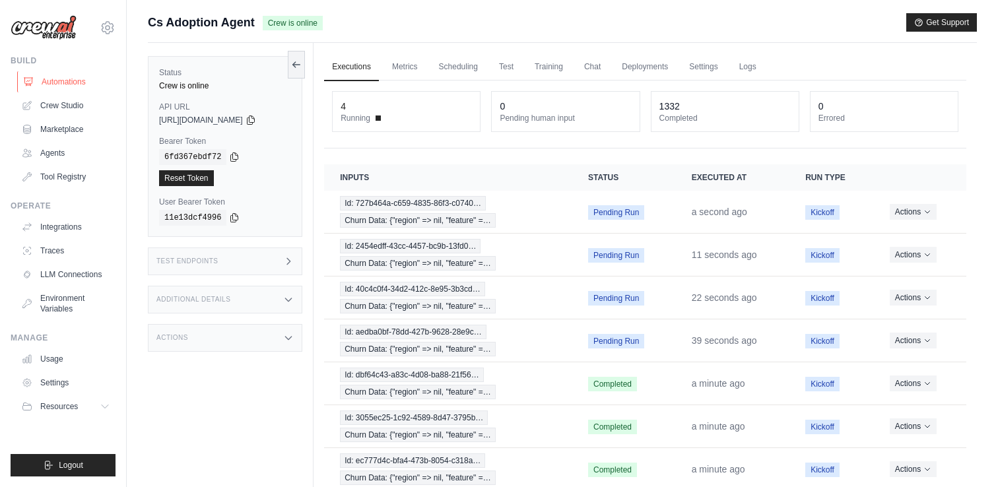
click at [71, 79] on link "Automations" at bounding box center [67, 81] width 100 height 21
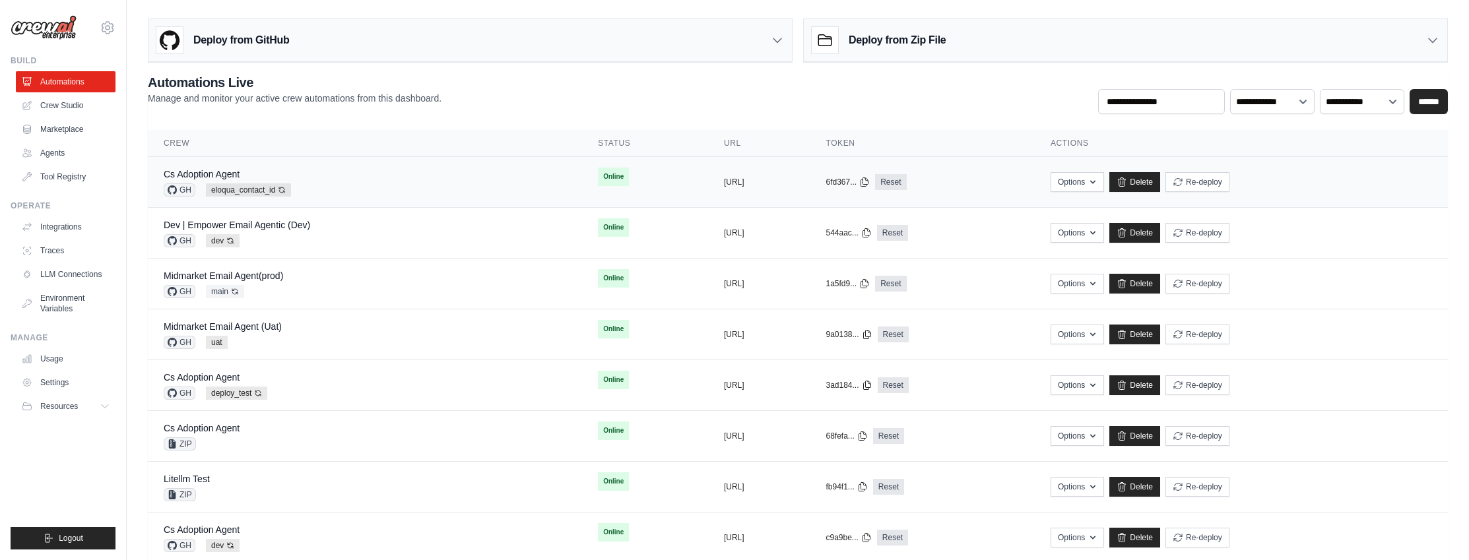
click at [775, 184] on div "copied [URL]" at bounding box center [759, 182] width 71 height 11
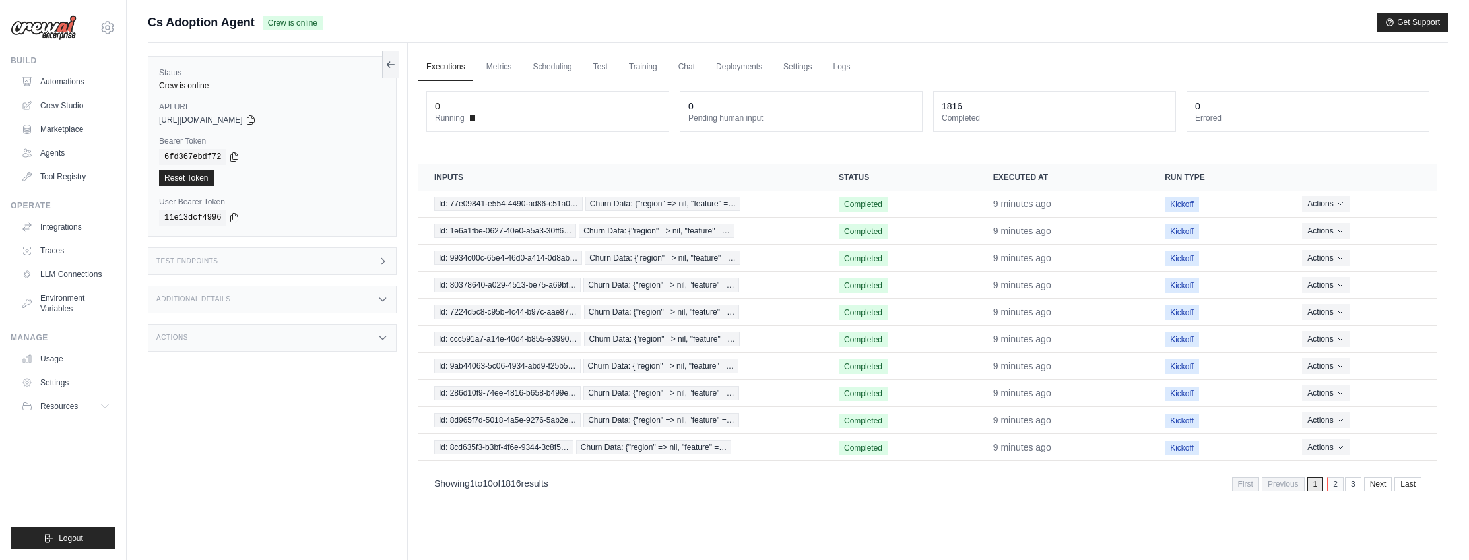
click at [1336, 487] on link "2" at bounding box center [1336, 484] width 17 height 15
click at [1336, 487] on link "3" at bounding box center [1334, 484] width 17 height 15
click at [1336, 487] on link "4" at bounding box center [1336, 484] width 17 height 15
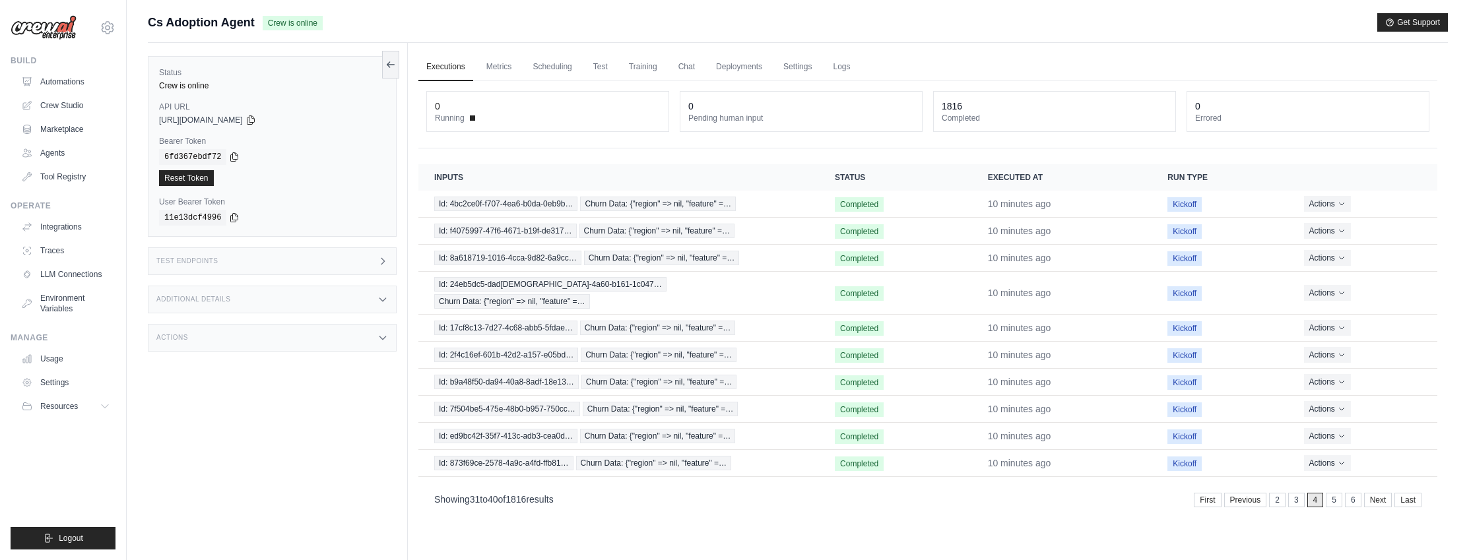
click at [1336, 493] on link "5" at bounding box center [1334, 500] width 17 height 15
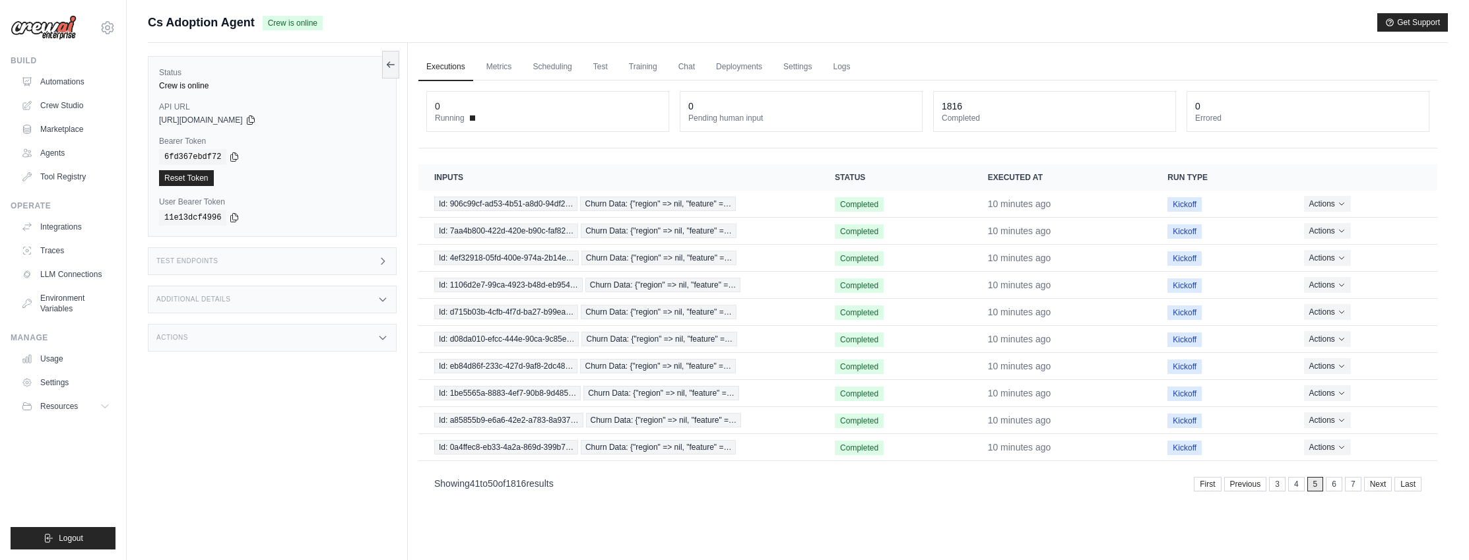
click at [1336, 487] on link "6" at bounding box center [1334, 484] width 17 height 15
click at [1336, 487] on link "7" at bounding box center [1334, 484] width 17 height 15
click at [1336, 487] on link "8" at bounding box center [1334, 484] width 17 height 15
click at [1336, 487] on link "9" at bounding box center [1330, 484] width 17 height 15
click at [1336, 487] on link "10" at bounding box center [1328, 484] width 20 height 15
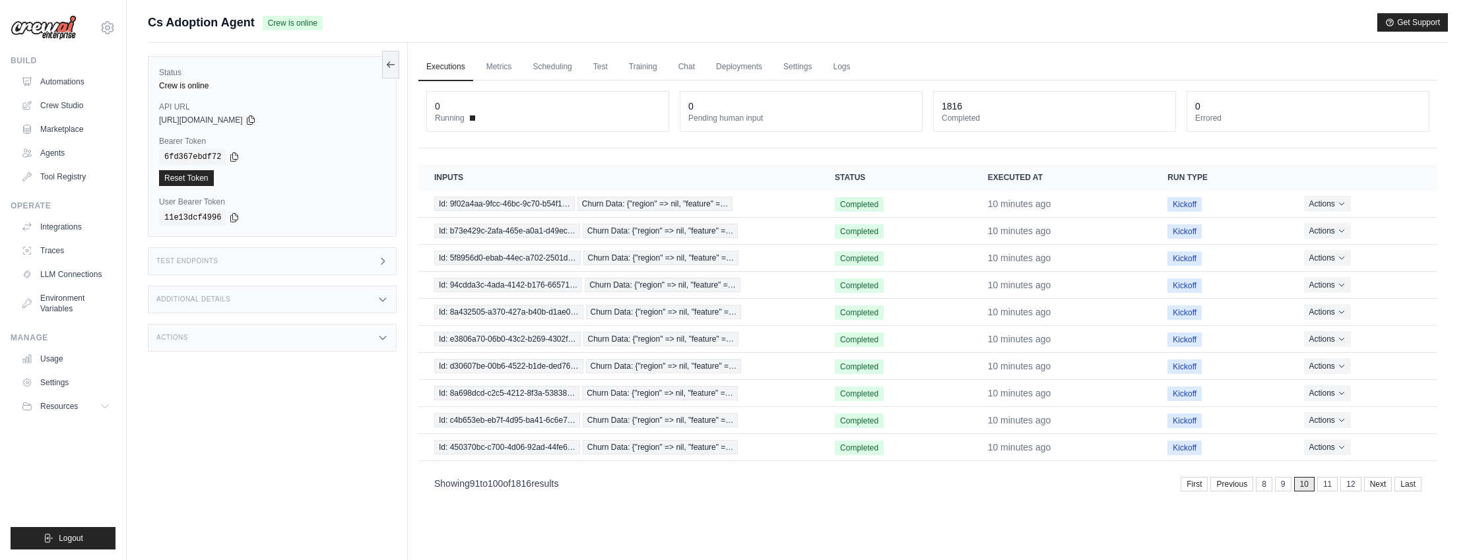
click at [1336, 487] on link "11" at bounding box center [1328, 484] width 20 height 15
click at [1336, 487] on link "12" at bounding box center [1328, 484] width 20 height 15
click at [1336, 487] on link "13" at bounding box center [1328, 484] width 20 height 15
click at [1336, 487] on link "14" at bounding box center [1328, 484] width 20 height 15
click at [1336, 487] on link "15" at bounding box center [1328, 484] width 20 height 15
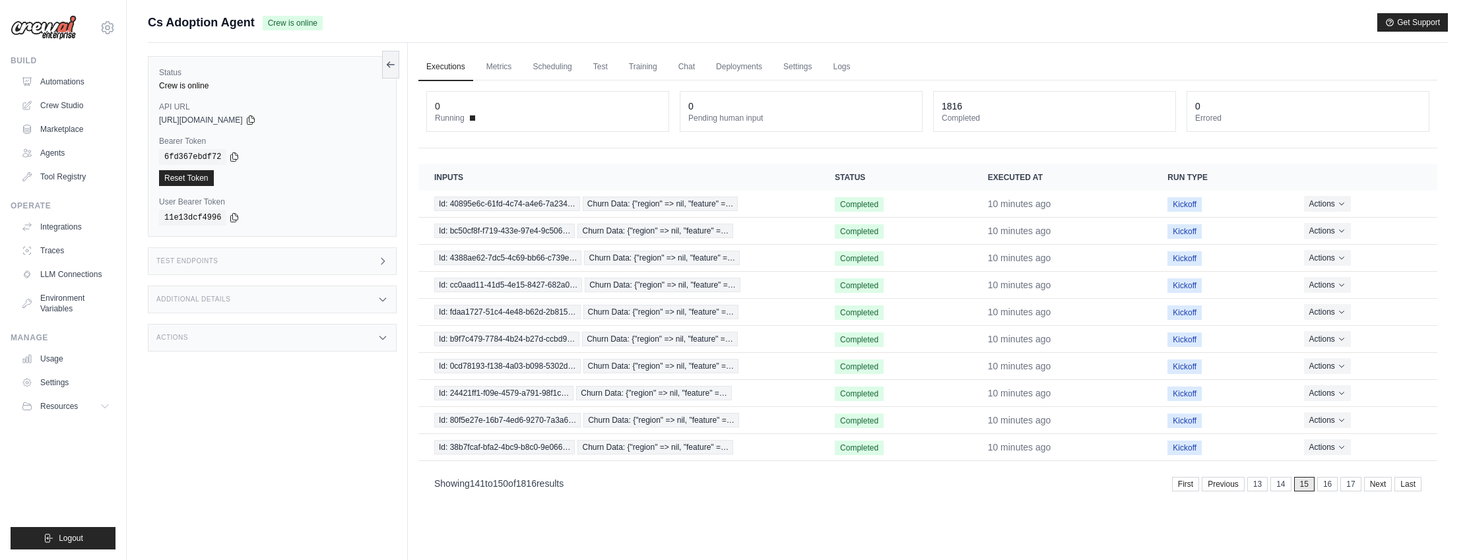
click at [1336, 487] on link "16" at bounding box center [1328, 484] width 20 height 15
click at [1336, 487] on link "17" at bounding box center [1328, 484] width 20 height 15
click at [1336, 487] on link "18" at bounding box center [1328, 484] width 20 height 15
click at [1336, 487] on link "19" at bounding box center [1328, 484] width 20 height 15
click at [1336, 487] on link "20" at bounding box center [1328, 484] width 20 height 15
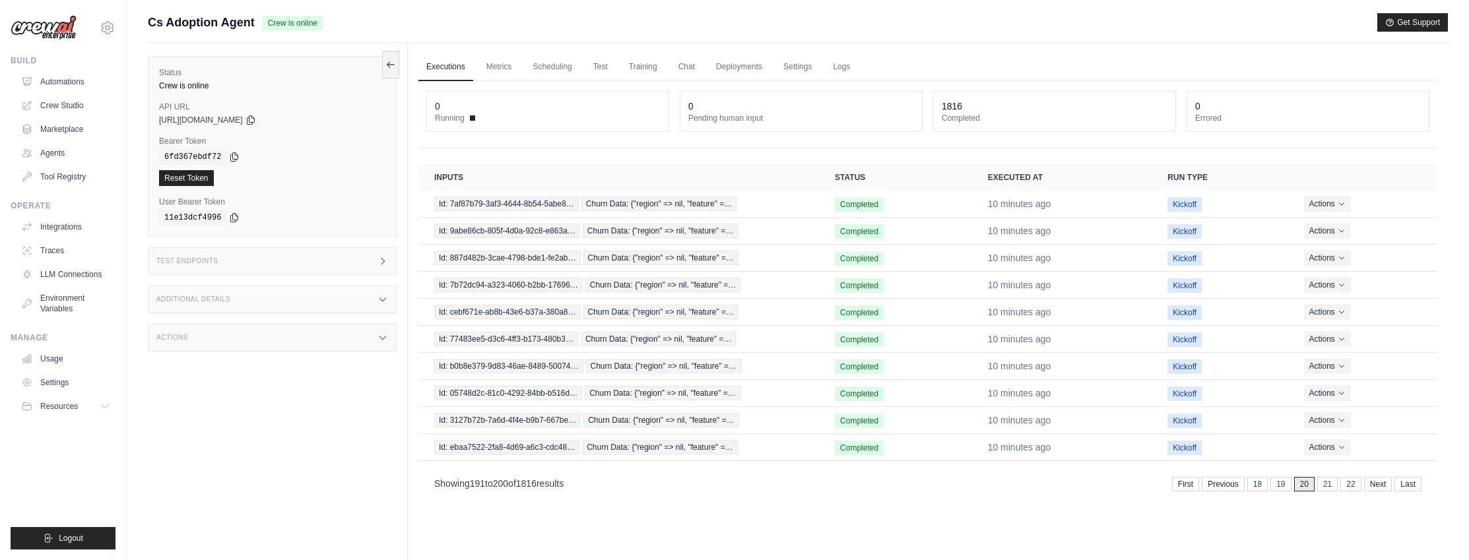
click at [1336, 487] on link "21" at bounding box center [1328, 484] width 20 height 15
click at [1336, 487] on link "22" at bounding box center [1328, 484] width 20 height 15
click at [1336, 487] on link "23" at bounding box center [1328, 484] width 20 height 15
click at [1336, 487] on link "24" at bounding box center [1328, 484] width 20 height 15
click at [1336, 487] on link "25" at bounding box center [1328, 484] width 20 height 15
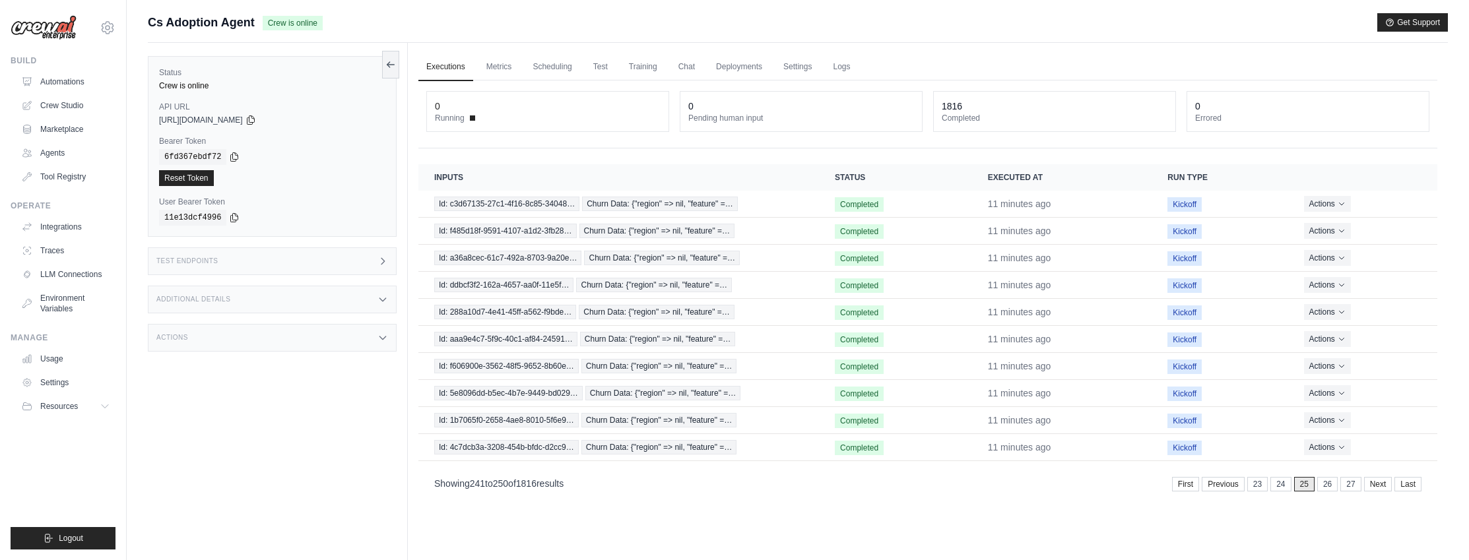
click at [1336, 487] on link "26" at bounding box center [1328, 484] width 20 height 15
click at [1336, 487] on link "27" at bounding box center [1328, 484] width 20 height 15
click at [1336, 487] on link "28" at bounding box center [1328, 484] width 20 height 15
click at [1336, 487] on link "29" at bounding box center [1328, 484] width 20 height 15
click at [1336, 487] on link "30" at bounding box center [1328, 484] width 20 height 15
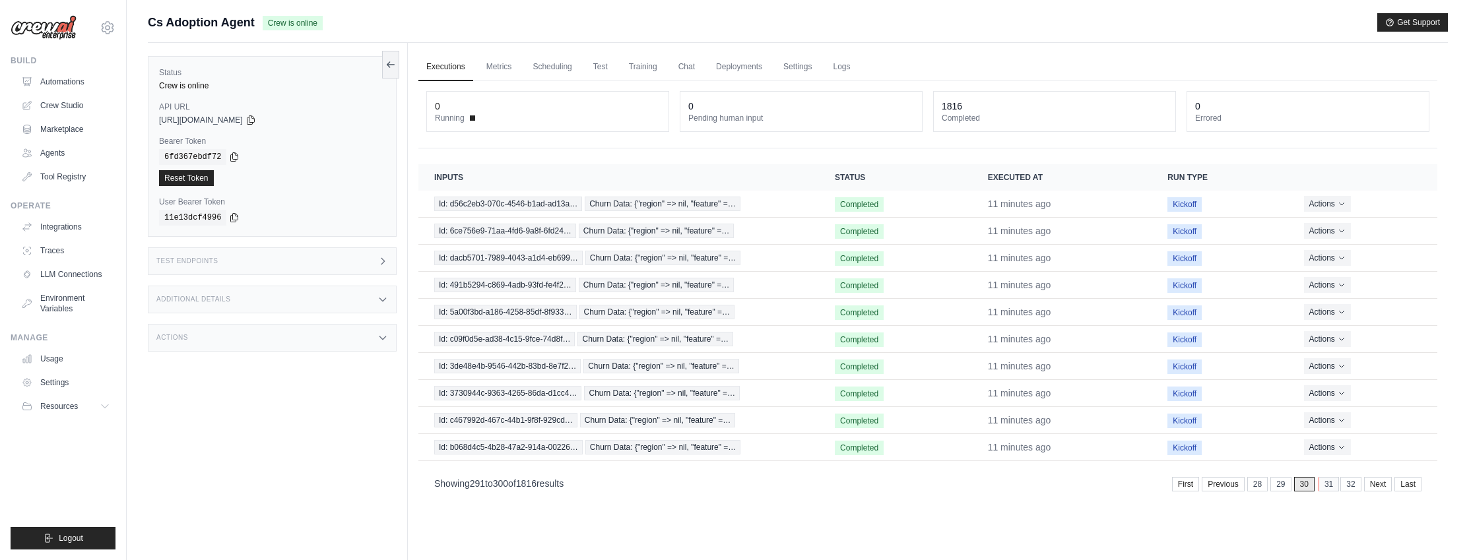
click at [1331, 487] on link "31" at bounding box center [1329, 484] width 20 height 15
click at [1331, 486] on link "32" at bounding box center [1329, 484] width 20 height 15
click at [1331, 486] on link "33" at bounding box center [1329, 484] width 20 height 15
click at [1331, 486] on link "34" at bounding box center [1328, 484] width 20 height 15
click at [1331, 486] on link "35" at bounding box center [1328, 484] width 20 height 15
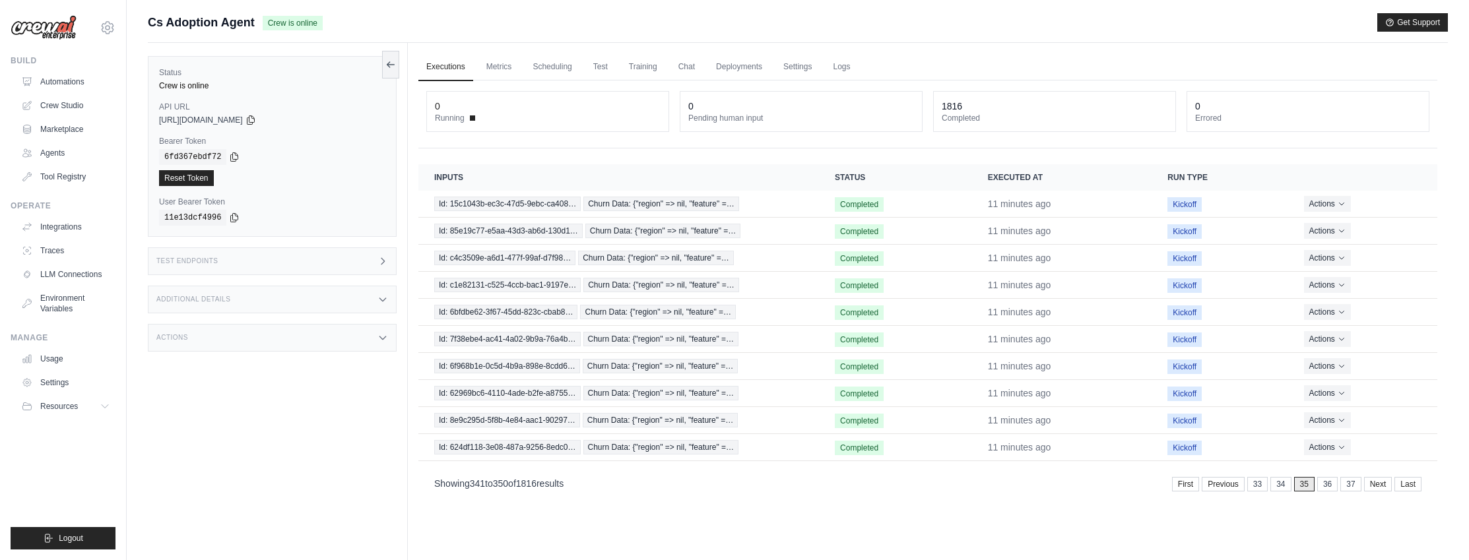
click at [1331, 486] on link "36" at bounding box center [1328, 484] width 20 height 15
click at [1331, 486] on link "37" at bounding box center [1328, 484] width 20 height 15
click at [1331, 486] on link "38" at bounding box center [1328, 484] width 20 height 15
click at [1331, 486] on link "39" at bounding box center [1328, 484] width 20 height 15
click at [1331, 486] on link "40" at bounding box center [1328, 484] width 20 height 15
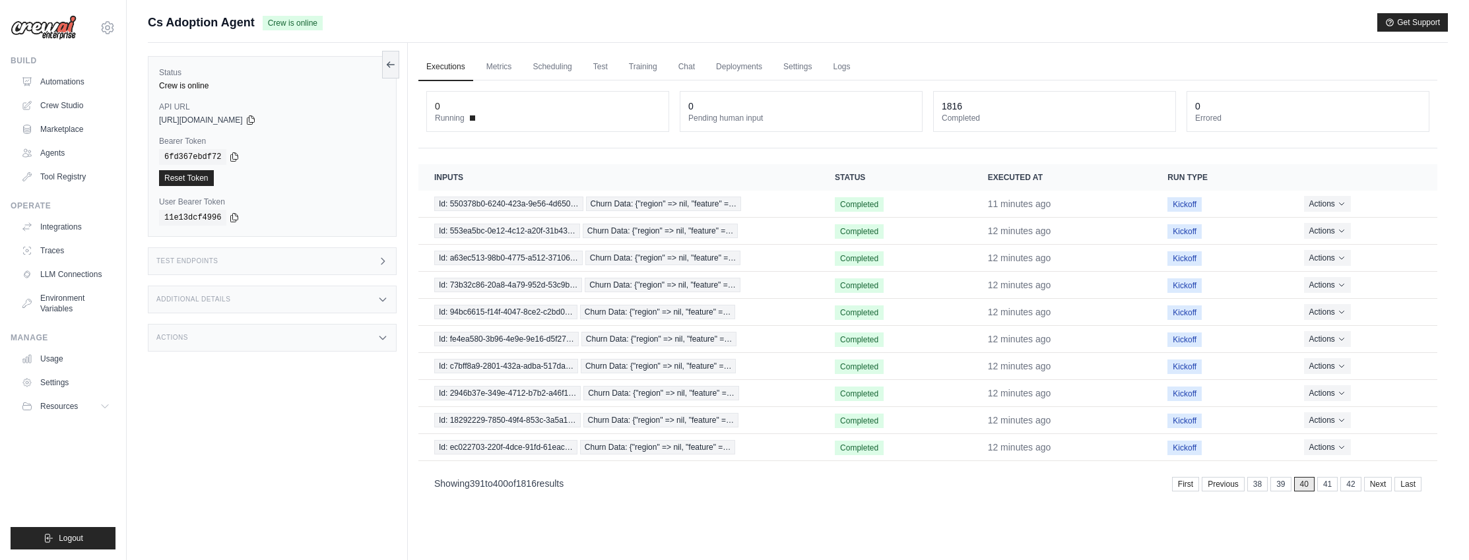
click at [1331, 486] on link "41" at bounding box center [1328, 484] width 20 height 15
click at [1331, 486] on link "42" at bounding box center [1328, 484] width 20 height 15
click at [1331, 486] on link "43" at bounding box center [1328, 484] width 20 height 15
click at [1331, 486] on link "44" at bounding box center [1328, 484] width 20 height 15
click at [1331, 486] on link "45" at bounding box center [1329, 484] width 20 height 15
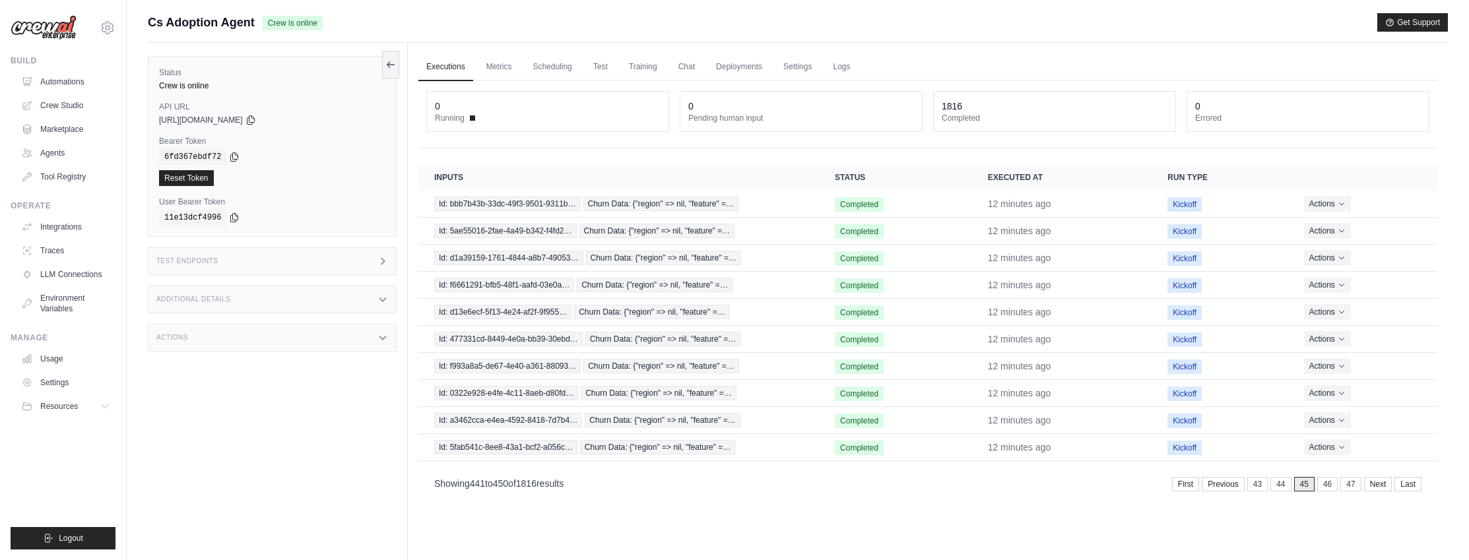
click at [1331, 486] on link "46" at bounding box center [1328, 484] width 20 height 15
click at [1331, 486] on link "47" at bounding box center [1328, 484] width 20 height 15
click at [1331, 486] on link "48" at bounding box center [1328, 484] width 20 height 15
click at [1331, 486] on link "49" at bounding box center [1328, 484] width 20 height 15
click at [1331, 486] on link "50" at bounding box center [1328, 484] width 20 height 15
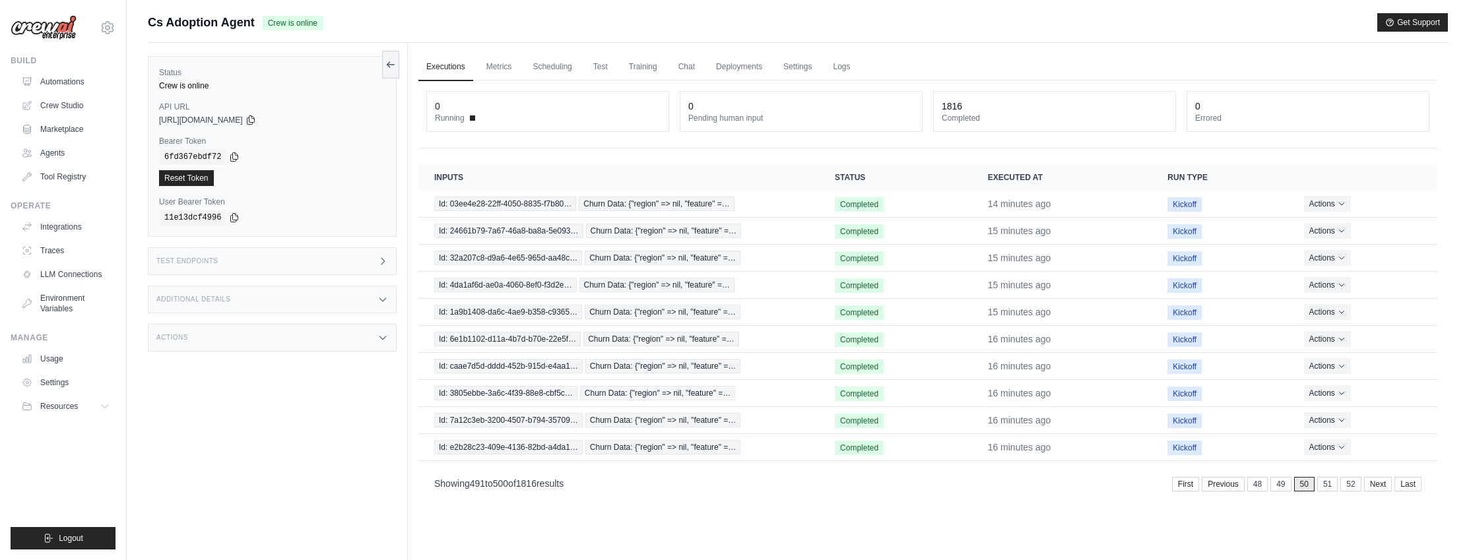
click at [1331, 486] on link "51" at bounding box center [1328, 484] width 20 height 15
click at [1331, 486] on link "52" at bounding box center [1328, 484] width 20 height 15
click at [1331, 486] on link "53" at bounding box center [1328, 484] width 20 height 15
click at [1331, 486] on link "54" at bounding box center [1328, 484] width 20 height 15
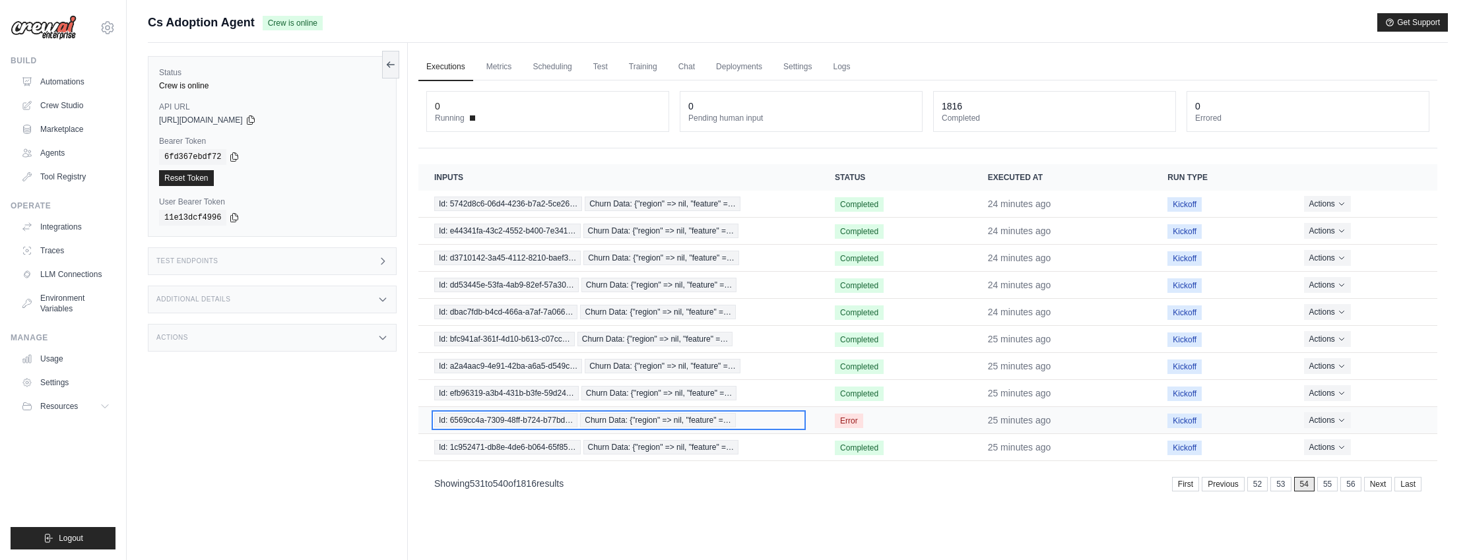
click at [760, 420] on div "Id: 6569cc4a-7309-48ff-b724-b77bd… Churn Data: {"region" => nil, "feature" =…" at bounding box center [618, 420] width 369 height 15
click at [1324, 485] on link "55" at bounding box center [1329, 484] width 20 height 15
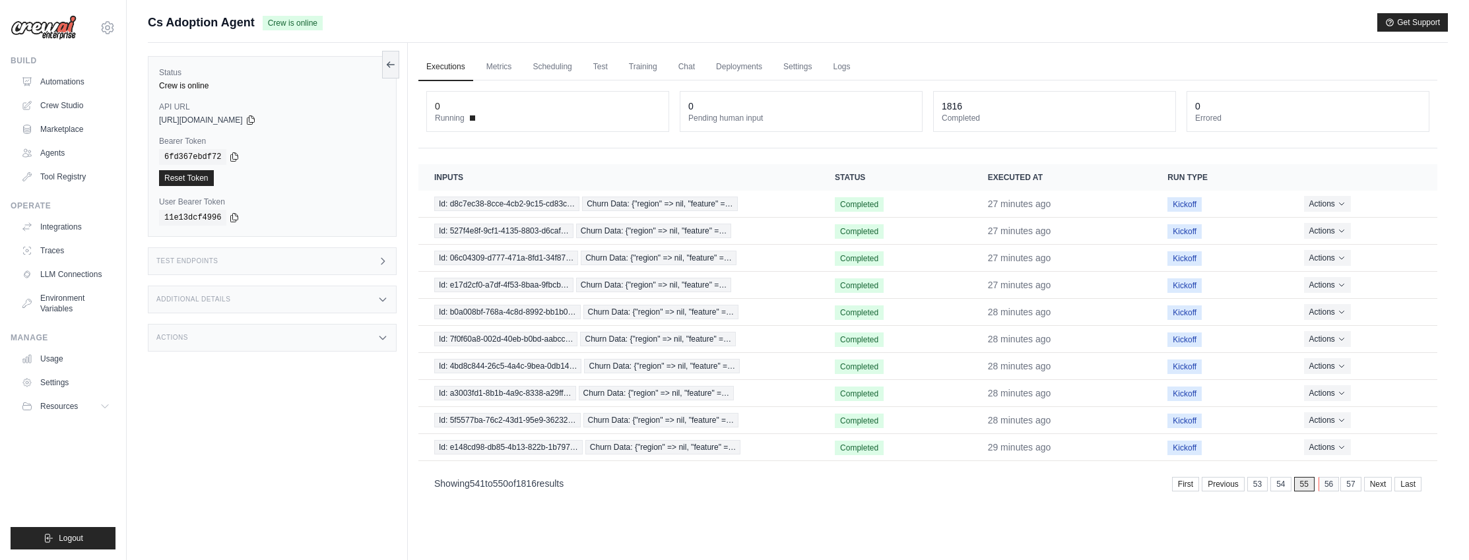
click at [1325, 485] on link "56" at bounding box center [1329, 484] width 20 height 15
click at [1325, 485] on link "57" at bounding box center [1328, 484] width 20 height 15
click at [1325, 485] on link "58" at bounding box center [1328, 484] width 20 height 15
click at [1327, 485] on link "59" at bounding box center [1329, 484] width 20 height 15
click at [1327, 485] on link "60" at bounding box center [1328, 484] width 20 height 15
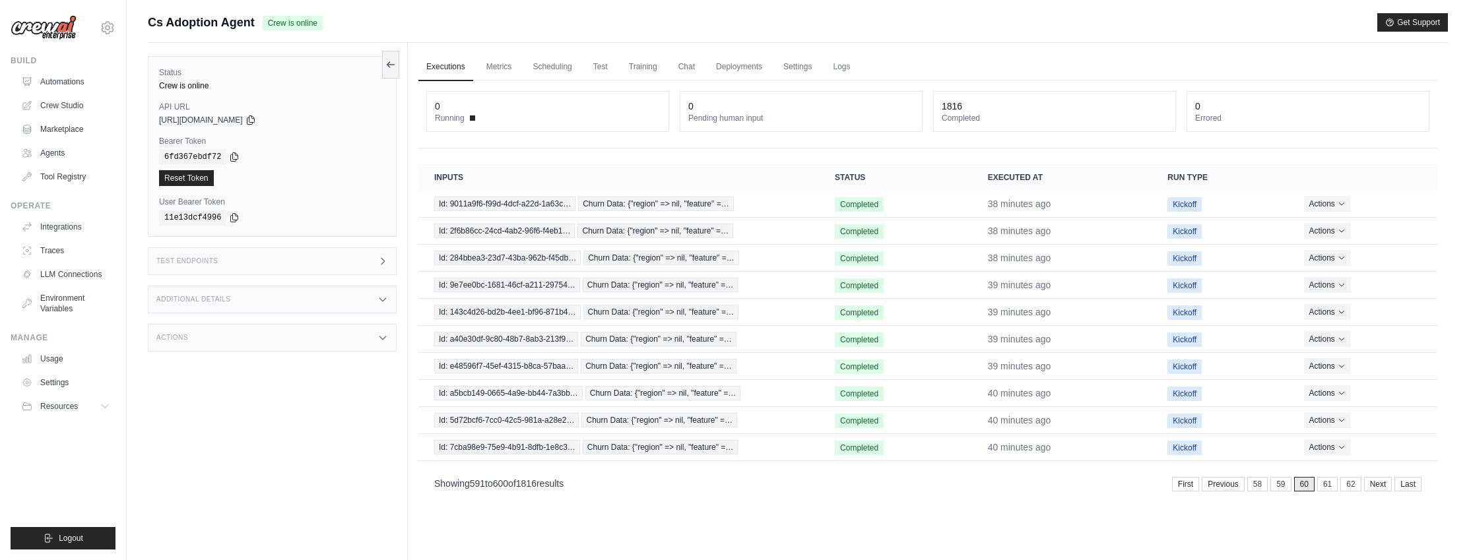
click at [1327, 485] on link "61" at bounding box center [1328, 484] width 20 height 15
click at [1225, 488] on link "Previous" at bounding box center [1224, 484] width 43 height 15
click at [1283, 485] on link "60" at bounding box center [1282, 484] width 20 height 15
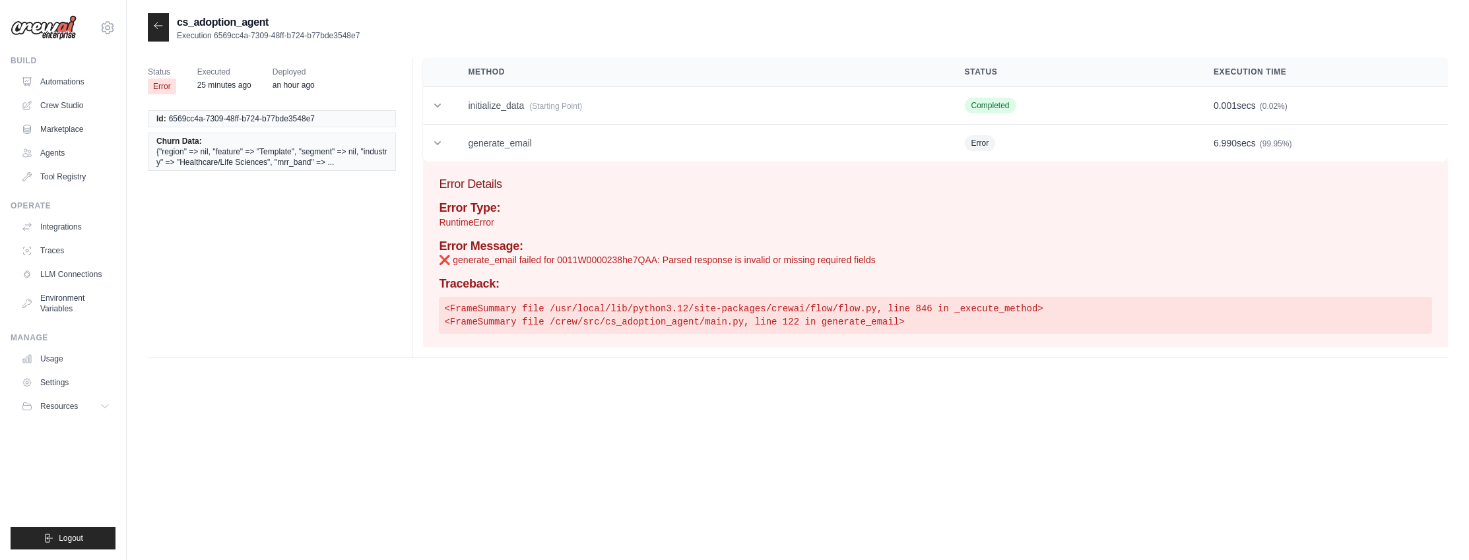
click at [607, 260] on p "❌ generate_email failed for 0011W0000238he7QAA: Parsed response is invalid or m…" at bounding box center [935, 259] width 993 height 13
copy p "0011W0000238he7QAA"
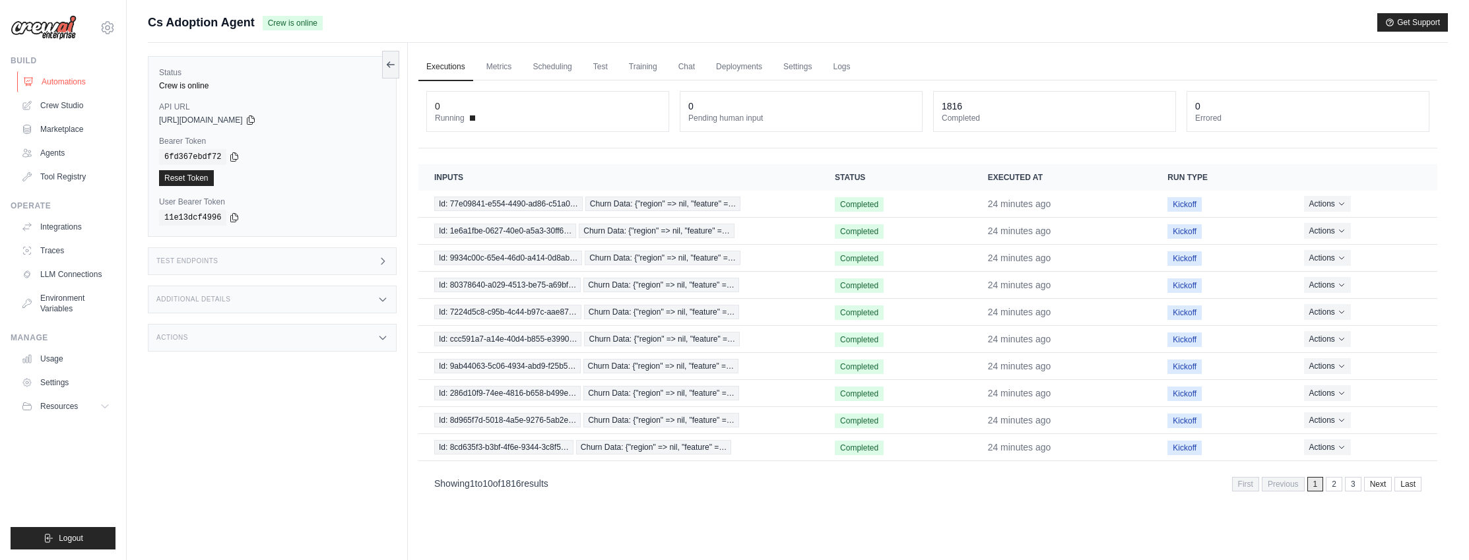
click at [55, 85] on link "Automations" at bounding box center [67, 81] width 100 height 21
